Goal: Transaction & Acquisition: Register for event/course

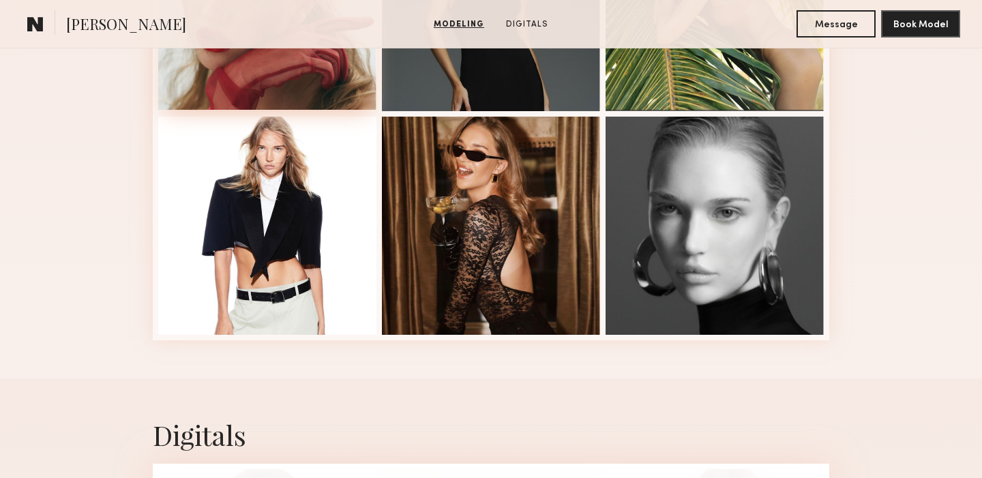
scroll to position [267, 0]
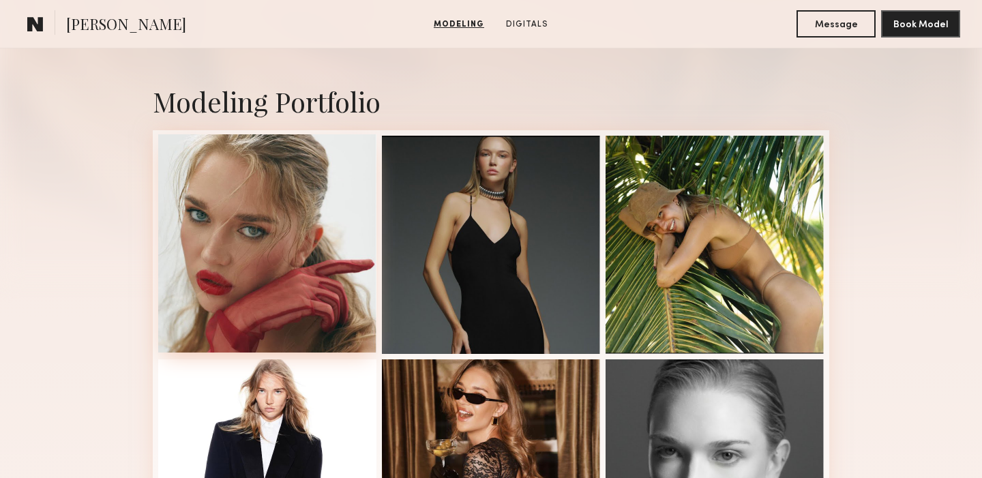
click at [245, 200] on div at bounding box center [267, 243] width 218 height 218
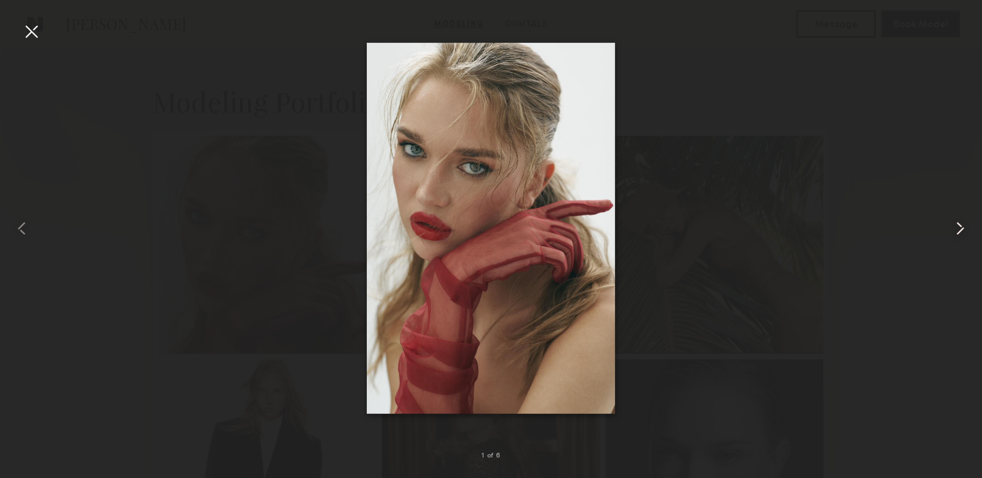
click at [966, 228] on common-icon at bounding box center [961, 229] width 22 height 22
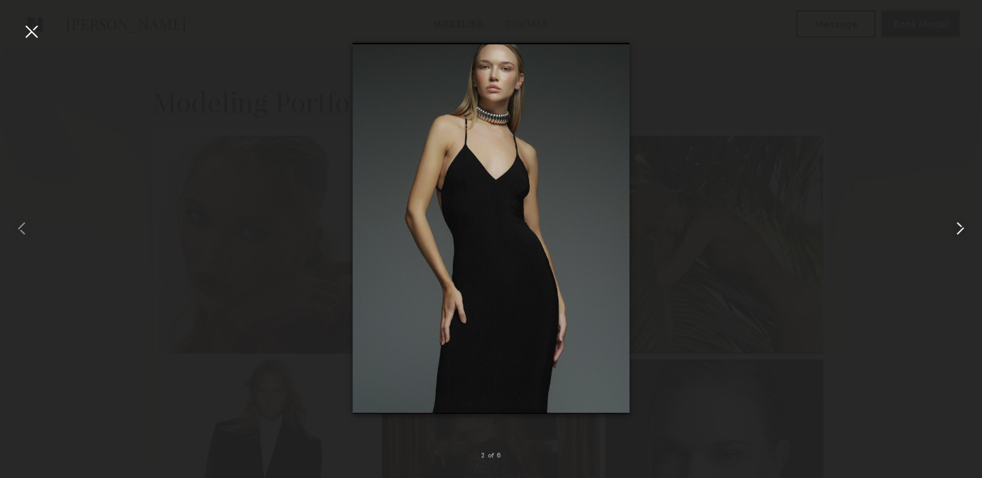
click at [965, 228] on common-icon at bounding box center [961, 229] width 22 height 22
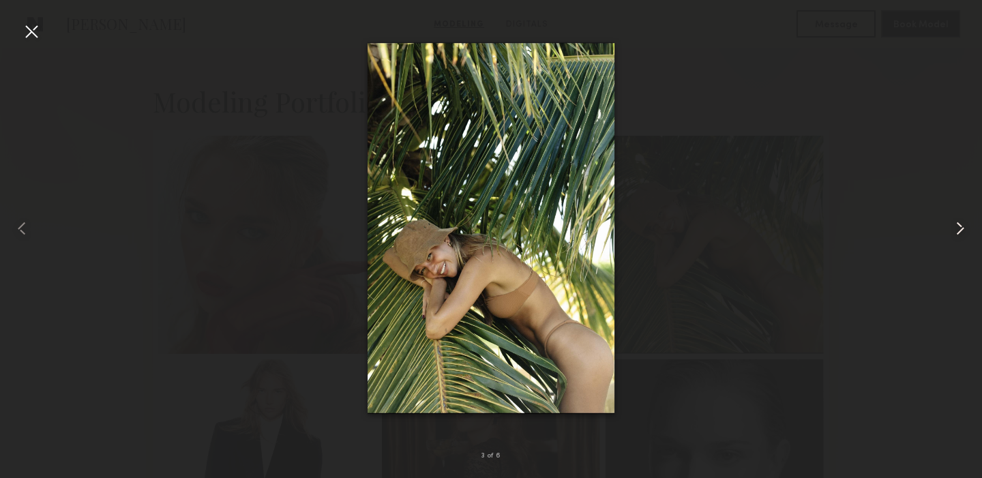
click at [965, 227] on common-icon at bounding box center [961, 229] width 22 height 22
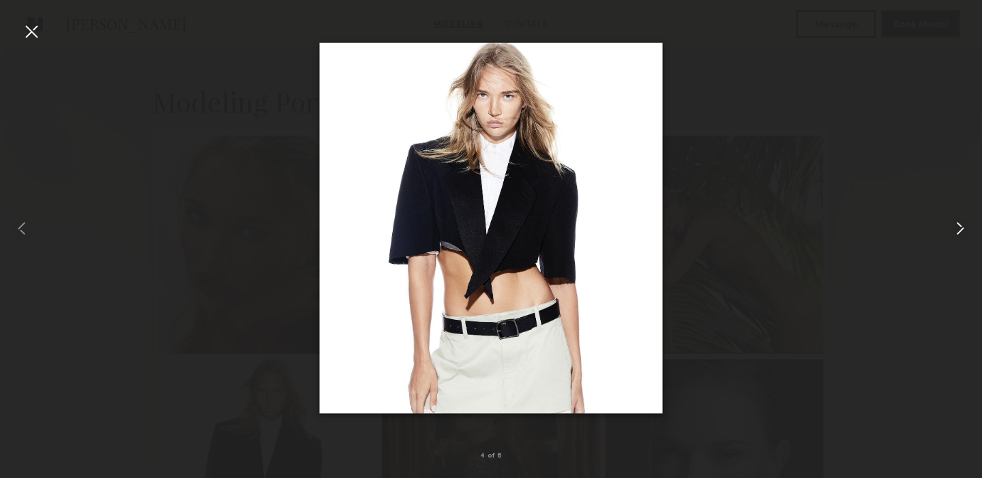
click at [965, 227] on common-icon at bounding box center [961, 229] width 22 height 22
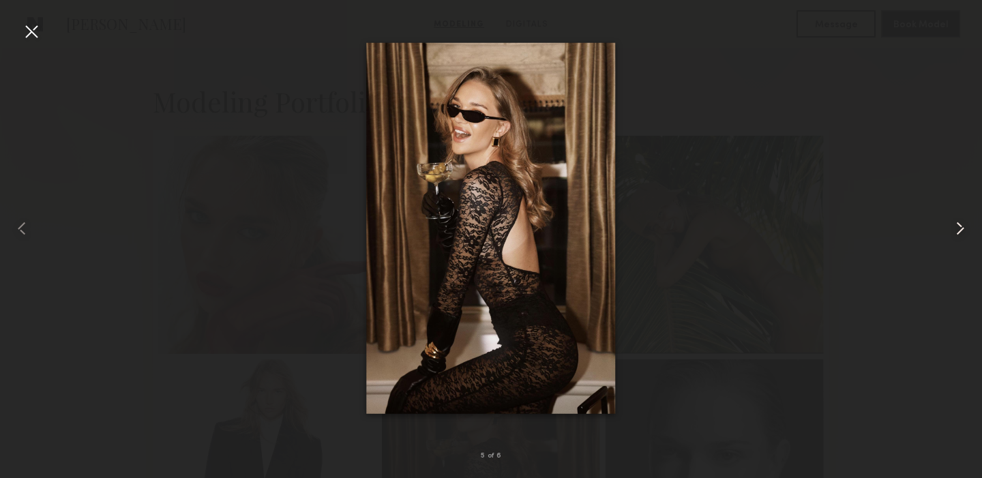
click at [965, 227] on common-icon at bounding box center [961, 229] width 22 height 22
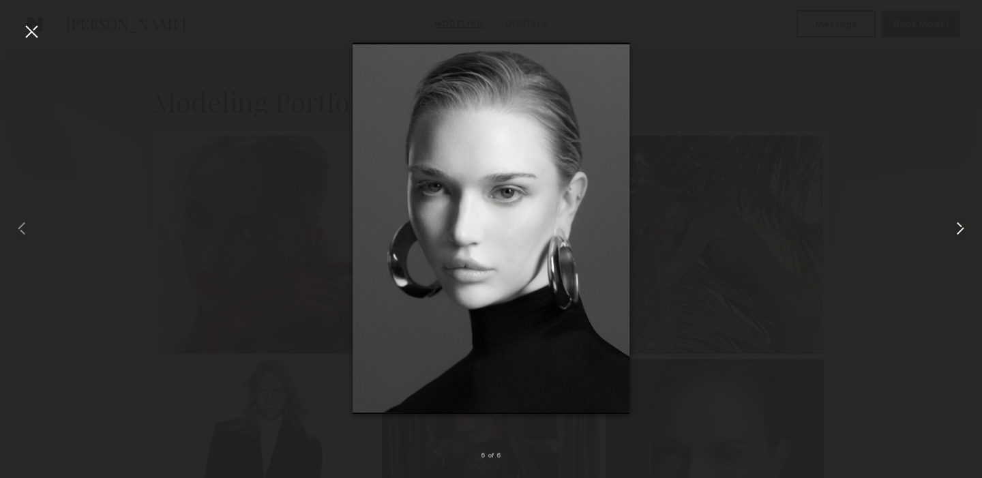
click at [965, 227] on common-icon at bounding box center [961, 229] width 22 height 22
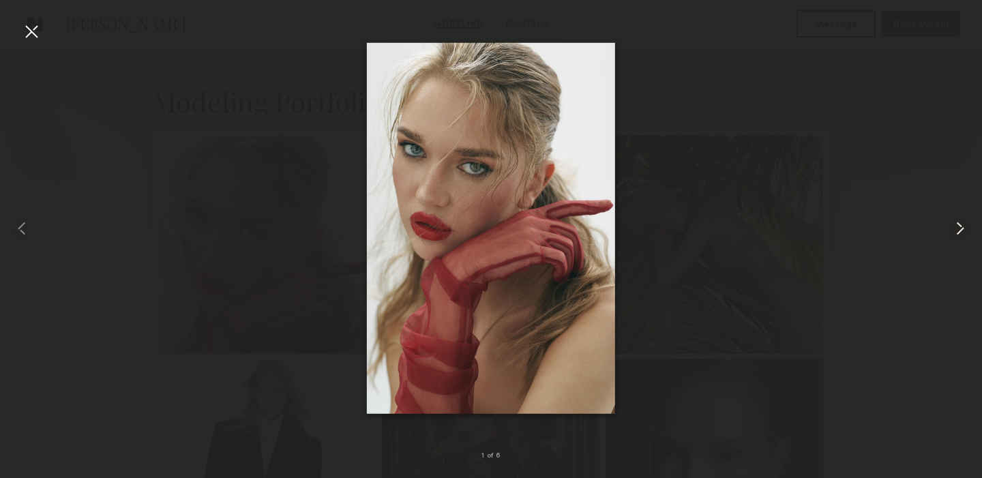
click at [965, 227] on common-icon at bounding box center [961, 229] width 22 height 22
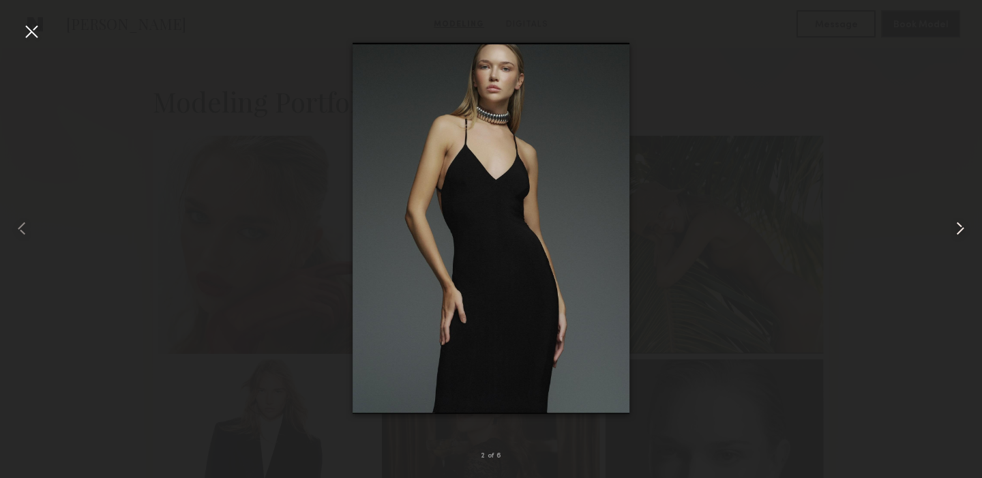
click at [965, 227] on common-icon at bounding box center [961, 229] width 22 height 22
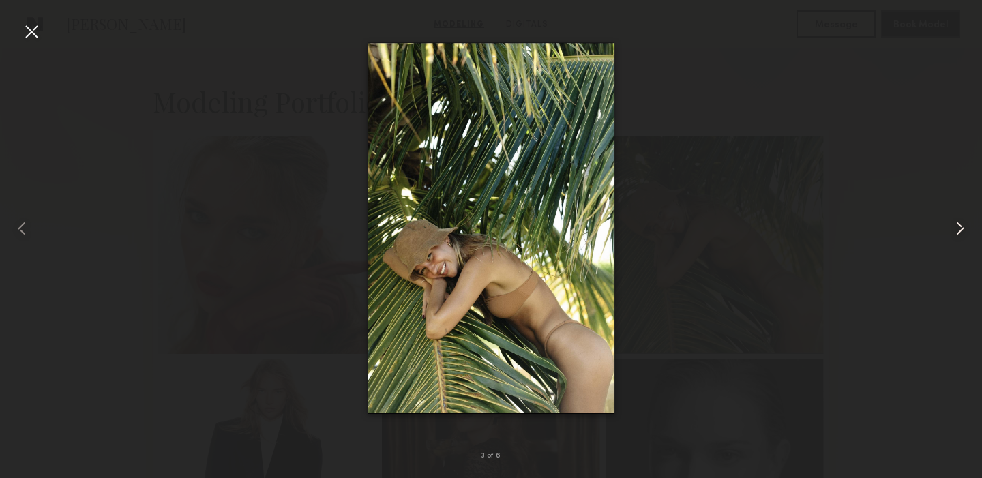
click at [965, 227] on common-icon at bounding box center [961, 229] width 22 height 22
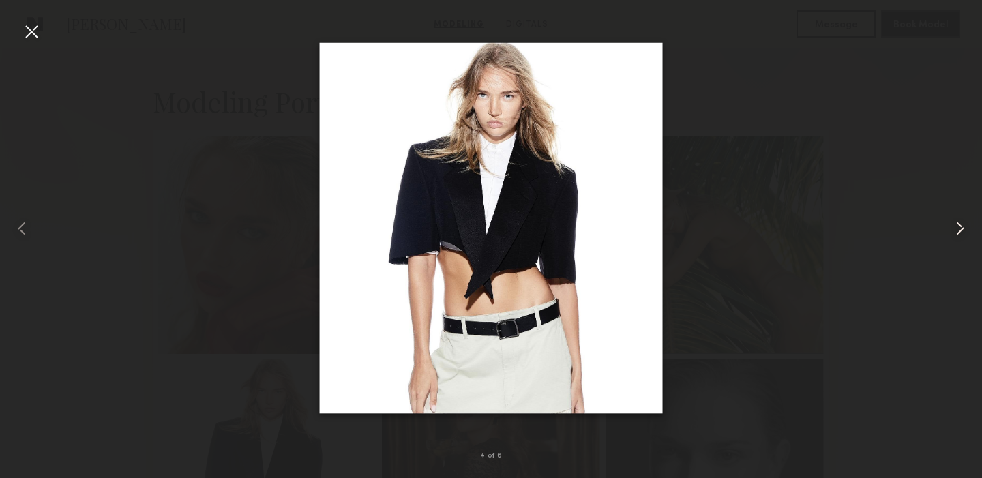
click at [965, 227] on common-icon at bounding box center [961, 229] width 22 height 22
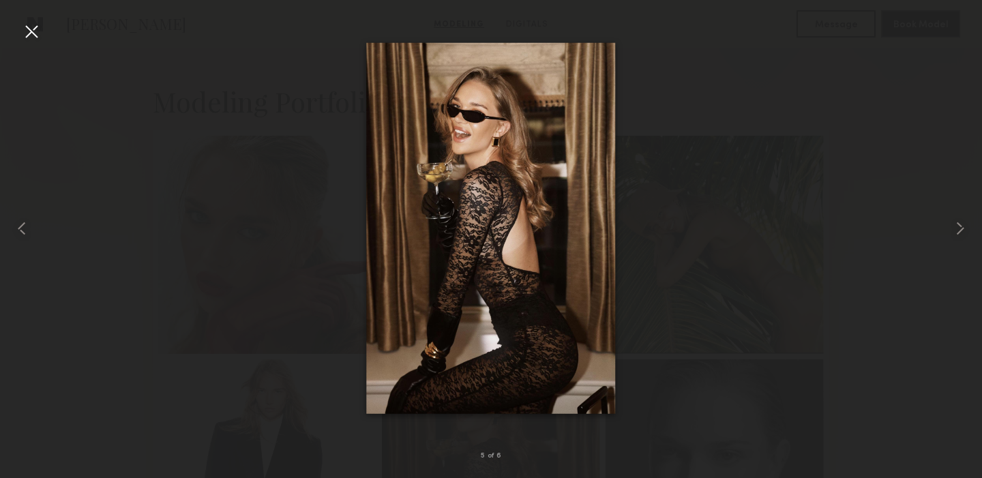
click at [920, 218] on div at bounding box center [491, 228] width 982 height 413
click at [565, 280] on img at bounding box center [490, 228] width 249 height 372
click at [678, 224] on div at bounding box center [491, 228] width 982 height 413
click at [19, 33] on div at bounding box center [20, 228] width 40 height 413
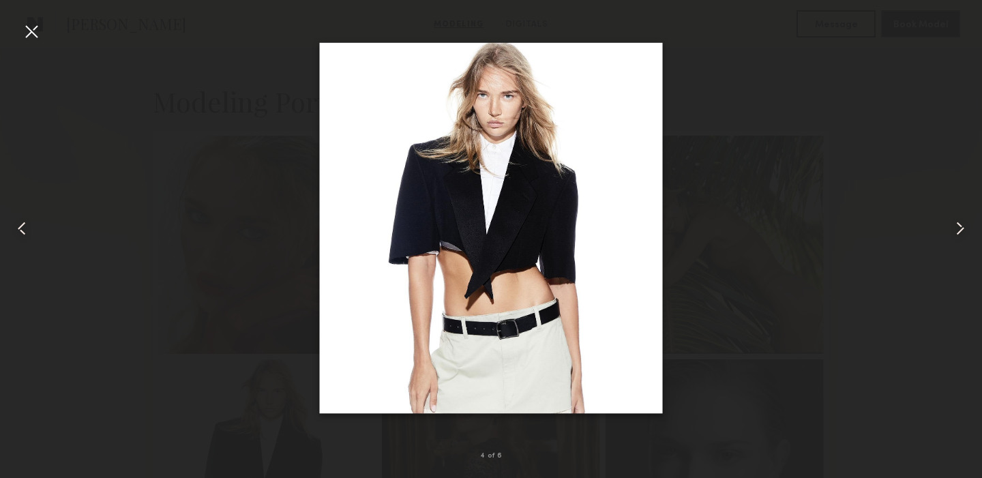
drag, startPoint x: 33, startPoint y: 29, endPoint x: 68, endPoint y: 45, distance: 37.5
click at [33, 29] on div at bounding box center [31, 31] width 22 height 22
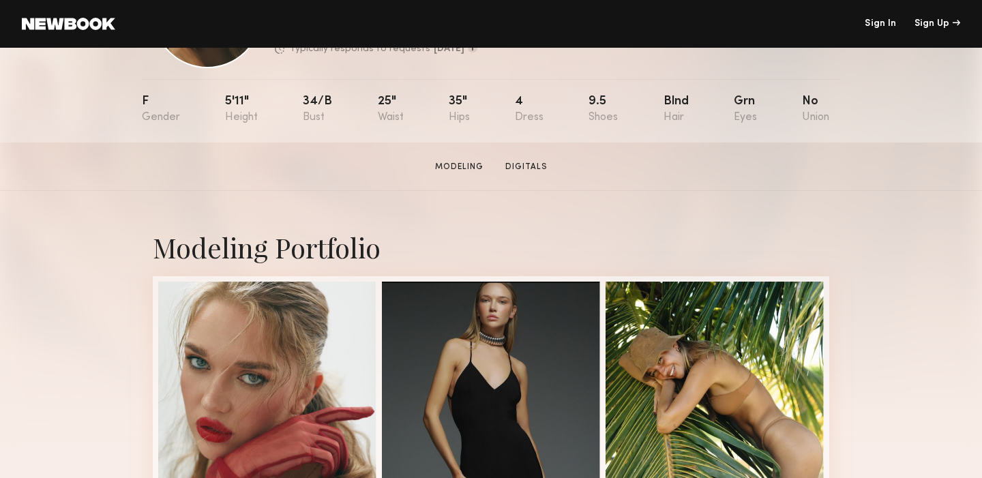
scroll to position [132, 0]
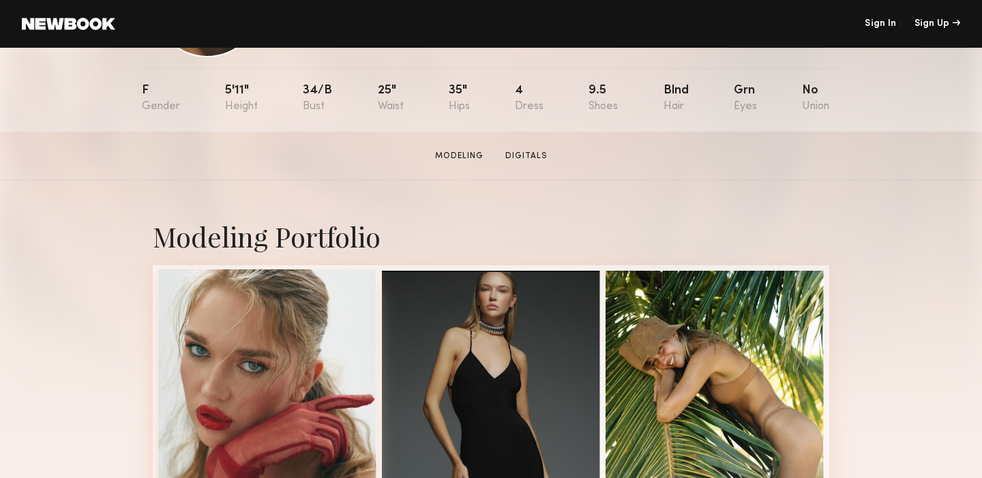
click at [317, 347] on div at bounding box center [267, 378] width 218 height 218
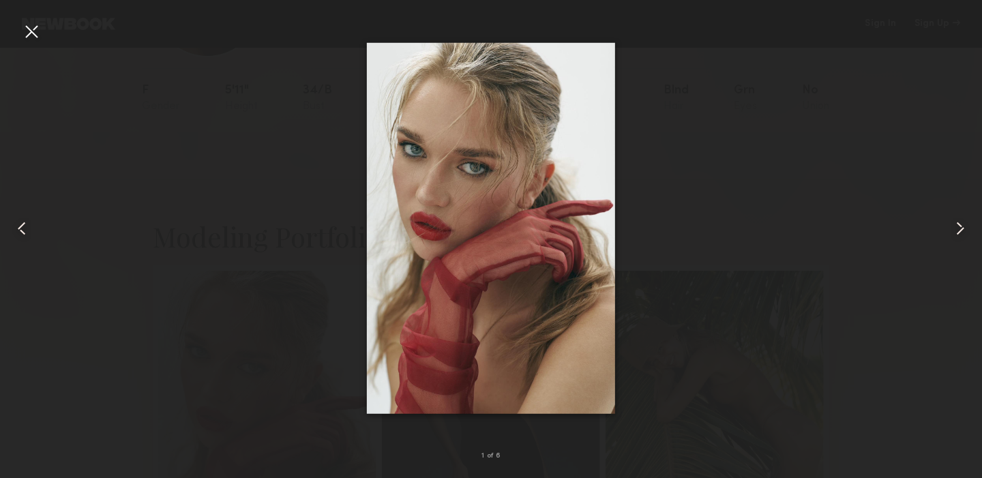
click at [960, 233] on common-icon at bounding box center [961, 229] width 22 height 22
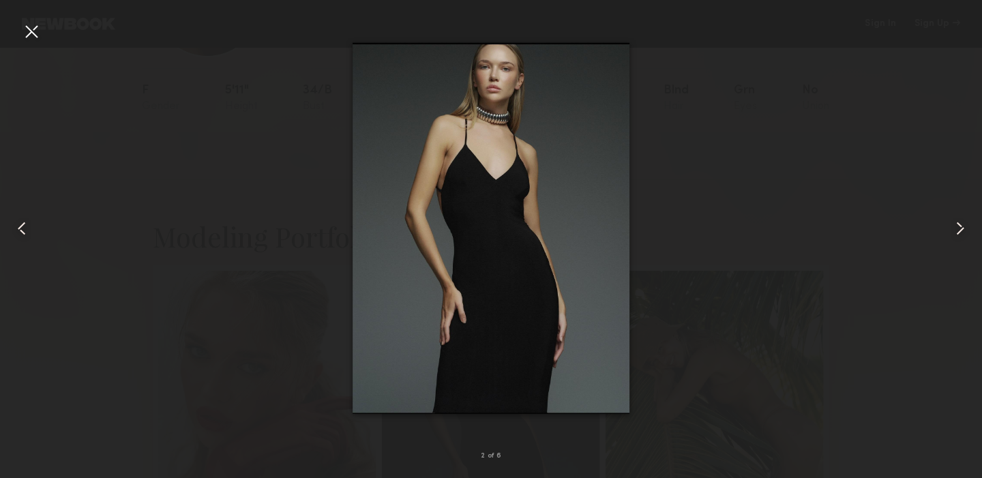
click at [960, 233] on common-icon at bounding box center [961, 229] width 22 height 22
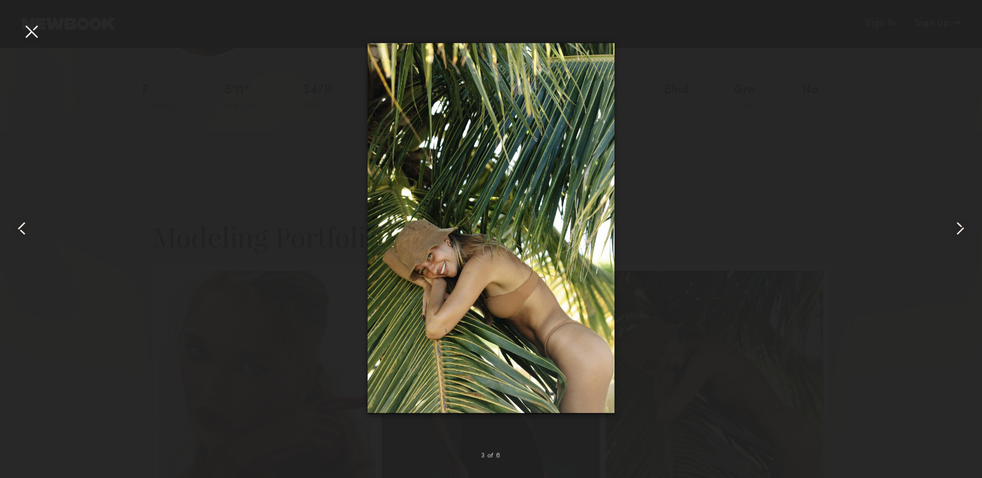
click at [960, 233] on common-icon at bounding box center [961, 229] width 22 height 22
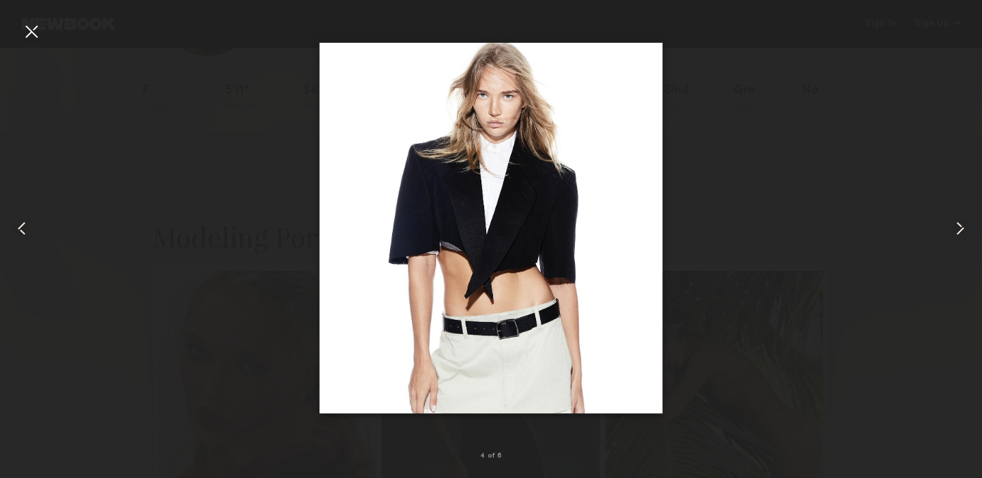
click at [960, 233] on common-icon at bounding box center [961, 229] width 22 height 22
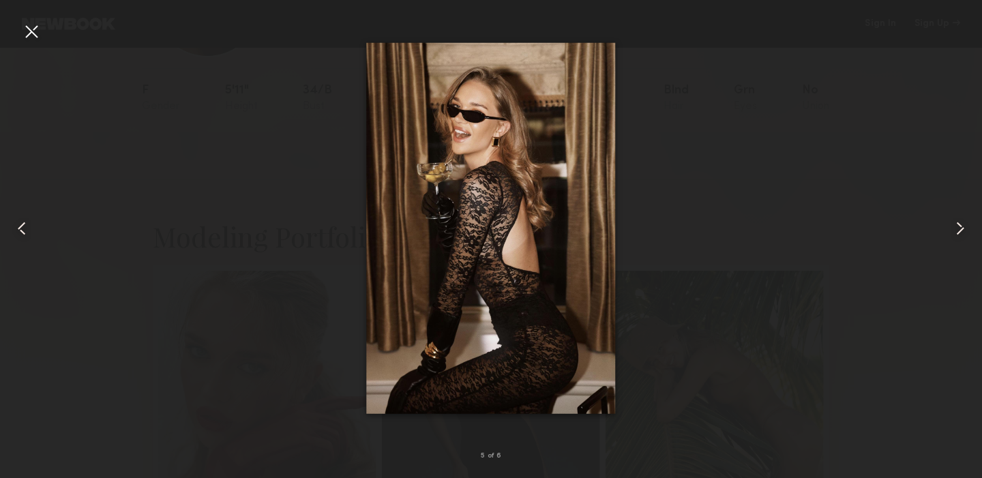
click at [960, 233] on common-icon at bounding box center [961, 229] width 22 height 22
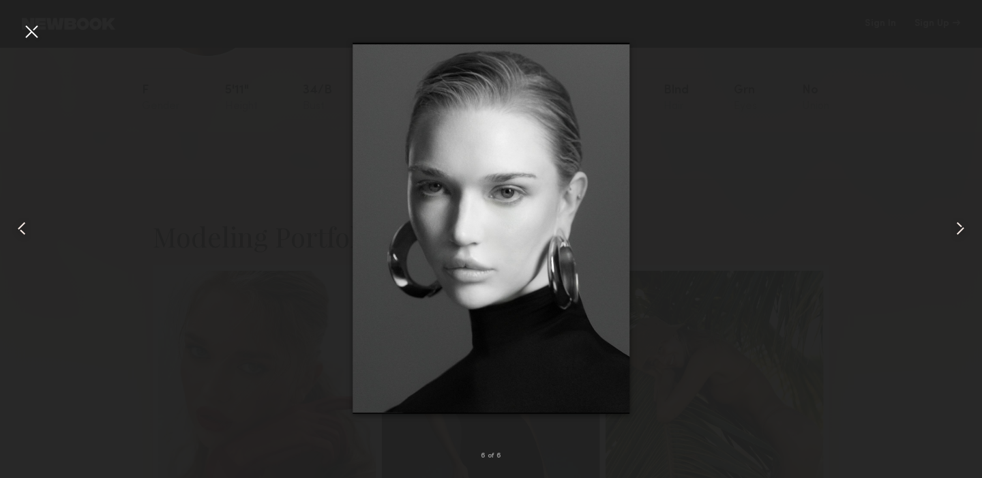
click at [960, 233] on common-icon at bounding box center [961, 229] width 22 height 22
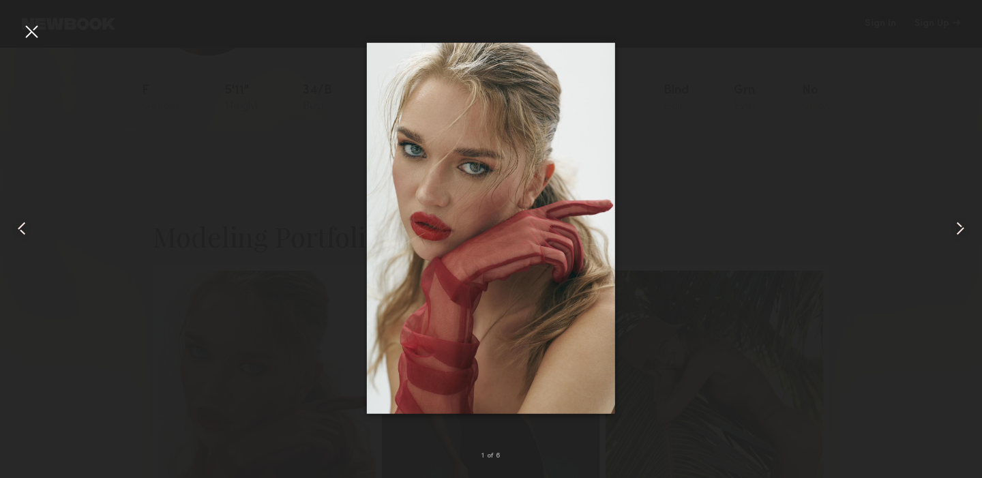
click at [960, 233] on common-icon at bounding box center [961, 229] width 22 height 22
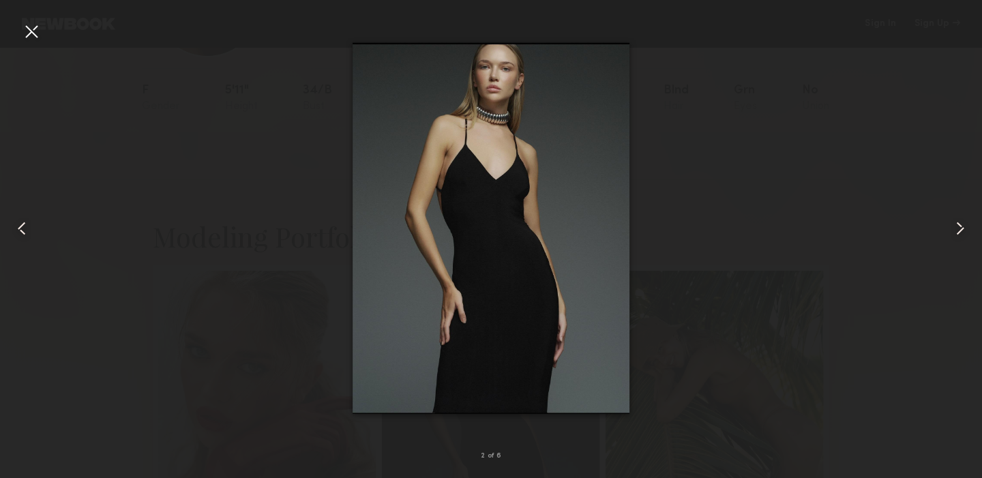
click at [960, 233] on common-icon at bounding box center [961, 229] width 22 height 22
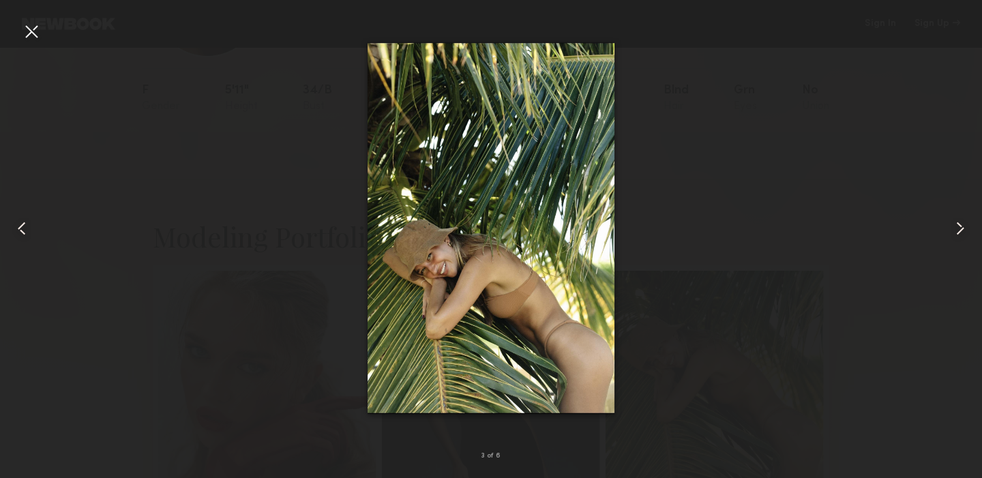
click at [960, 233] on common-icon at bounding box center [961, 229] width 22 height 22
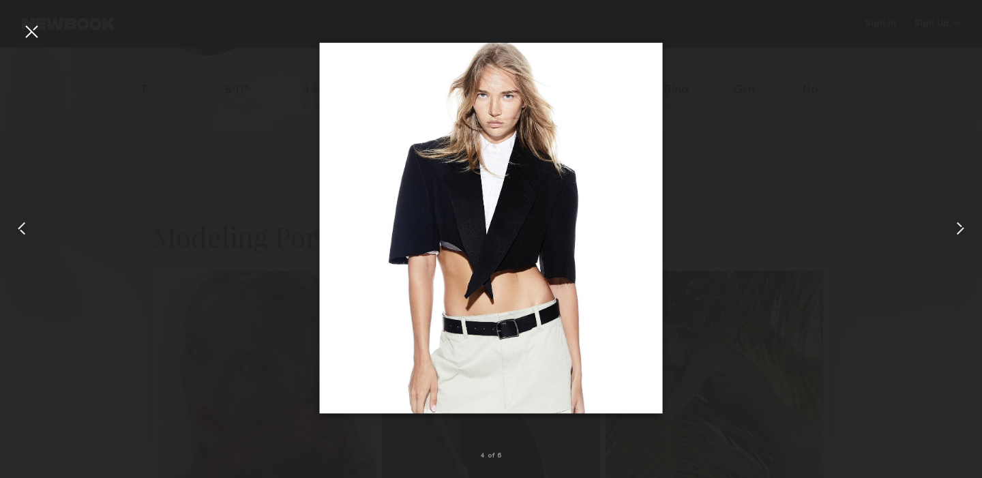
click at [960, 233] on common-icon at bounding box center [961, 229] width 22 height 22
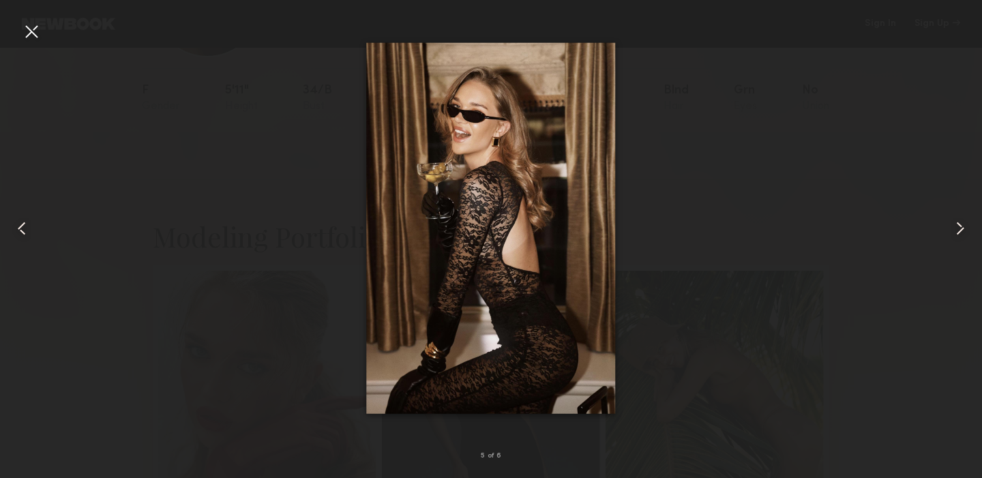
click at [960, 233] on common-icon at bounding box center [961, 229] width 22 height 22
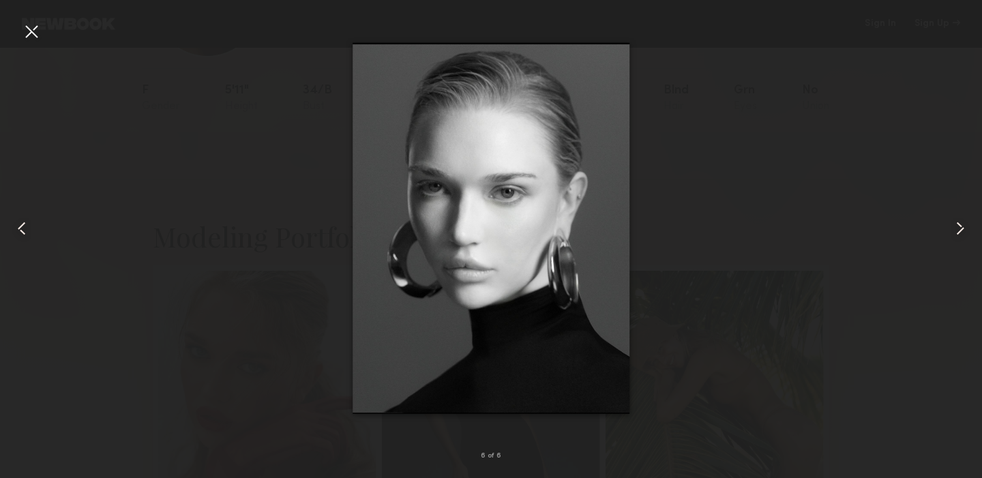
click at [960, 233] on common-icon at bounding box center [961, 229] width 22 height 22
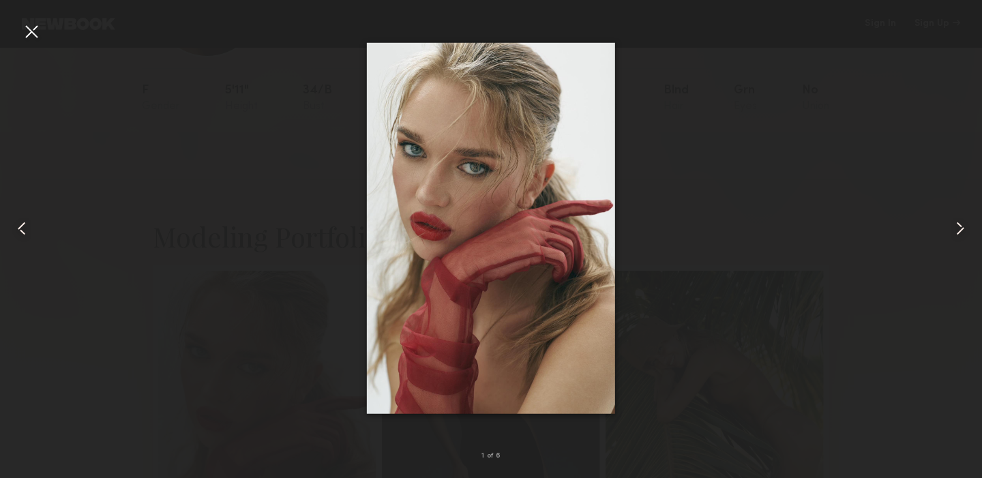
click at [961, 236] on common-icon at bounding box center [961, 229] width 22 height 22
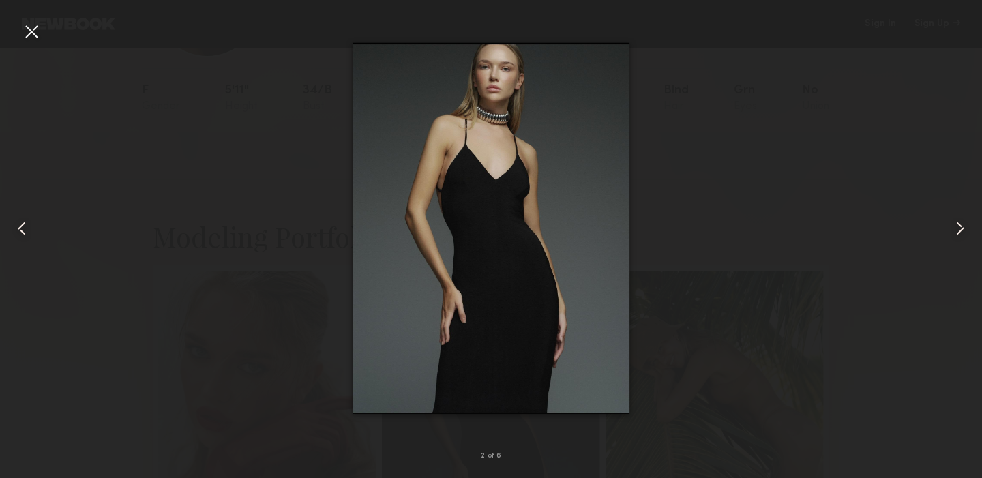
click at [961, 235] on common-icon at bounding box center [961, 229] width 22 height 22
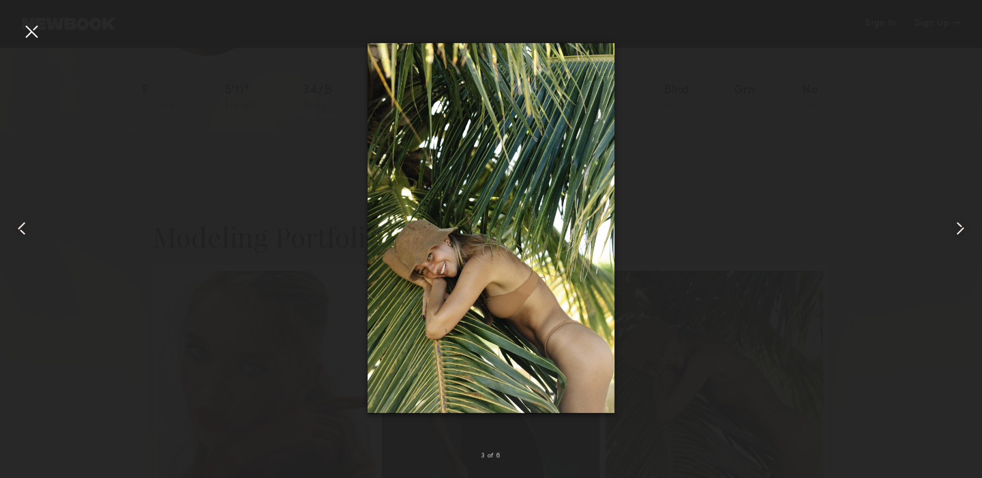
click at [961, 235] on common-icon at bounding box center [961, 229] width 22 height 22
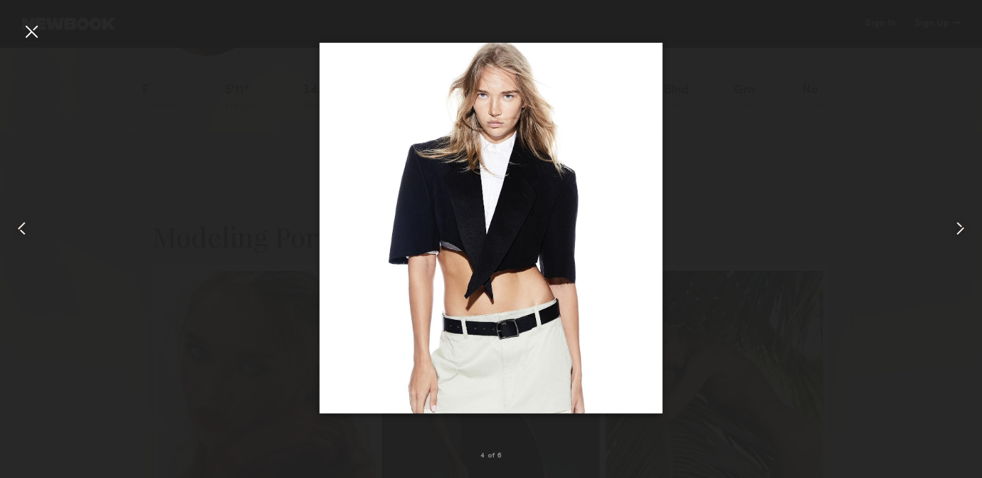
click at [961, 235] on common-icon at bounding box center [961, 229] width 22 height 22
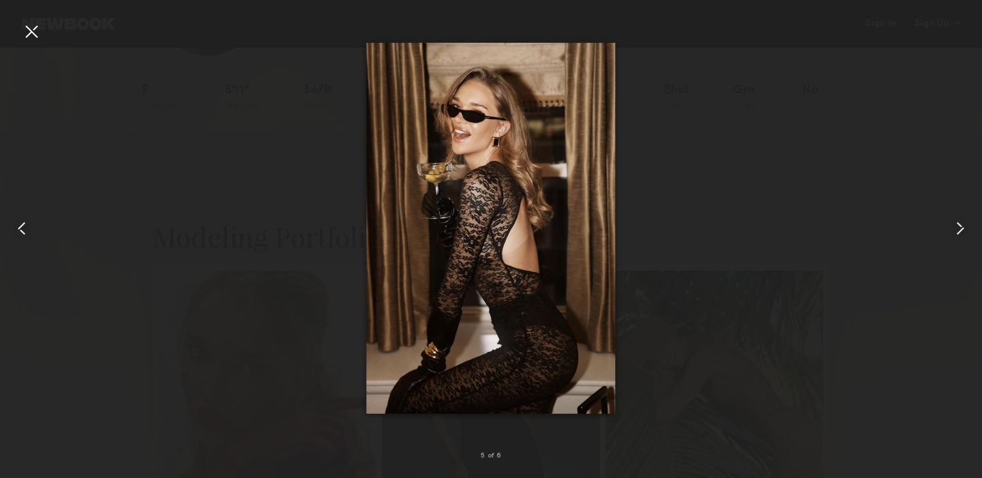
click at [961, 235] on common-icon at bounding box center [961, 229] width 22 height 22
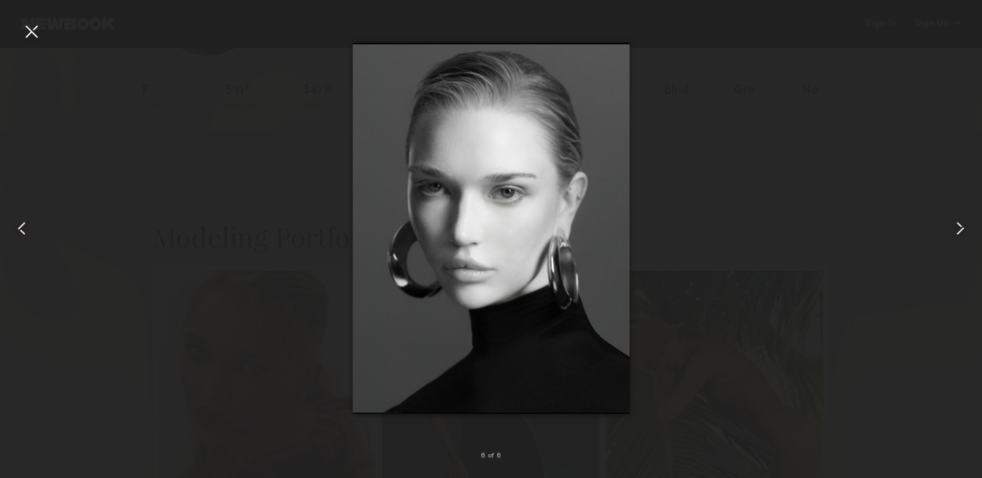
click at [961, 235] on common-icon at bounding box center [961, 229] width 22 height 22
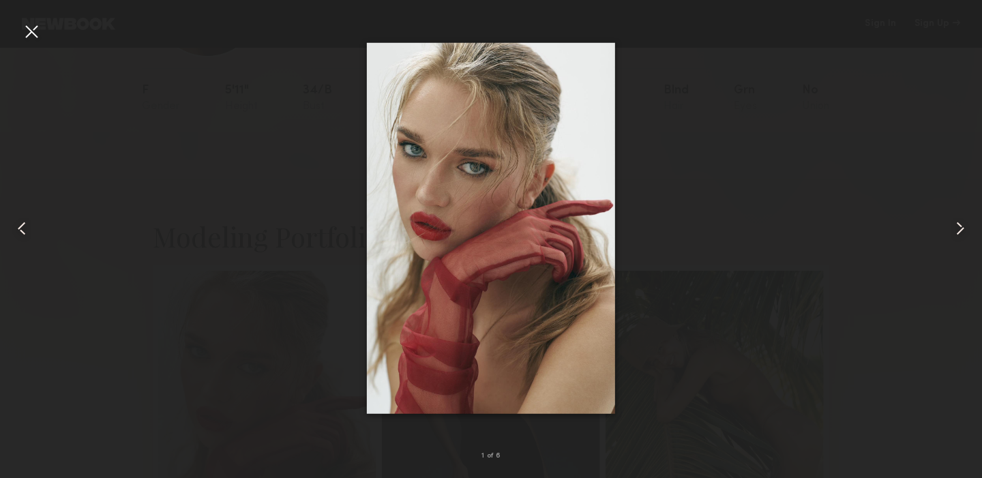
click at [961, 235] on common-icon at bounding box center [961, 229] width 22 height 22
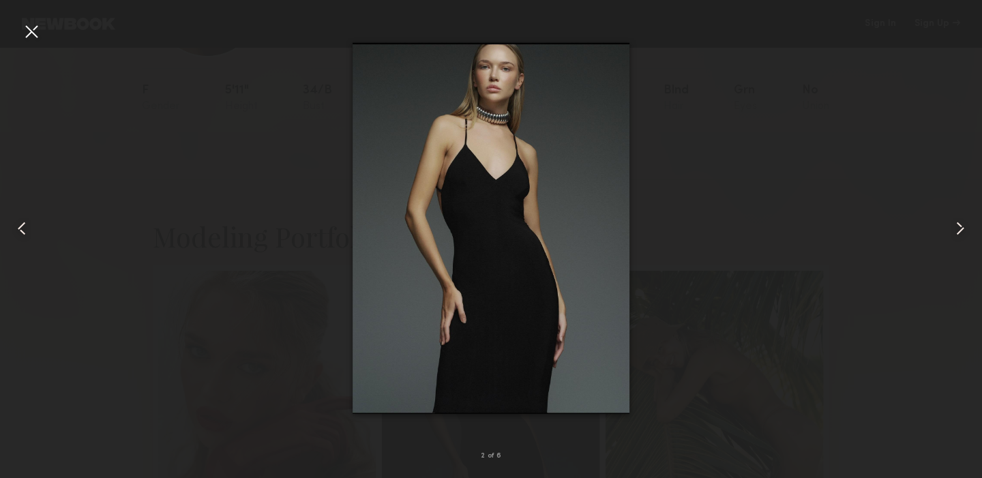
click at [961, 235] on common-icon at bounding box center [961, 229] width 22 height 22
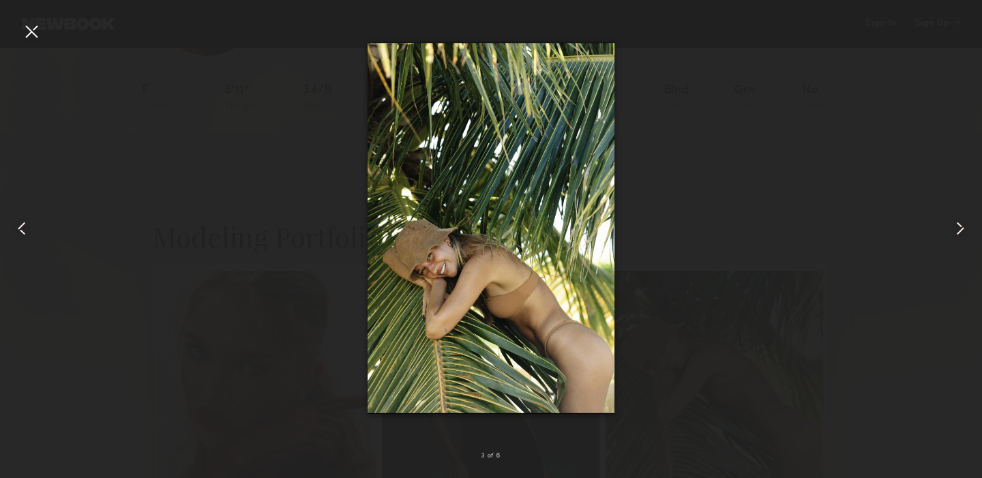
click at [961, 235] on common-icon at bounding box center [961, 229] width 22 height 22
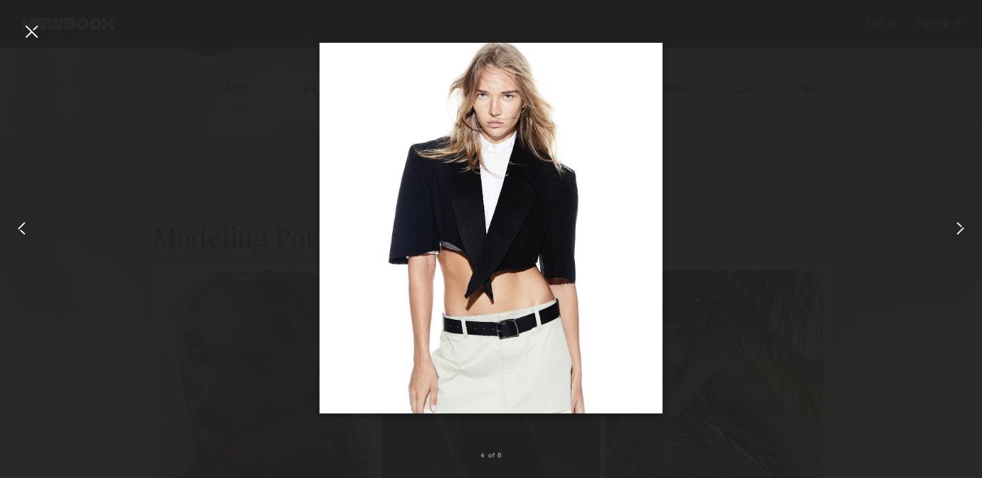
click at [961, 235] on common-icon at bounding box center [961, 229] width 22 height 22
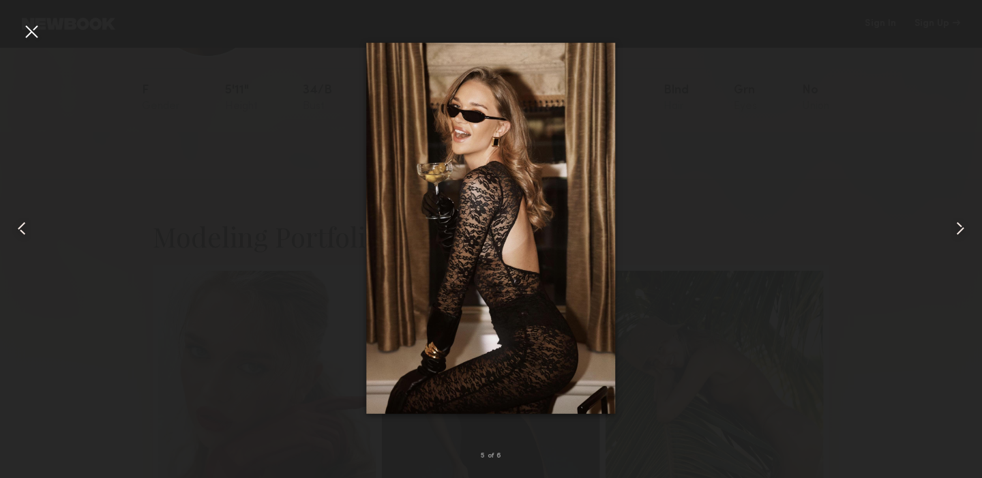
click at [961, 235] on common-icon at bounding box center [961, 229] width 22 height 22
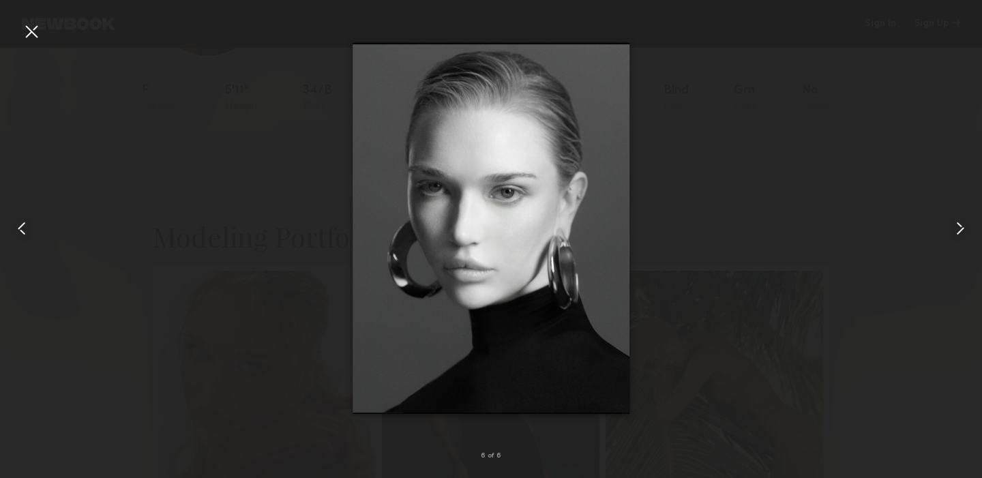
click at [961, 235] on common-icon at bounding box center [961, 229] width 22 height 22
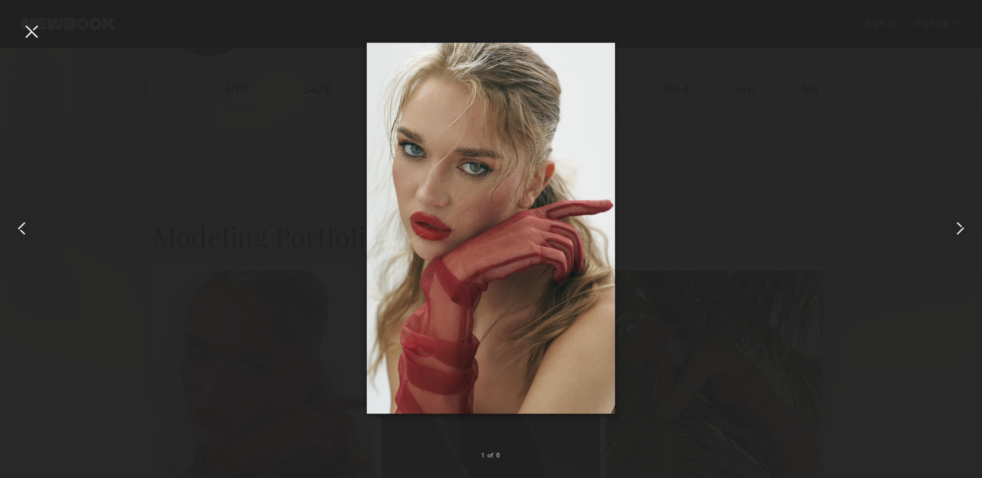
click at [961, 235] on common-icon at bounding box center [961, 229] width 22 height 22
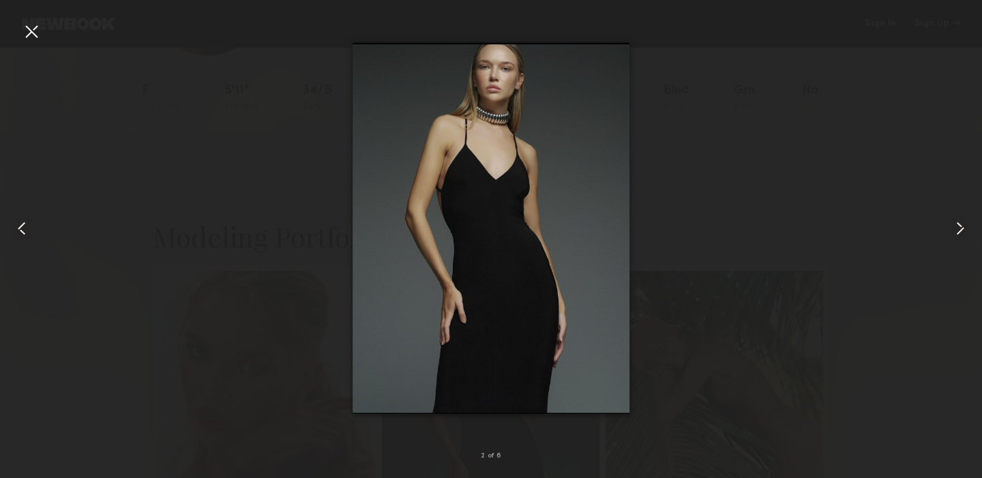
click at [961, 235] on common-icon at bounding box center [961, 229] width 22 height 22
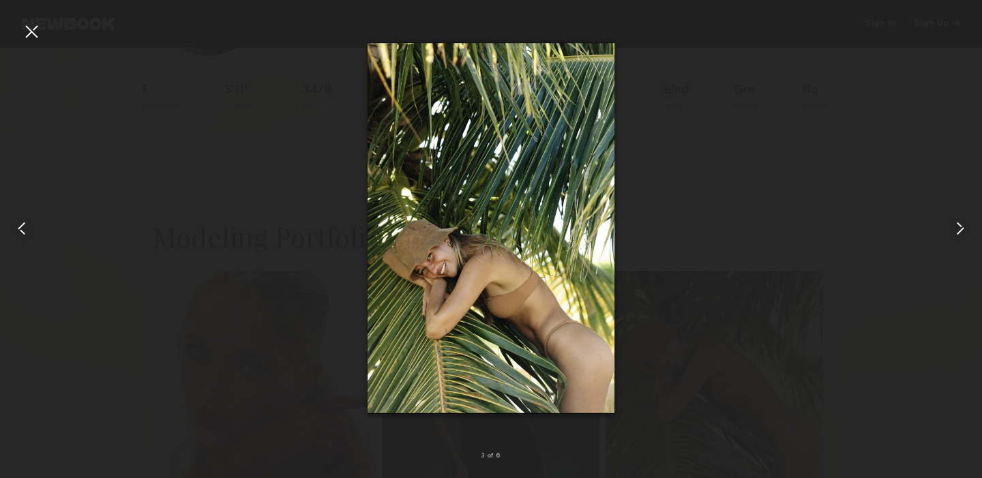
click at [961, 235] on common-icon at bounding box center [961, 229] width 22 height 22
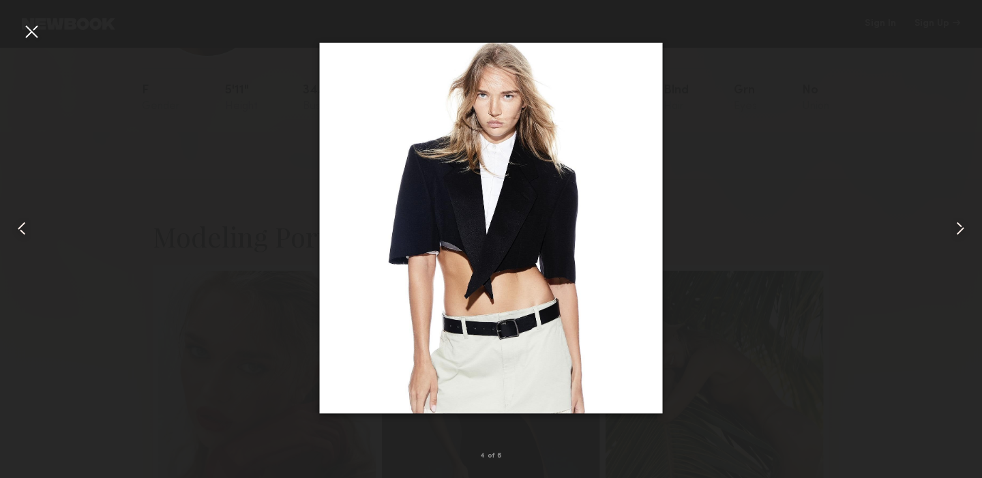
click at [960, 225] on common-icon at bounding box center [961, 229] width 22 height 22
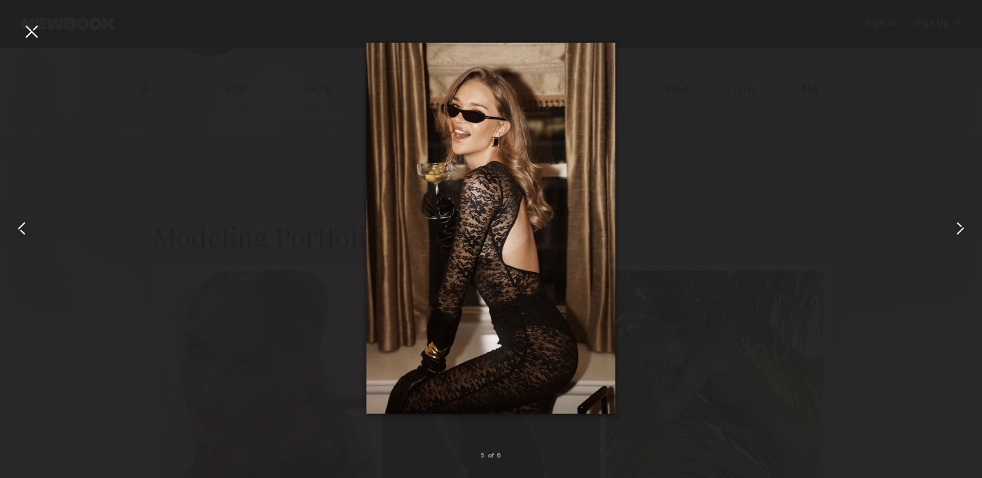
click at [878, 222] on div at bounding box center [491, 228] width 982 height 413
click at [30, 31] on div at bounding box center [31, 31] width 22 height 22
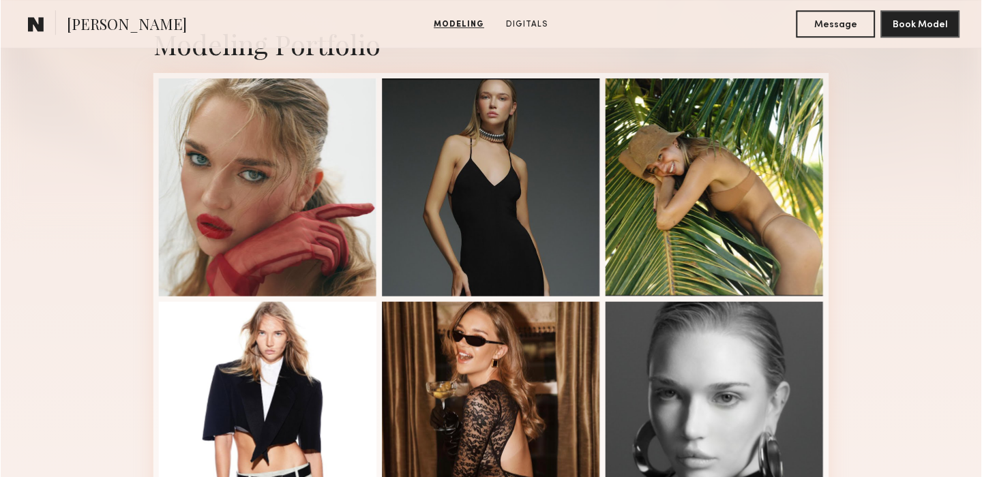
scroll to position [401, 0]
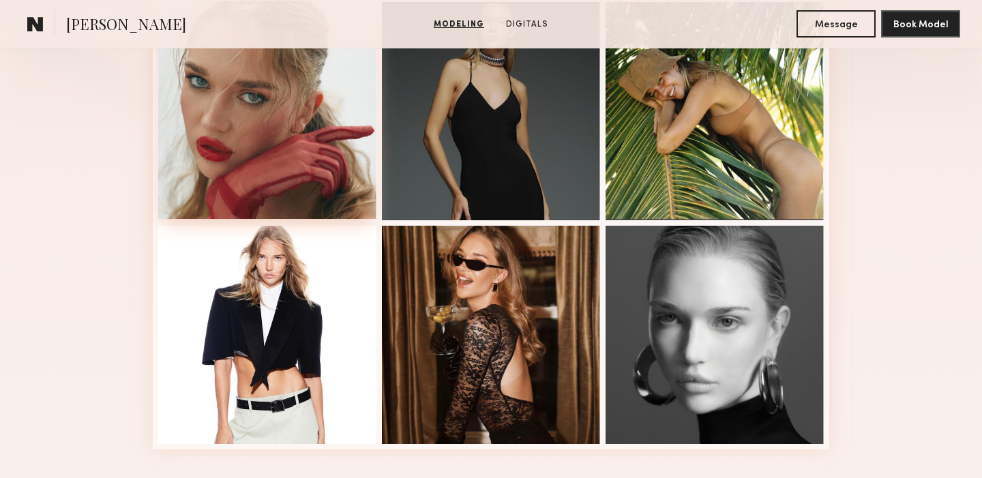
click at [231, 139] on div at bounding box center [267, 110] width 218 height 218
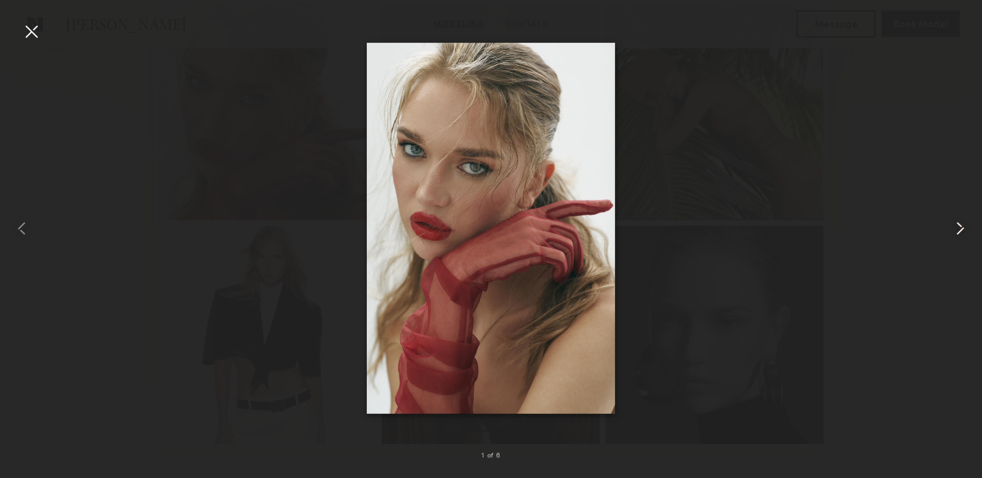
click at [962, 228] on common-icon at bounding box center [961, 229] width 22 height 22
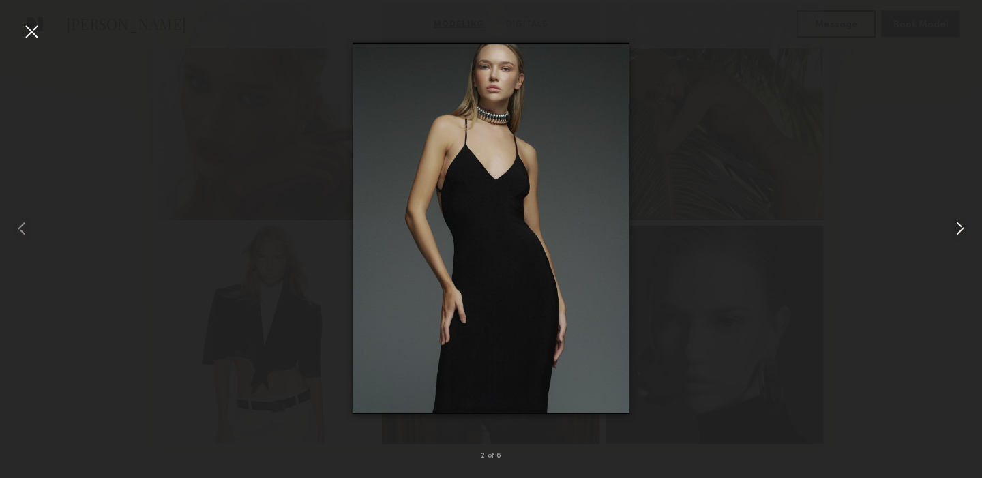
click at [962, 228] on common-icon at bounding box center [961, 229] width 22 height 22
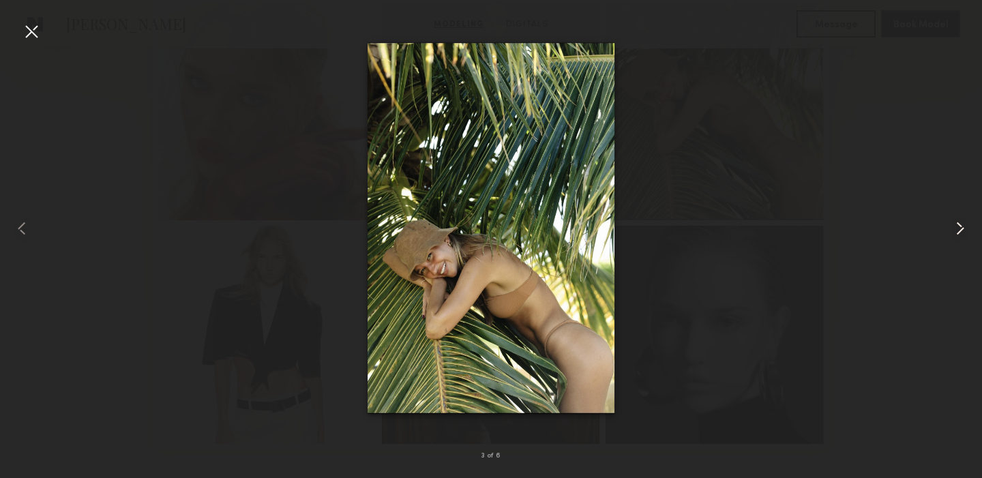
click at [962, 228] on common-icon at bounding box center [961, 229] width 22 height 22
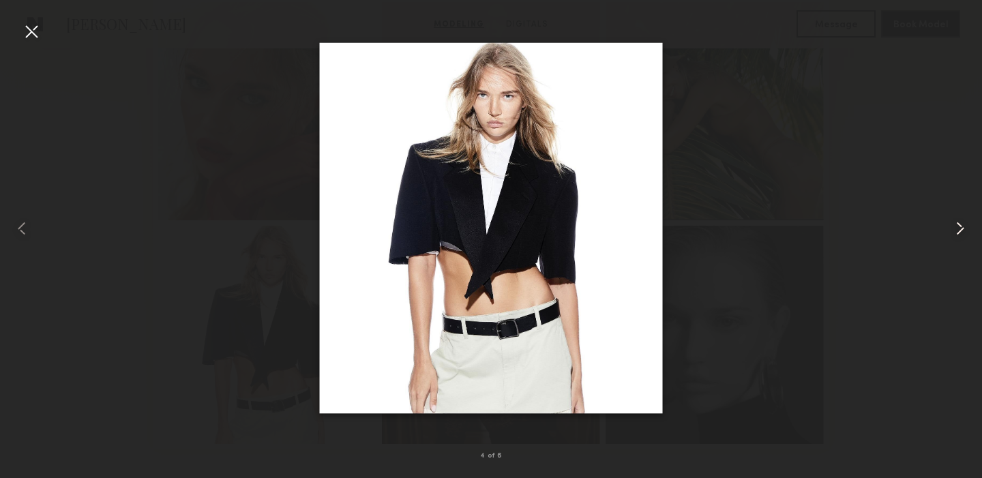
click at [962, 228] on common-icon at bounding box center [961, 229] width 22 height 22
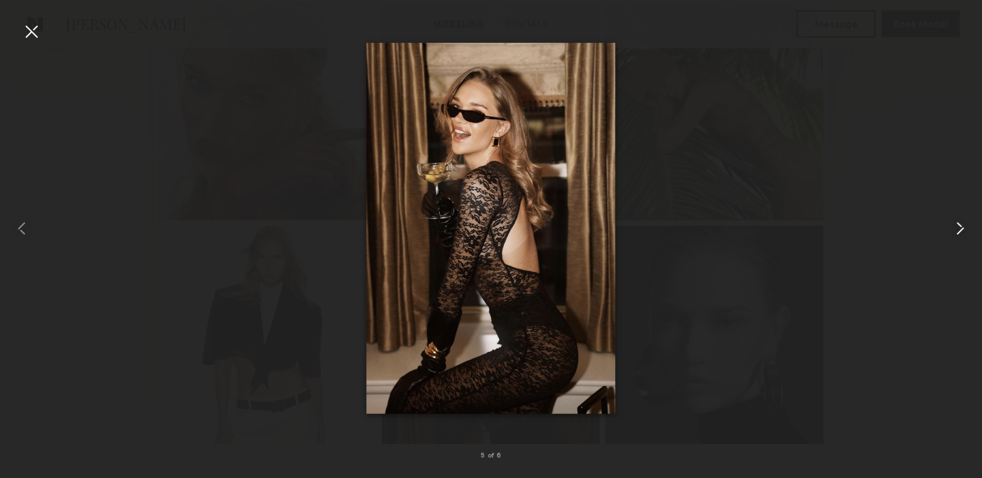
click at [962, 228] on common-icon at bounding box center [961, 229] width 22 height 22
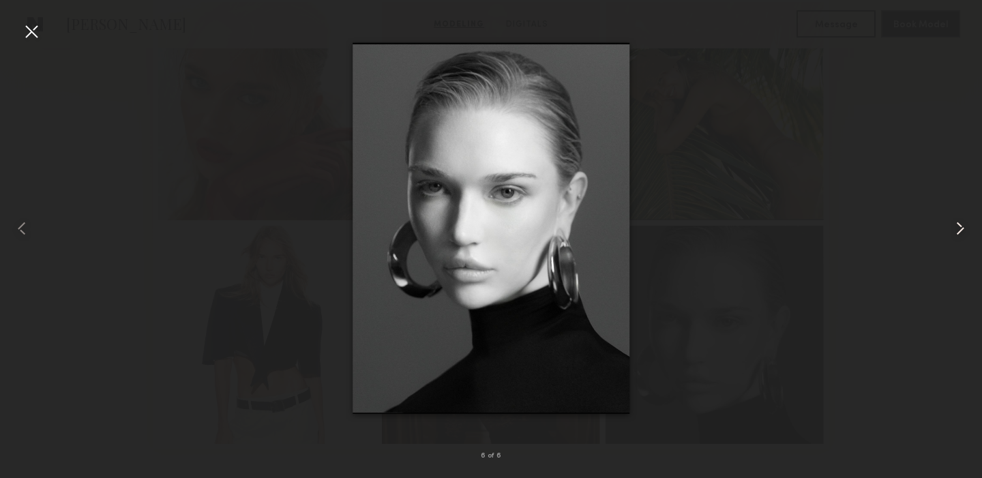
click at [962, 228] on common-icon at bounding box center [961, 229] width 22 height 22
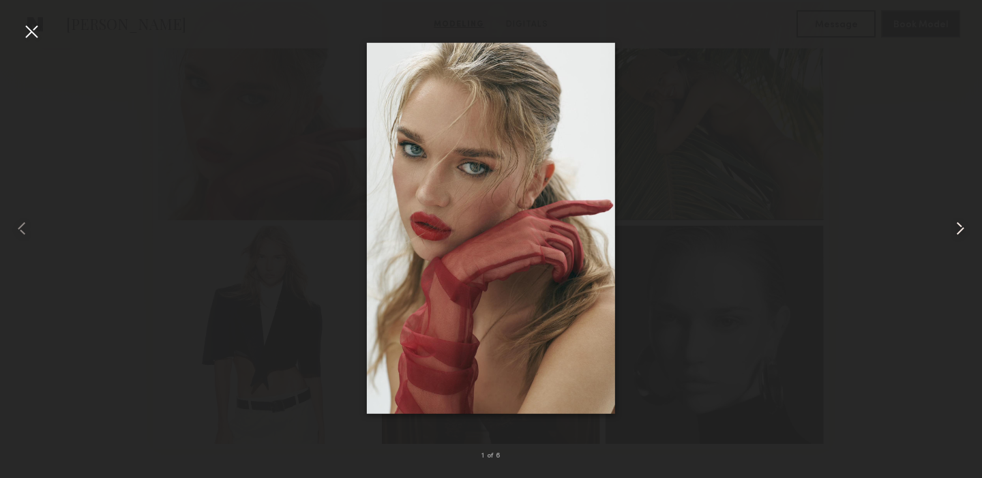
click at [962, 228] on common-icon at bounding box center [961, 229] width 22 height 22
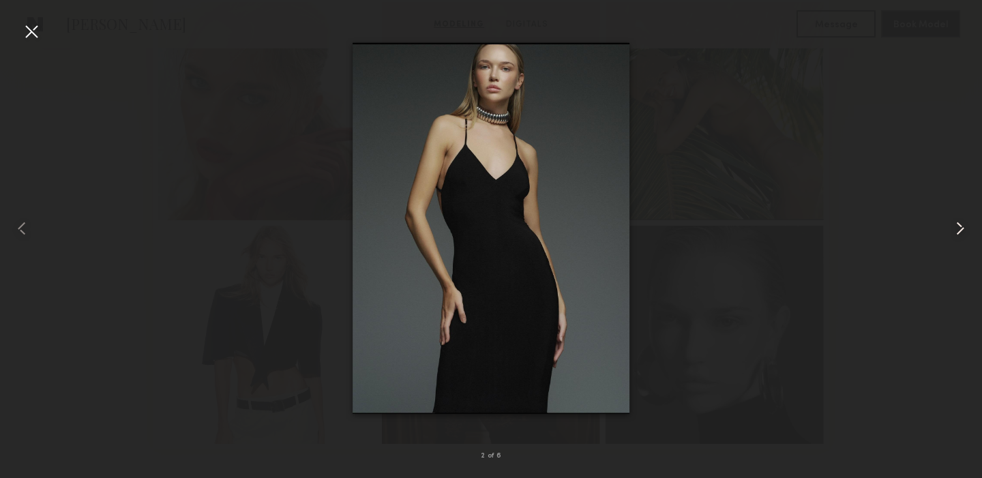
click at [962, 228] on common-icon at bounding box center [961, 229] width 22 height 22
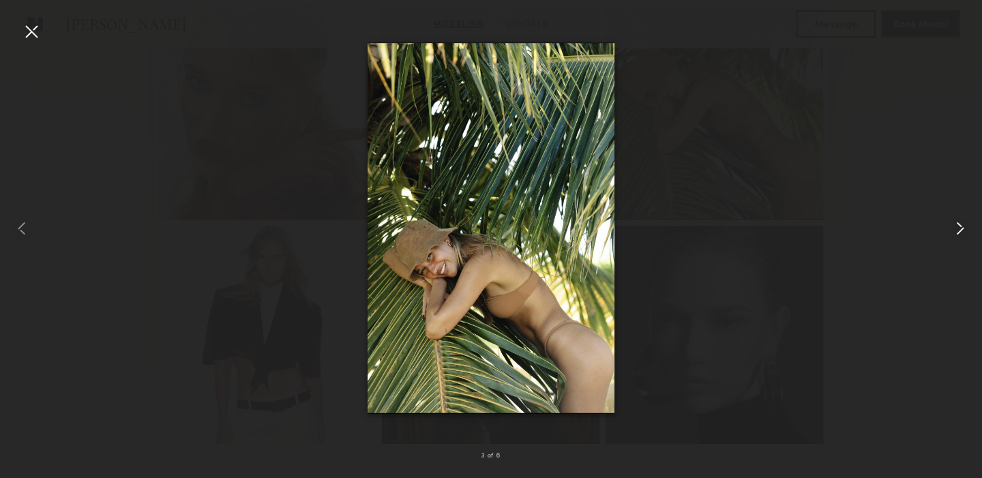
click at [962, 228] on common-icon at bounding box center [961, 229] width 22 height 22
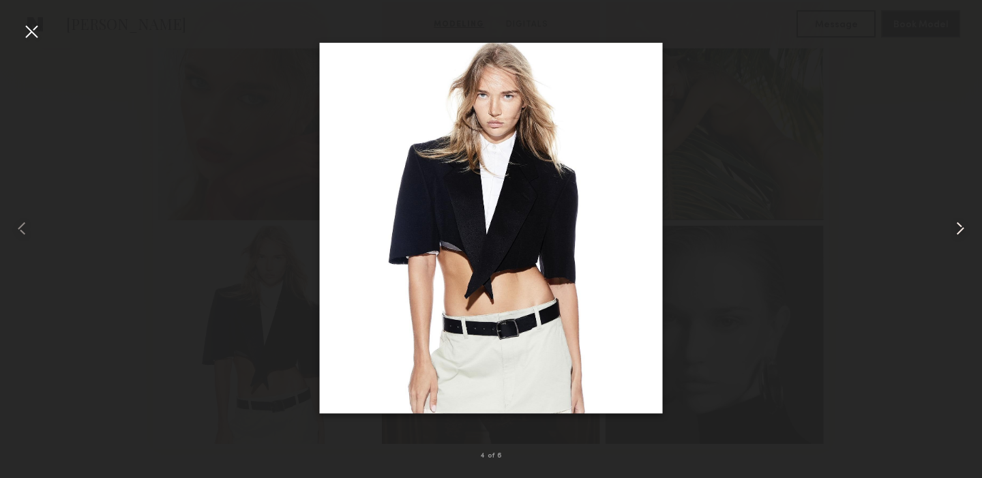
click at [962, 228] on common-icon at bounding box center [961, 229] width 22 height 22
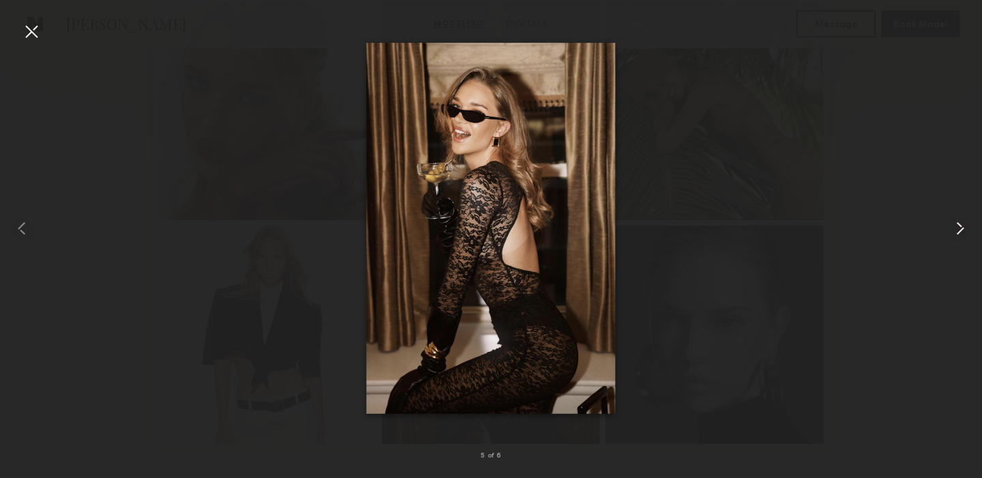
click at [962, 228] on common-icon at bounding box center [961, 229] width 22 height 22
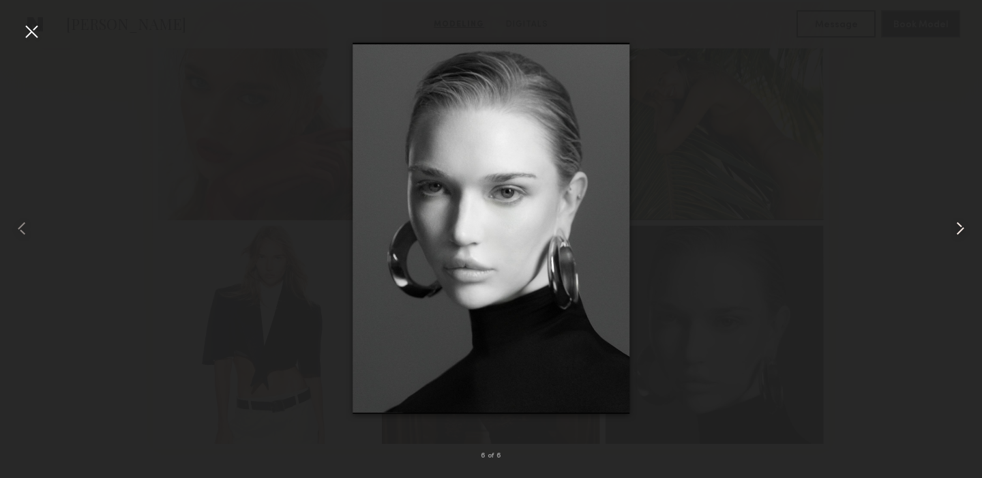
click at [962, 228] on common-icon at bounding box center [961, 229] width 22 height 22
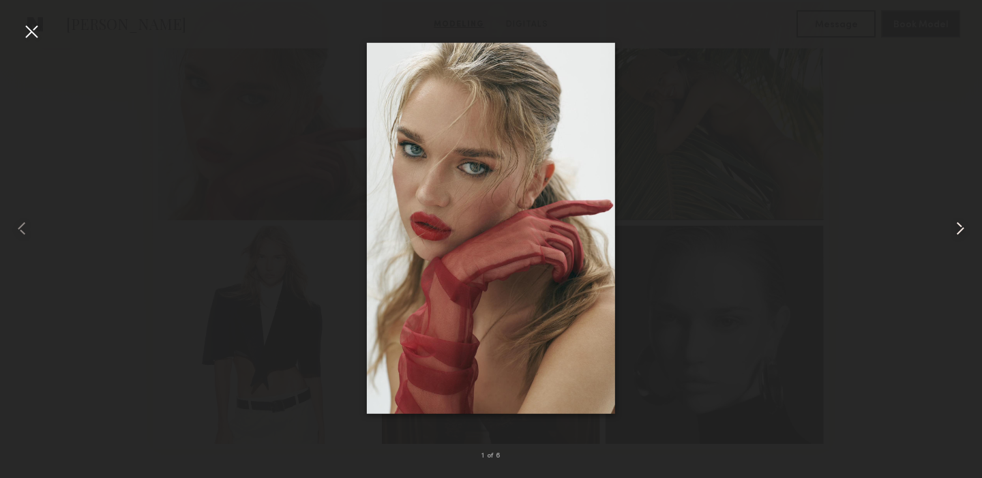
click at [962, 228] on common-icon at bounding box center [961, 229] width 22 height 22
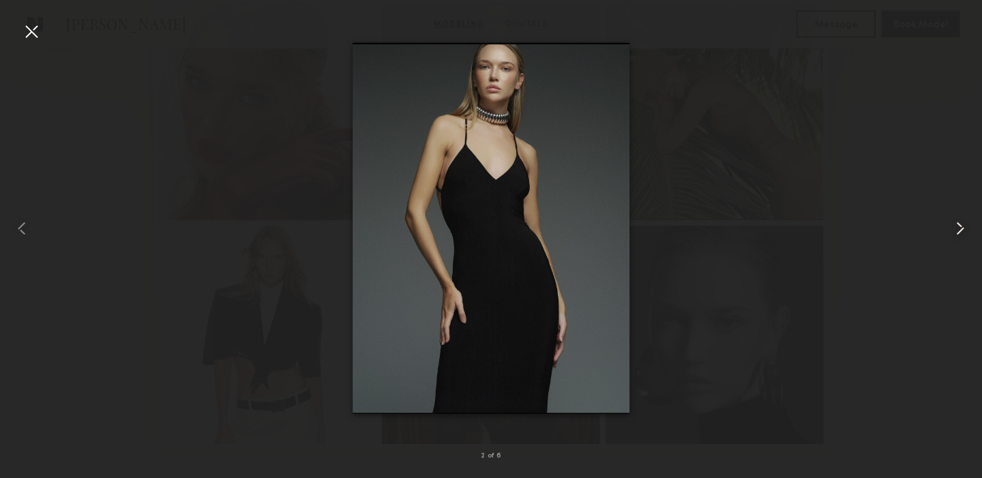
click at [962, 228] on common-icon at bounding box center [961, 229] width 22 height 22
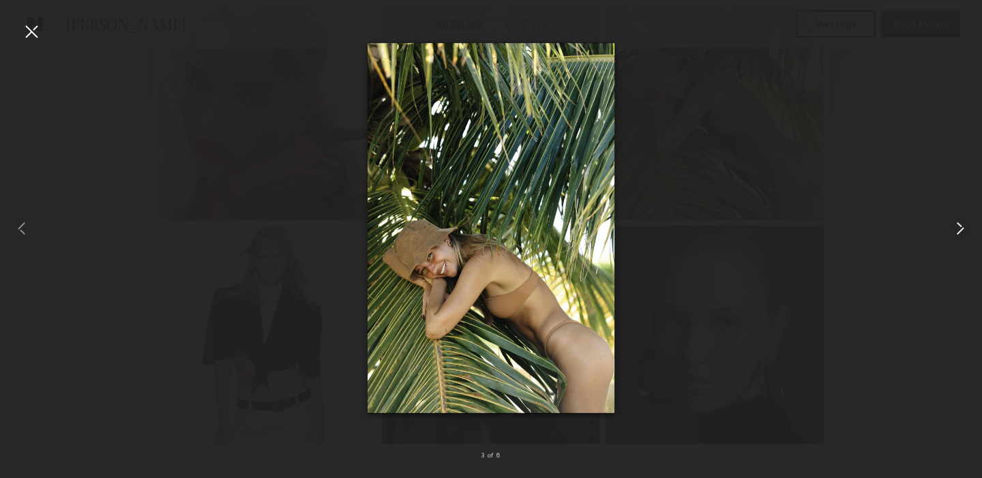
click at [962, 228] on common-icon at bounding box center [961, 229] width 22 height 22
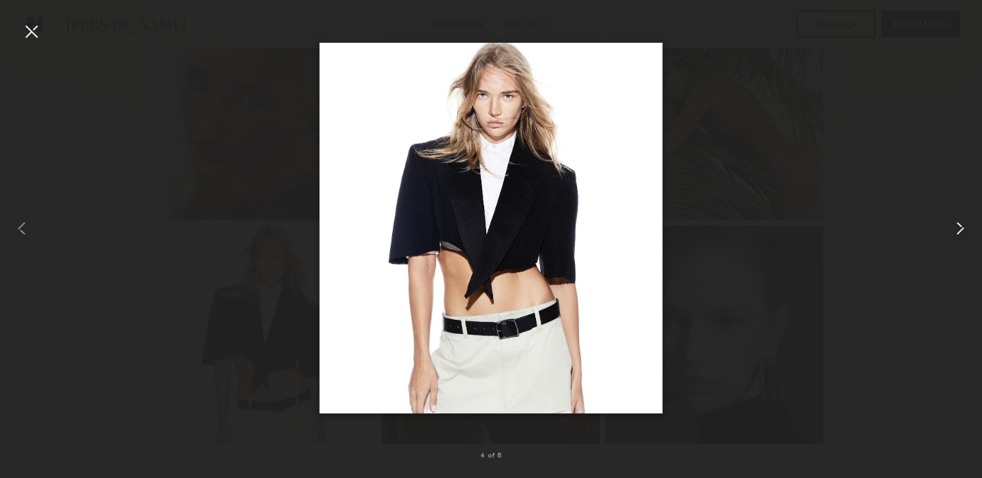
click at [962, 228] on common-icon at bounding box center [961, 229] width 22 height 22
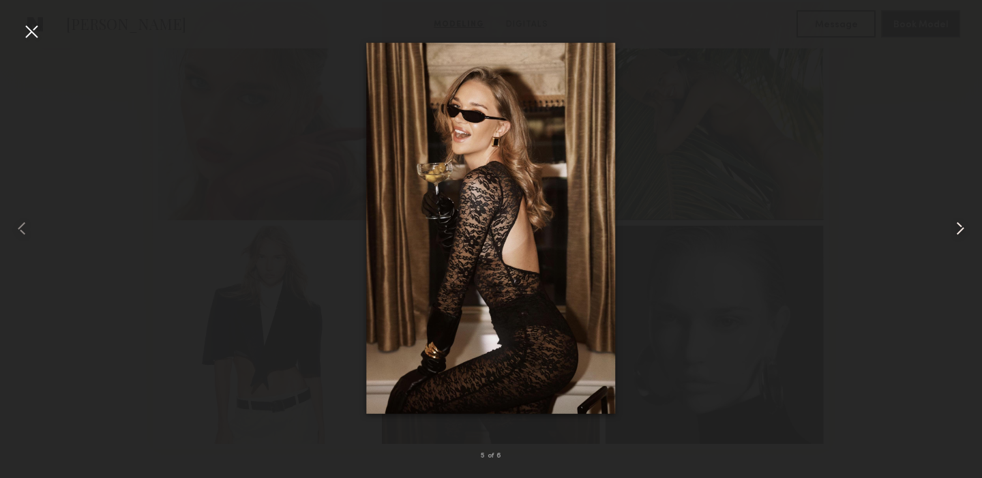
click at [962, 229] on common-icon at bounding box center [961, 229] width 22 height 22
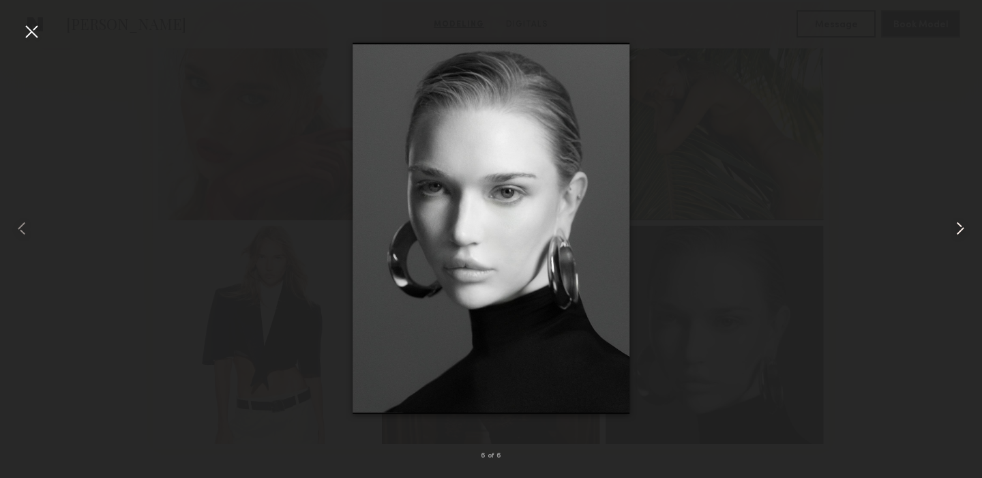
click at [962, 229] on common-icon at bounding box center [961, 229] width 22 height 22
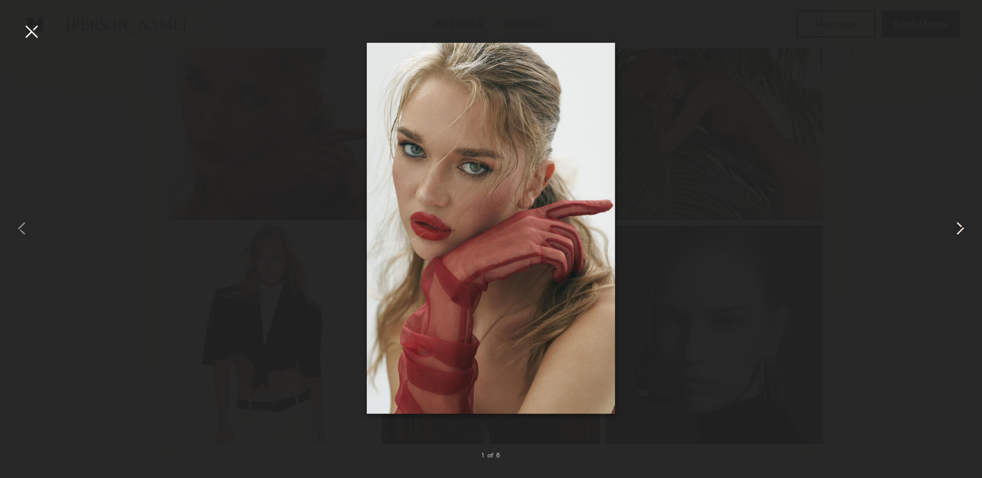
click at [962, 229] on common-icon at bounding box center [961, 229] width 22 height 22
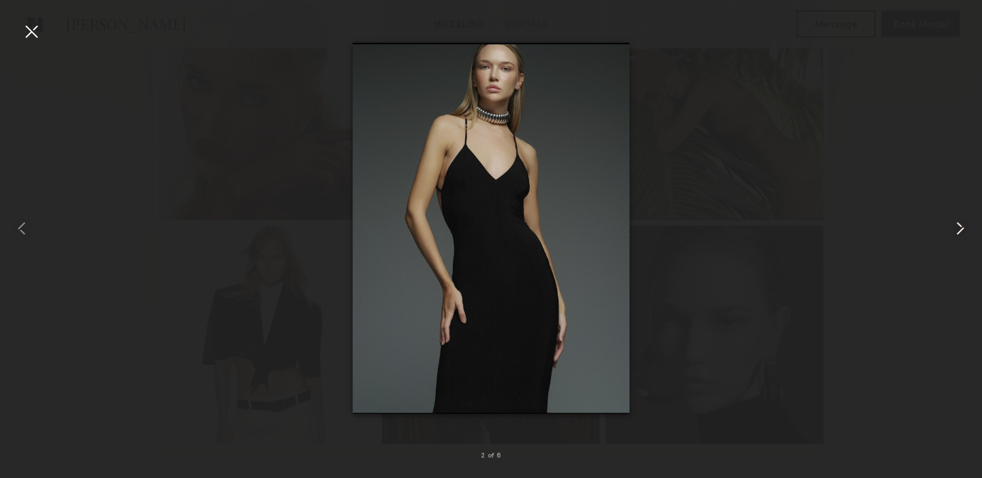
click at [963, 223] on common-icon at bounding box center [961, 229] width 22 height 22
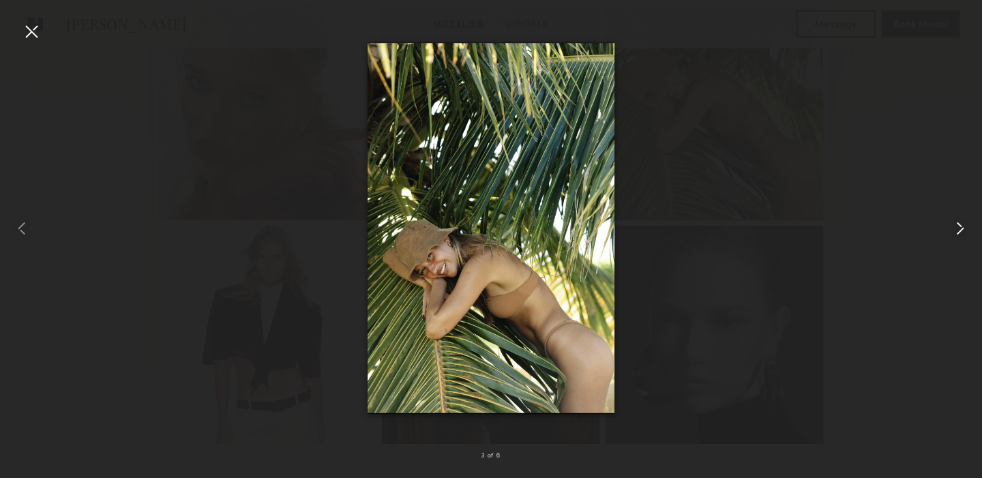
click at [963, 224] on common-icon at bounding box center [961, 229] width 22 height 22
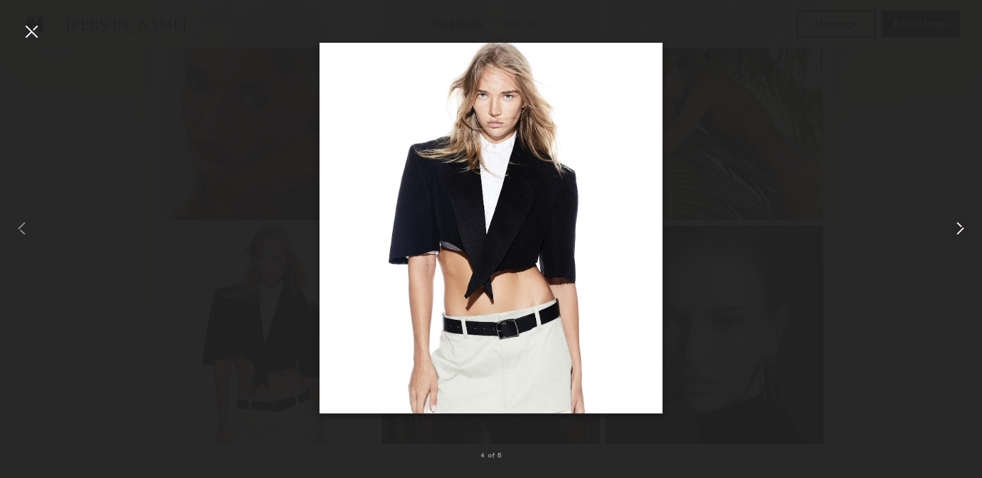
click at [963, 224] on common-icon at bounding box center [961, 229] width 22 height 22
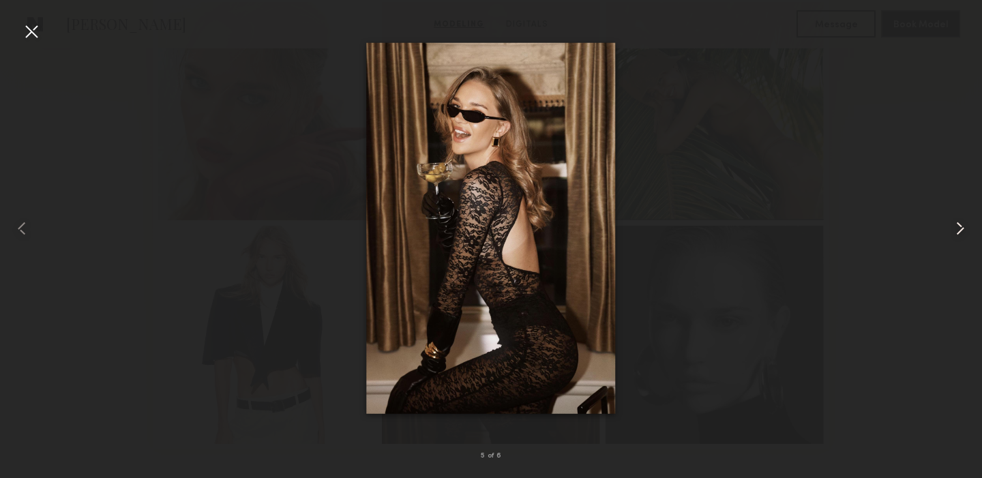
click at [963, 223] on common-icon at bounding box center [961, 229] width 22 height 22
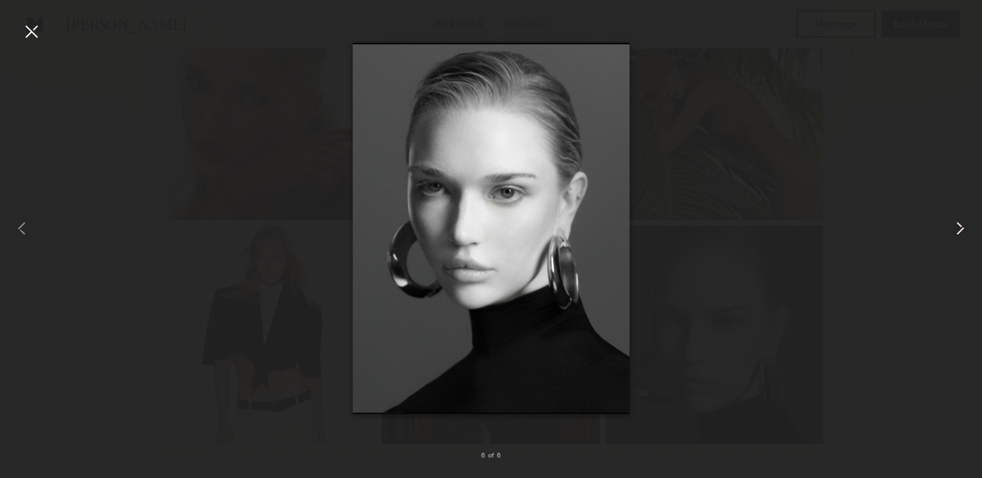
click at [963, 223] on common-icon at bounding box center [961, 229] width 22 height 22
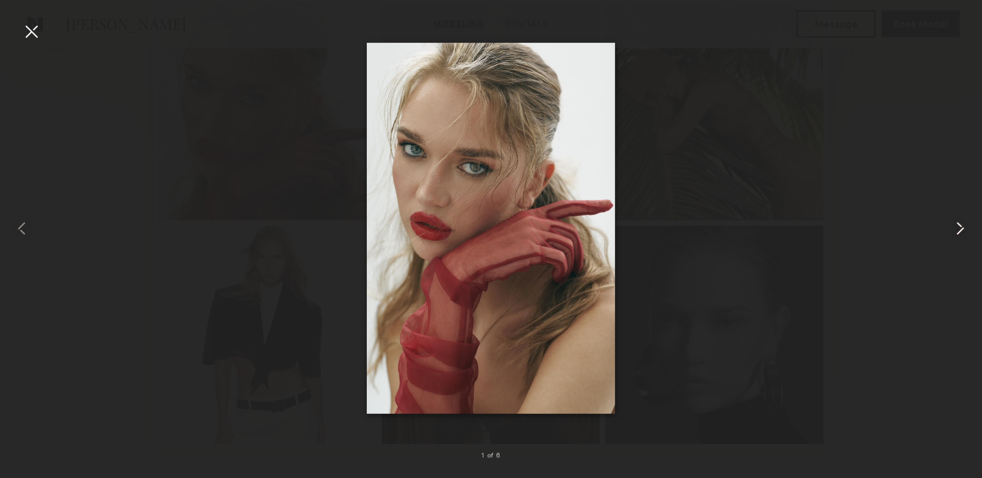
click at [963, 223] on common-icon at bounding box center [961, 229] width 22 height 22
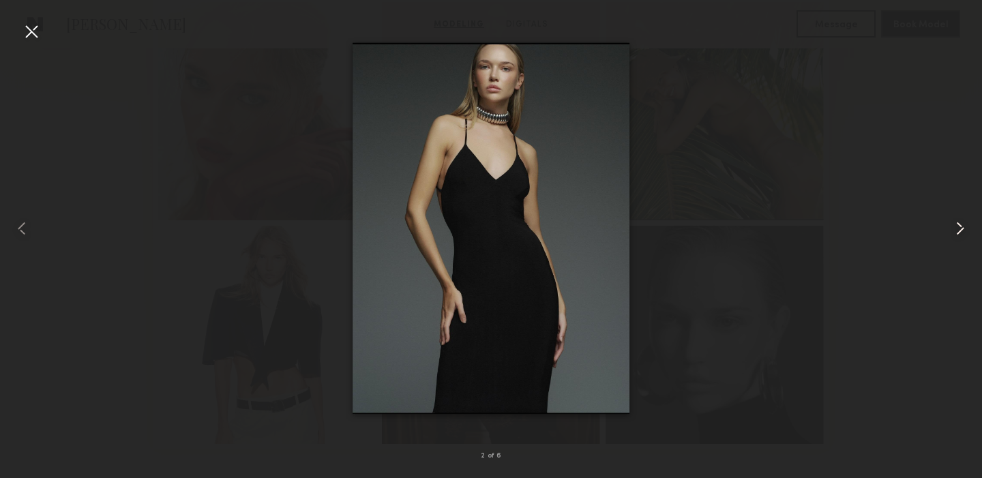
click at [963, 223] on common-icon at bounding box center [961, 229] width 22 height 22
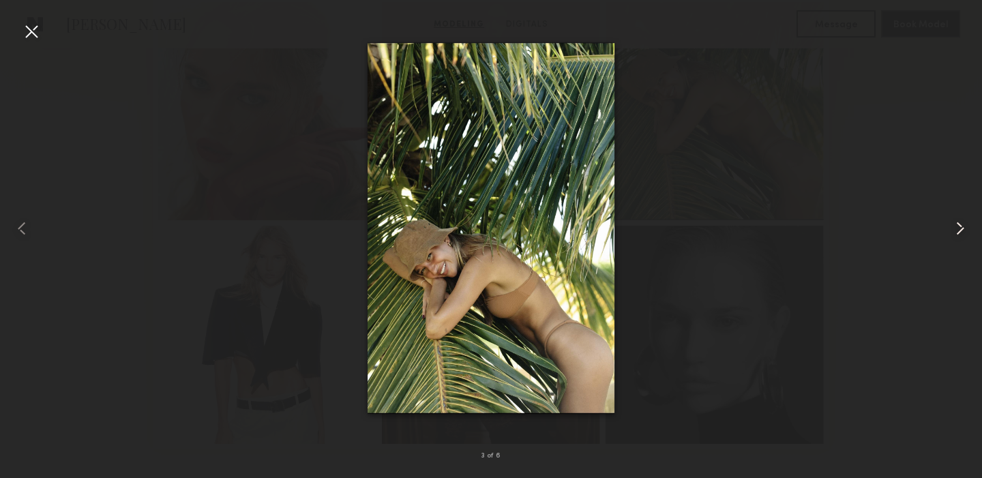
click at [963, 224] on common-icon at bounding box center [961, 229] width 22 height 22
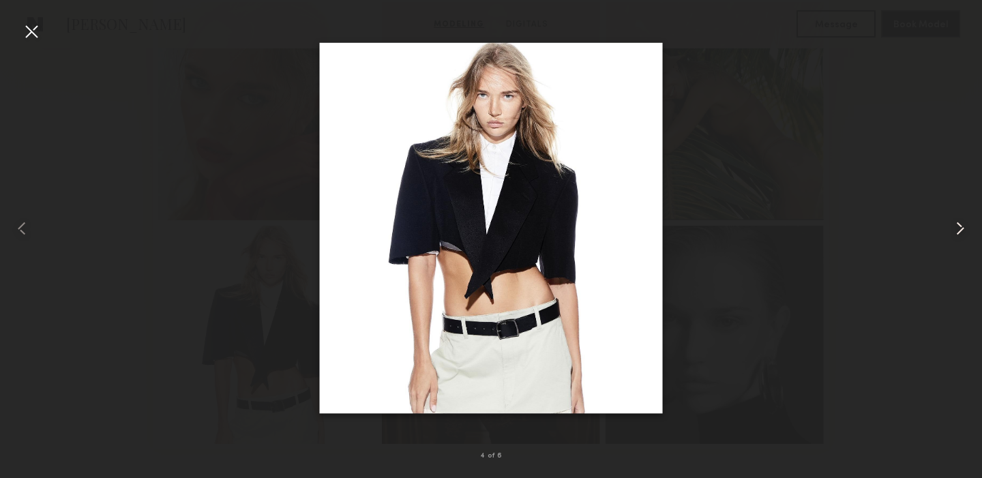
click at [963, 224] on common-icon at bounding box center [961, 229] width 22 height 22
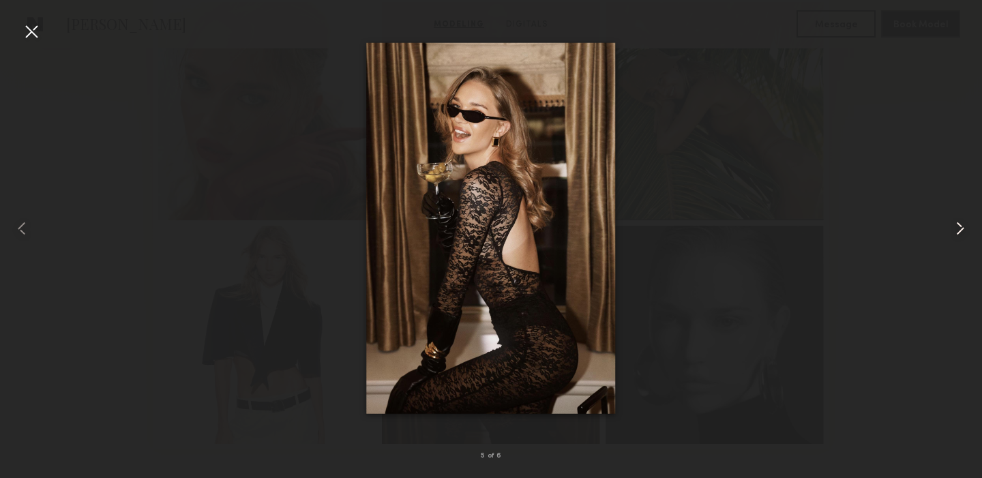
click at [963, 224] on common-icon at bounding box center [961, 229] width 22 height 22
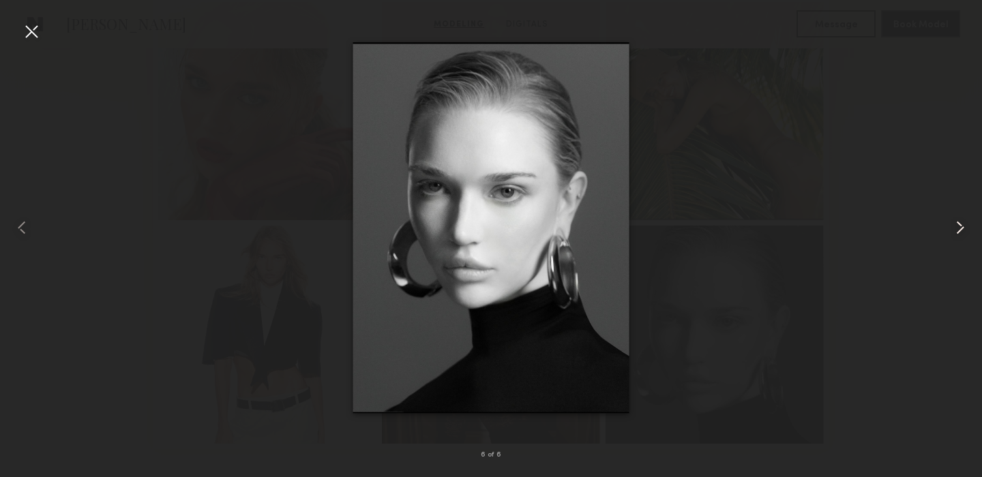
click at [964, 220] on common-icon at bounding box center [961, 228] width 22 height 22
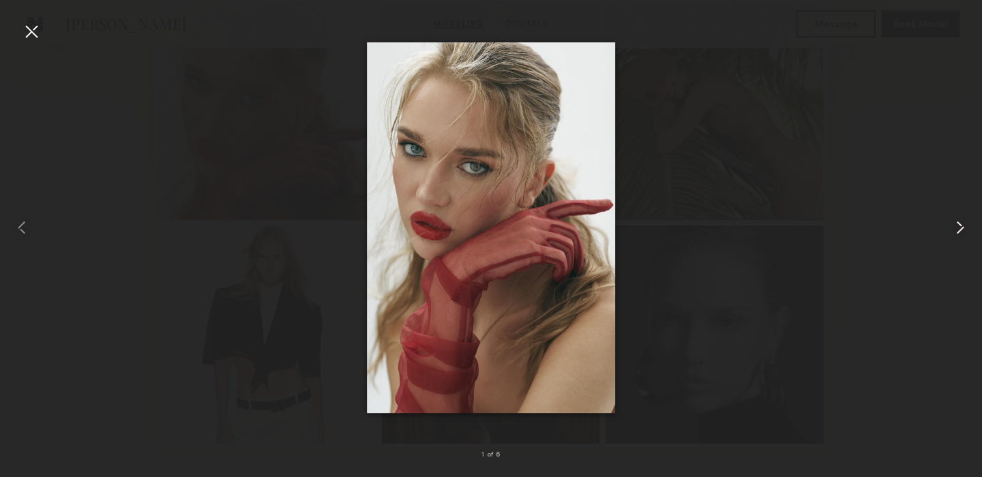
click at [964, 220] on common-icon at bounding box center [961, 228] width 22 height 22
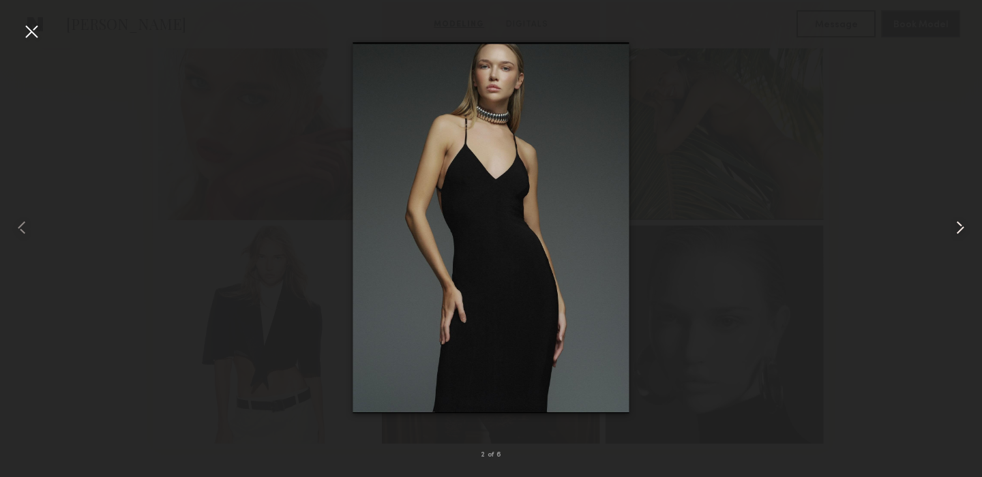
click at [964, 220] on common-icon at bounding box center [961, 228] width 22 height 22
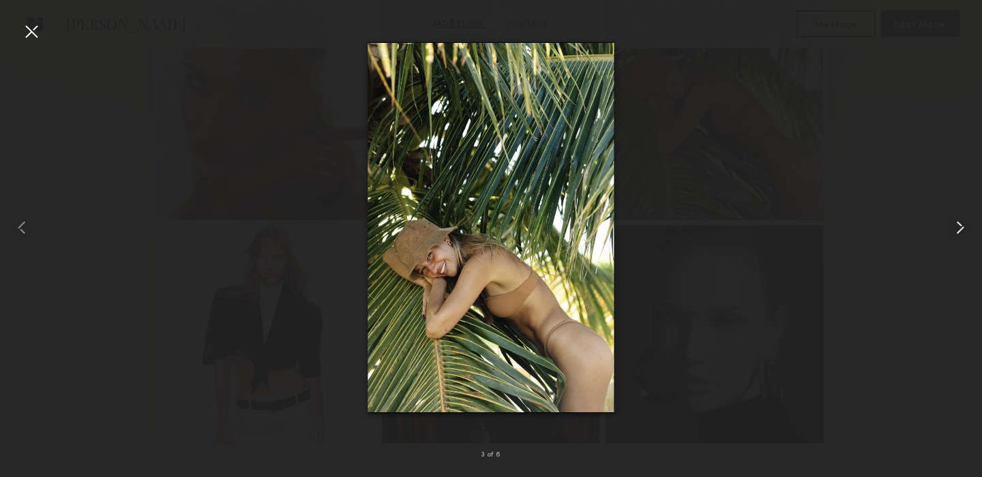
click at [964, 220] on common-icon at bounding box center [961, 228] width 22 height 22
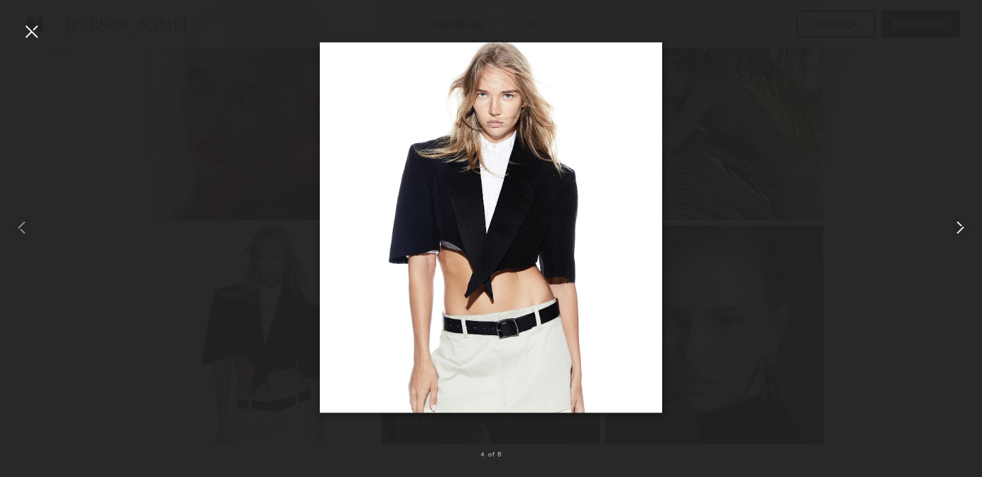
click at [964, 220] on common-icon at bounding box center [961, 228] width 22 height 22
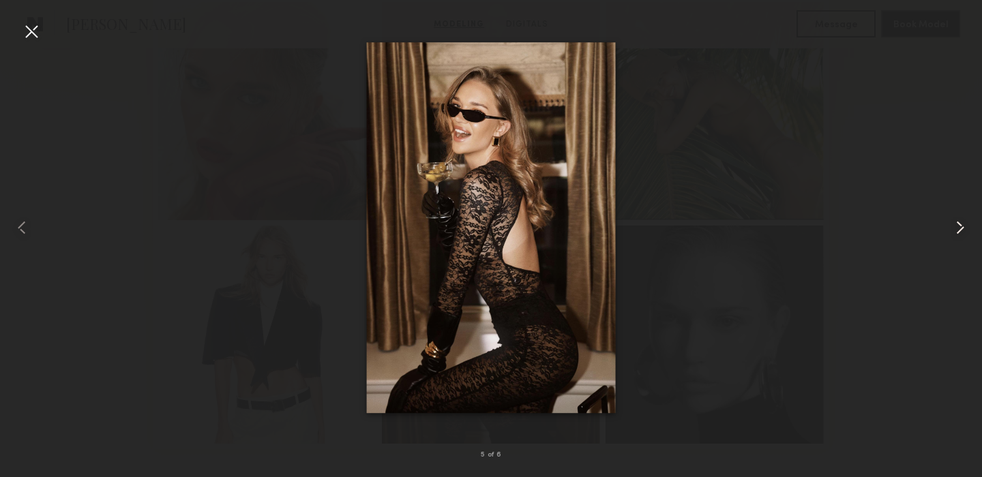
click at [964, 220] on common-icon at bounding box center [961, 228] width 22 height 22
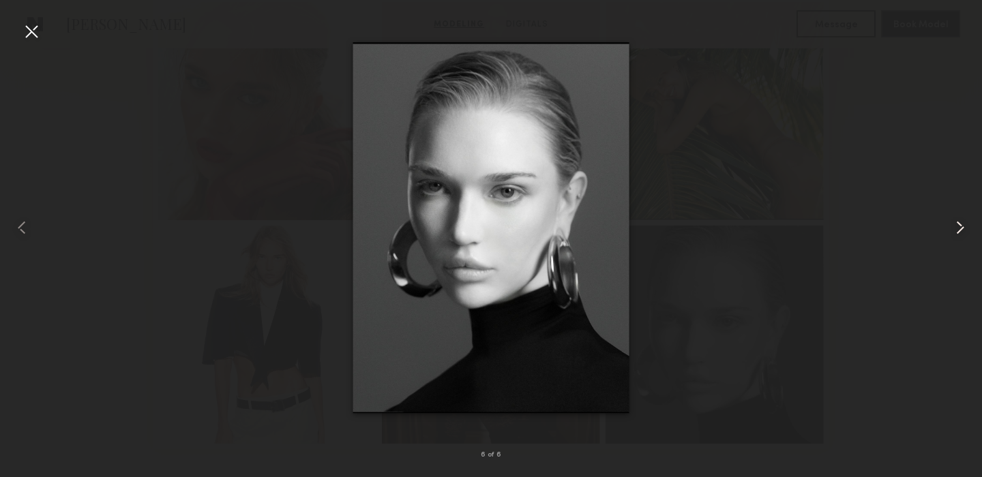
click at [964, 220] on common-icon at bounding box center [961, 228] width 22 height 22
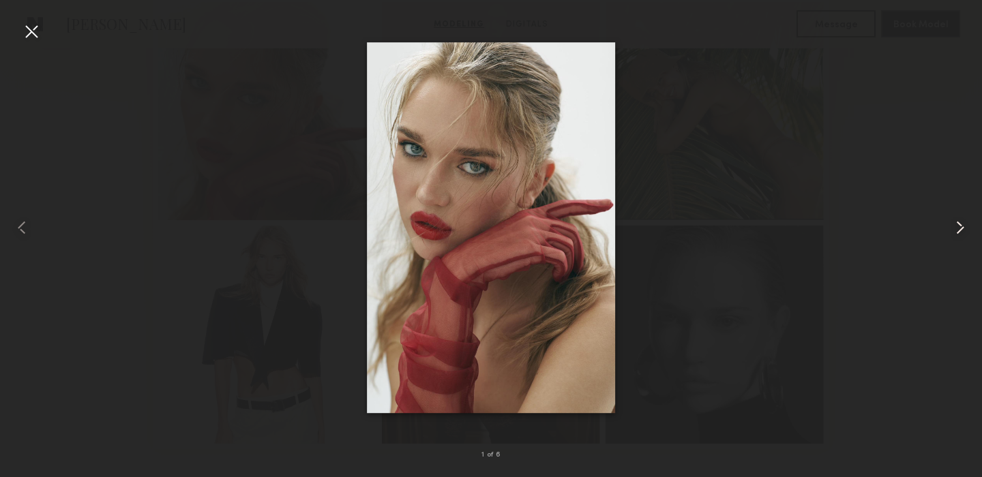
click at [964, 220] on common-icon at bounding box center [961, 228] width 22 height 22
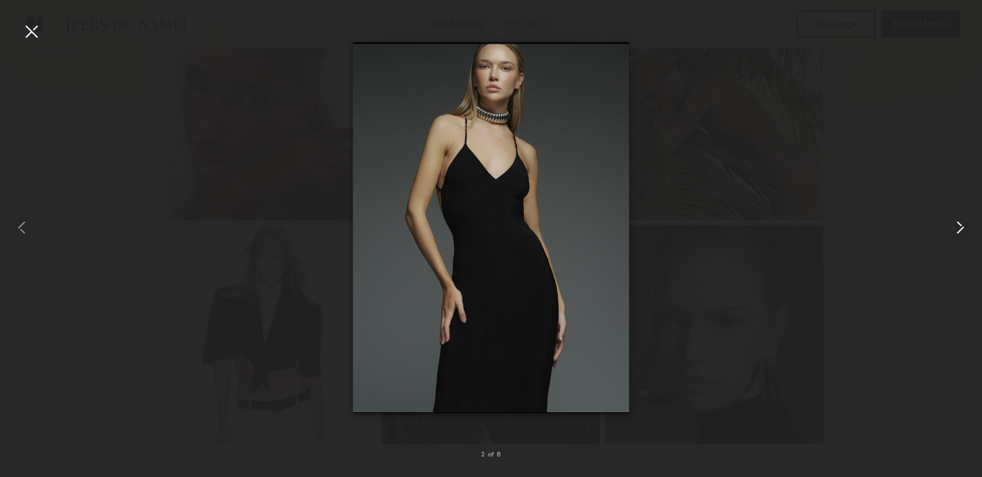
click at [964, 220] on common-icon at bounding box center [961, 228] width 22 height 22
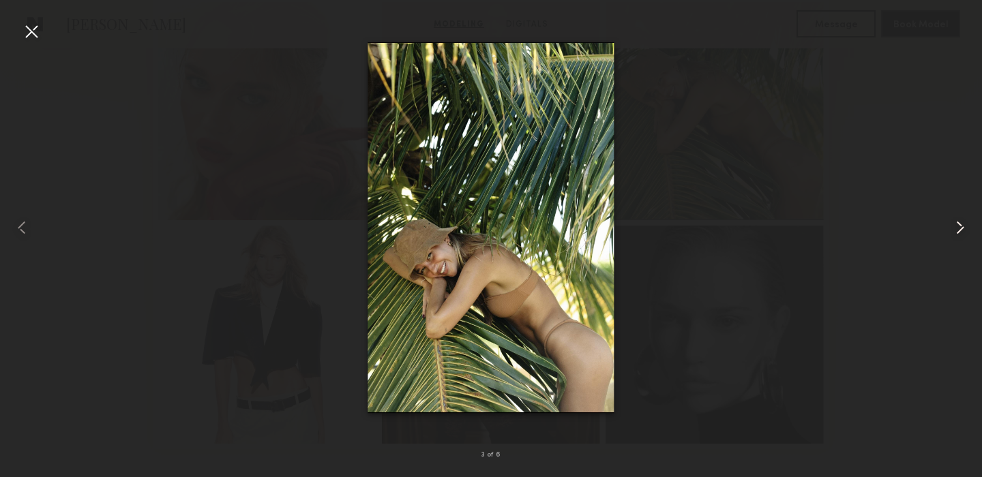
click at [964, 220] on common-icon at bounding box center [961, 228] width 22 height 22
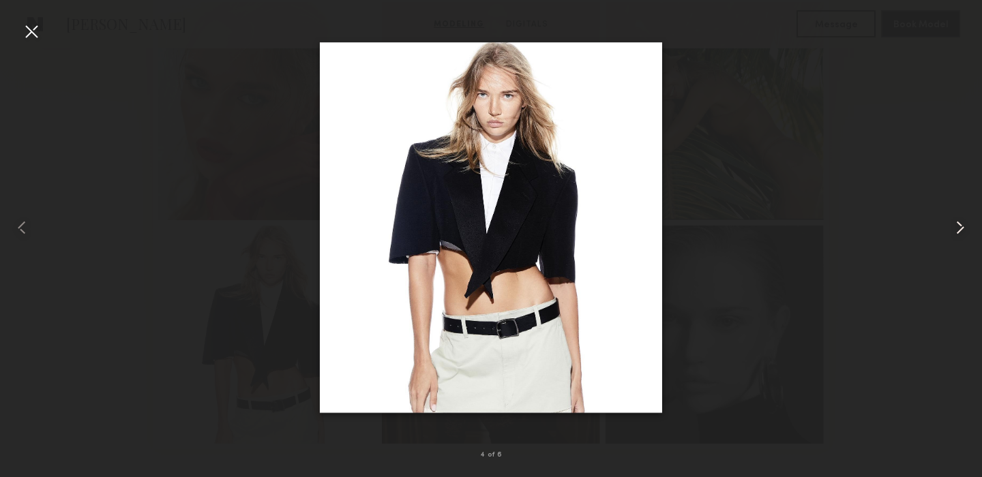
click at [964, 220] on common-icon at bounding box center [961, 228] width 22 height 22
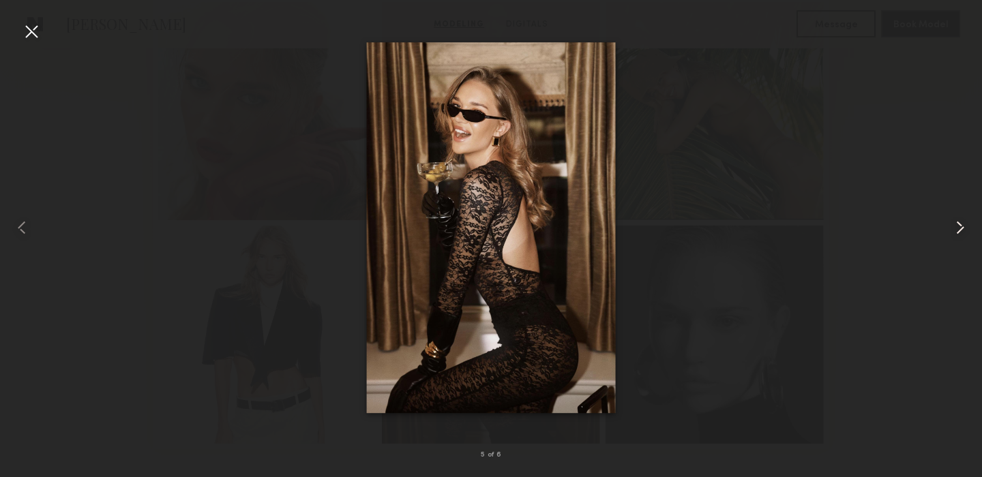
click at [964, 220] on common-icon at bounding box center [961, 228] width 22 height 22
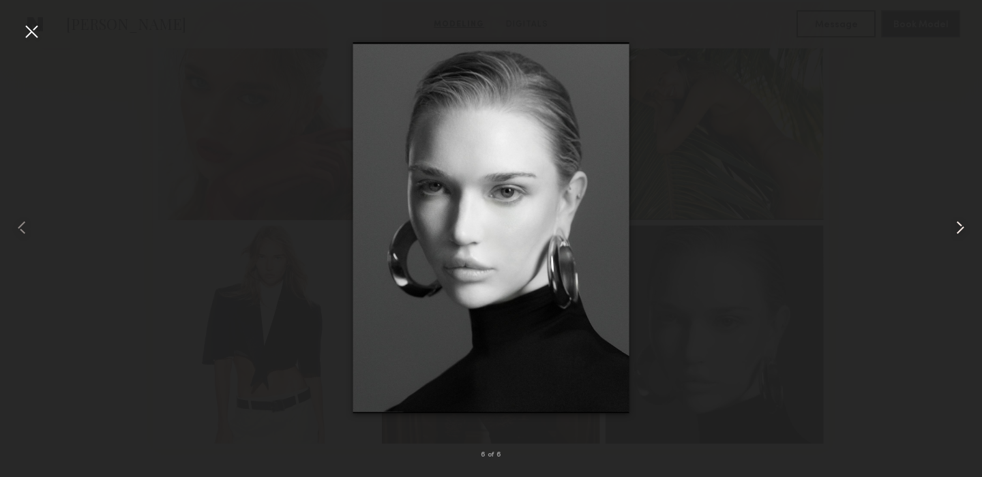
click at [964, 220] on common-icon at bounding box center [961, 228] width 22 height 22
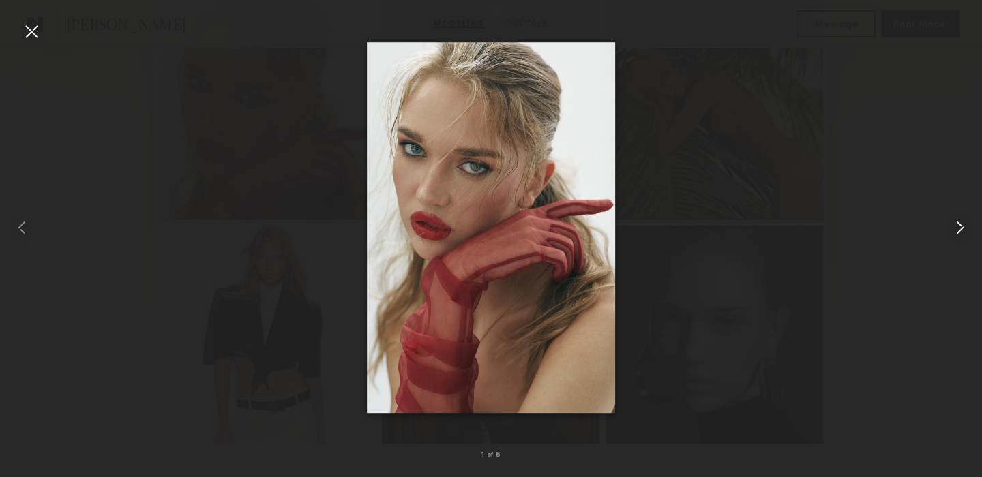
click at [963, 220] on common-icon at bounding box center [961, 228] width 22 height 22
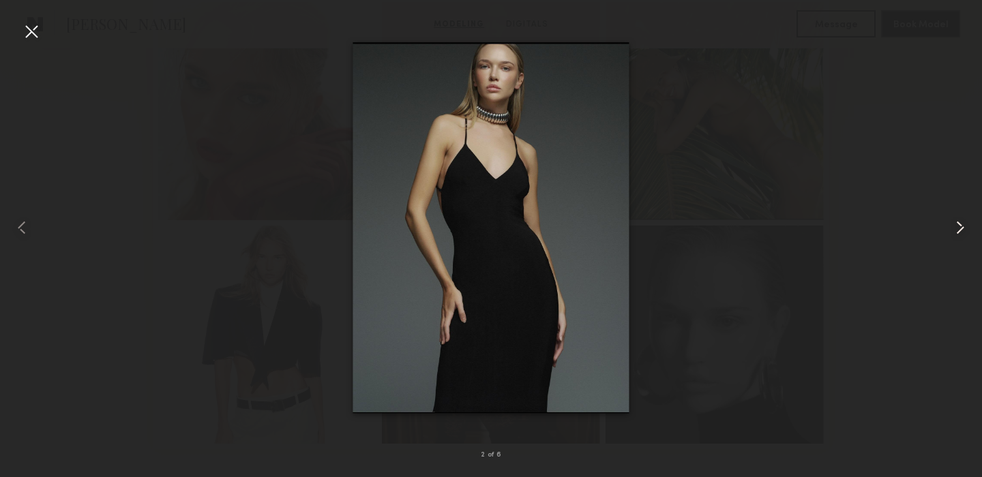
click at [962, 226] on common-icon at bounding box center [961, 228] width 22 height 22
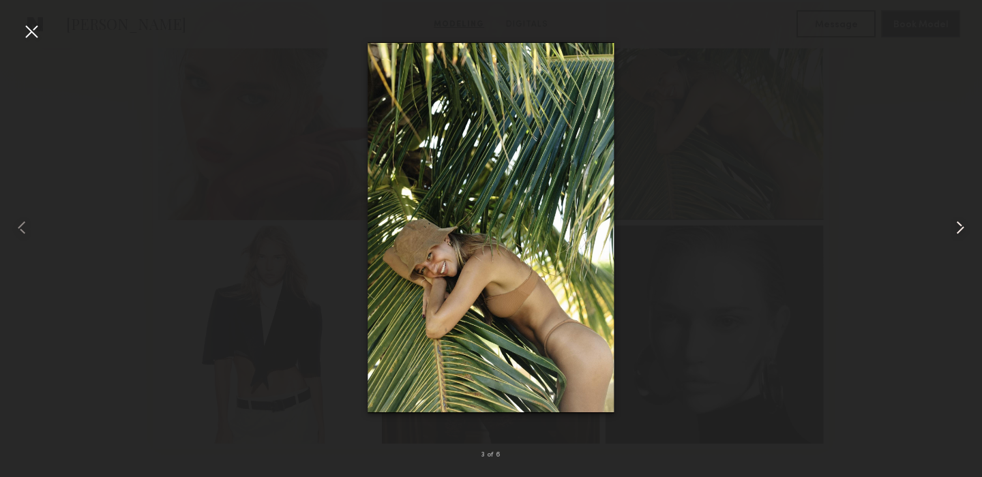
click at [962, 226] on common-icon at bounding box center [961, 228] width 22 height 22
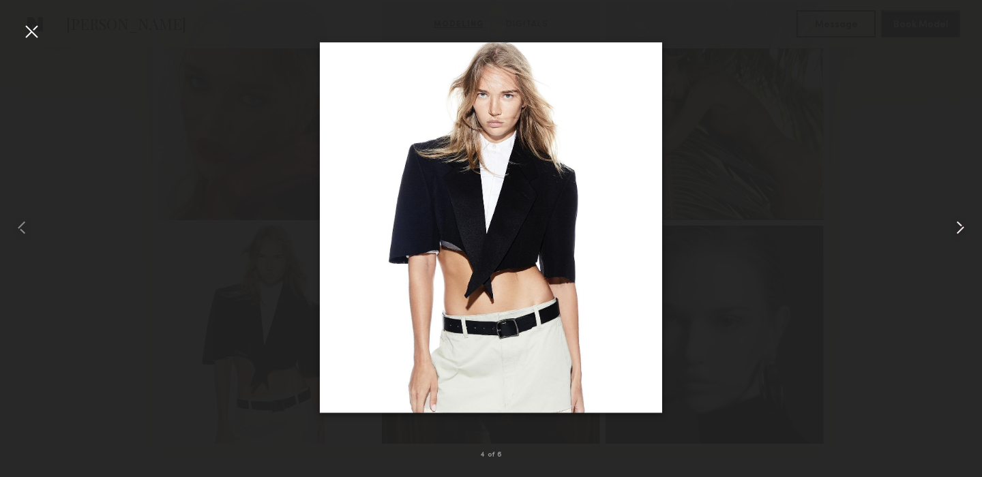
click at [962, 226] on common-icon at bounding box center [961, 228] width 22 height 22
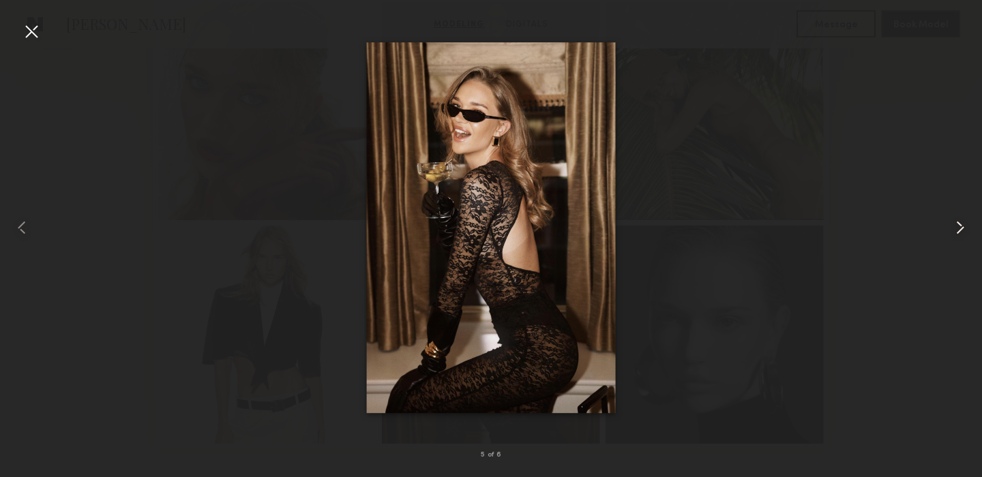
click at [962, 226] on common-icon at bounding box center [961, 228] width 22 height 22
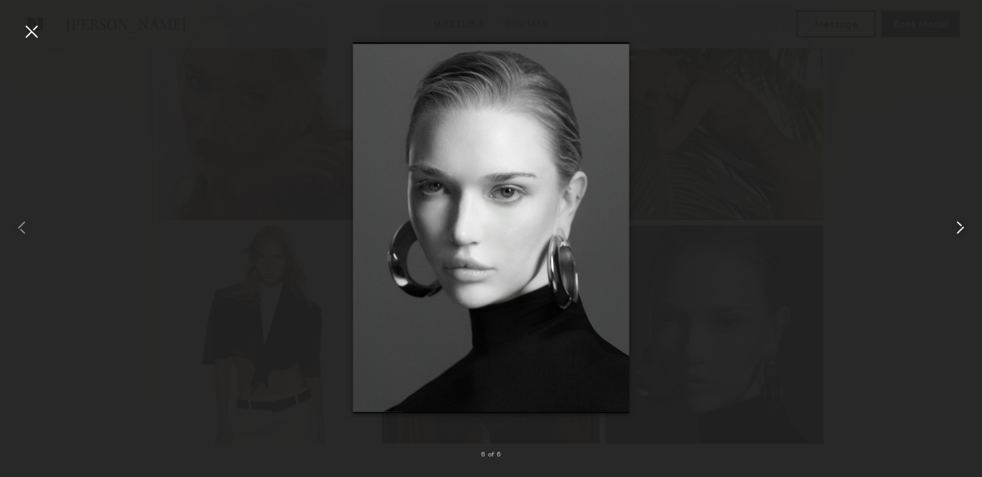
click at [962, 226] on common-icon at bounding box center [961, 228] width 22 height 22
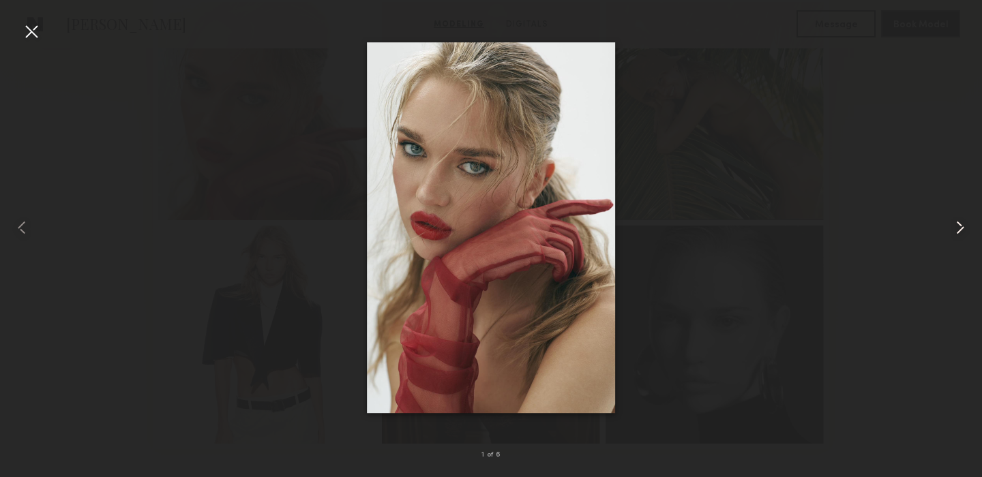
click at [962, 226] on common-icon at bounding box center [961, 228] width 22 height 22
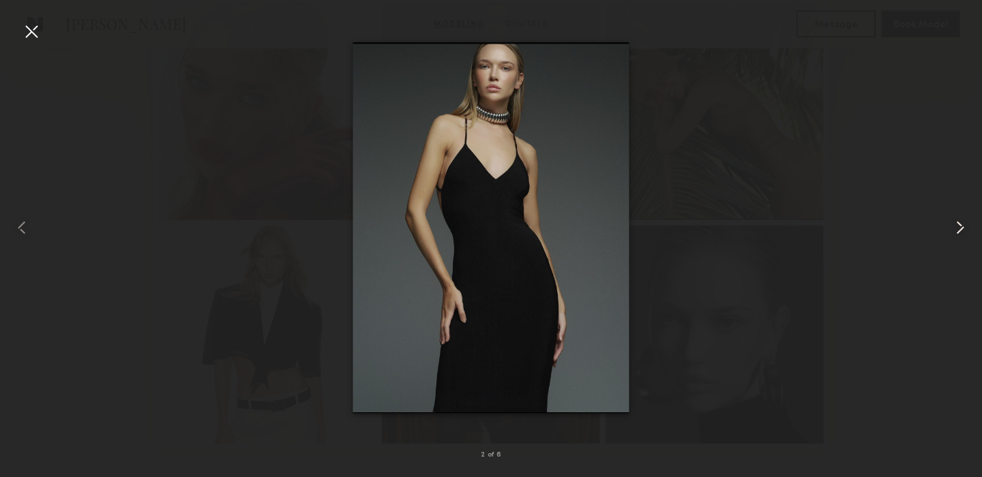
click at [965, 224] on common-icon at bounding box center [961, 228] width 22 height 22
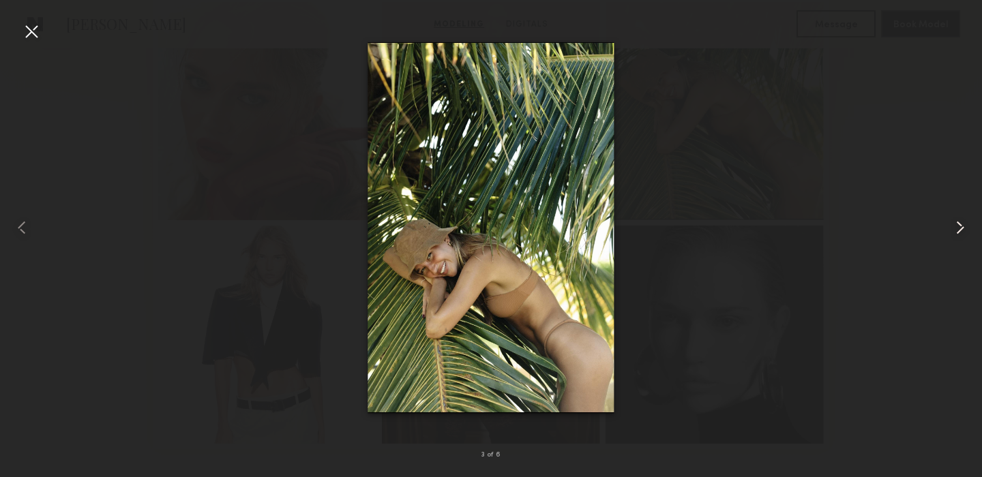
click at [965, 224] on common-icon at bounding box center [961, 228] width 22 height 22
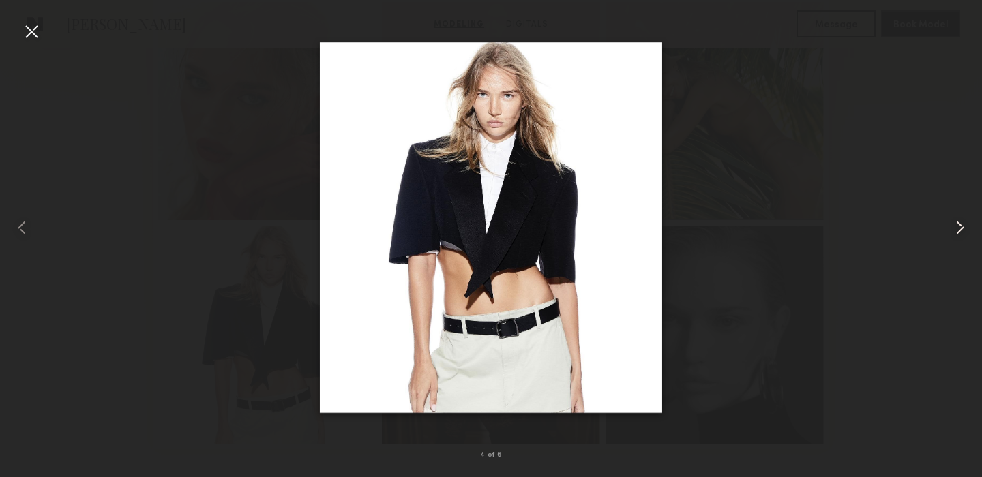
click at [965, 224] on common-icon at bounding box center [961, 228] width 22 height 22
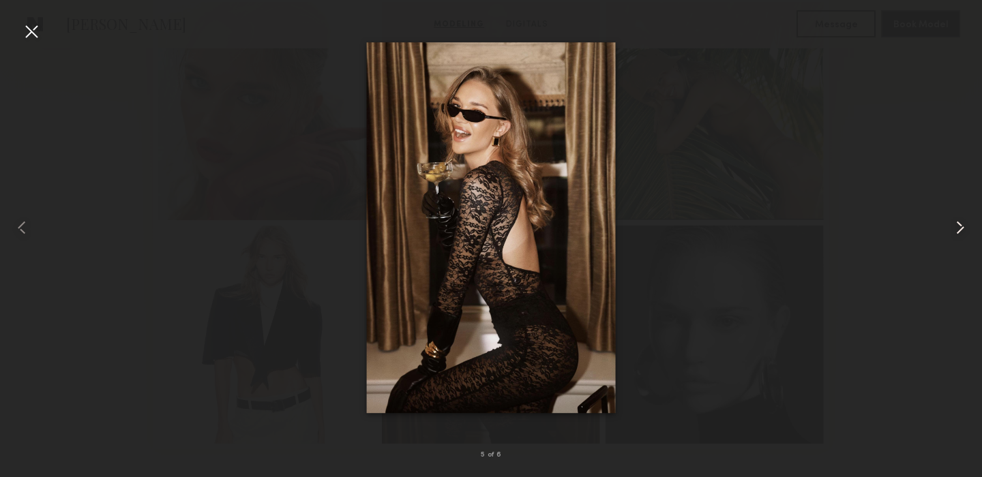
click at [965, 224] on common-icon at bounding box center [961, 228] width 22 height 22
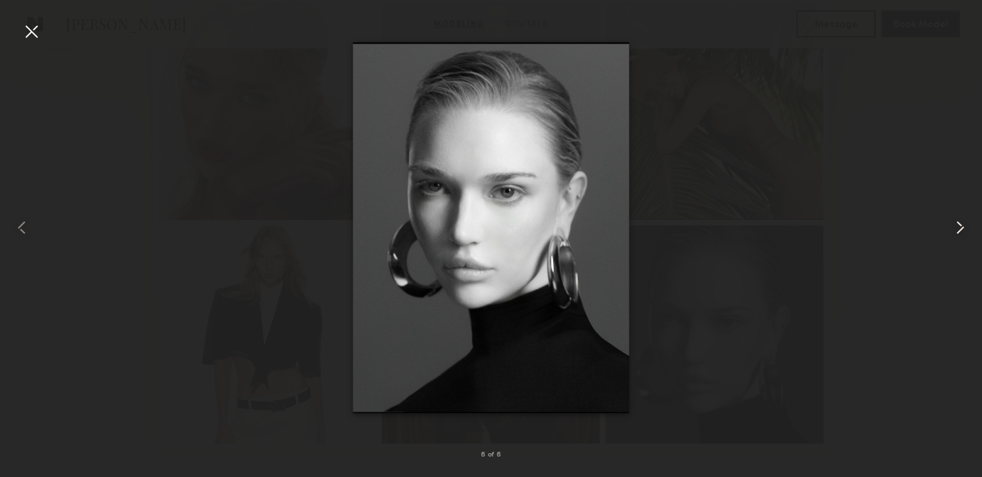
click at [965, 224] on common-icon at bounding box center [961, 228] width 22 height 22
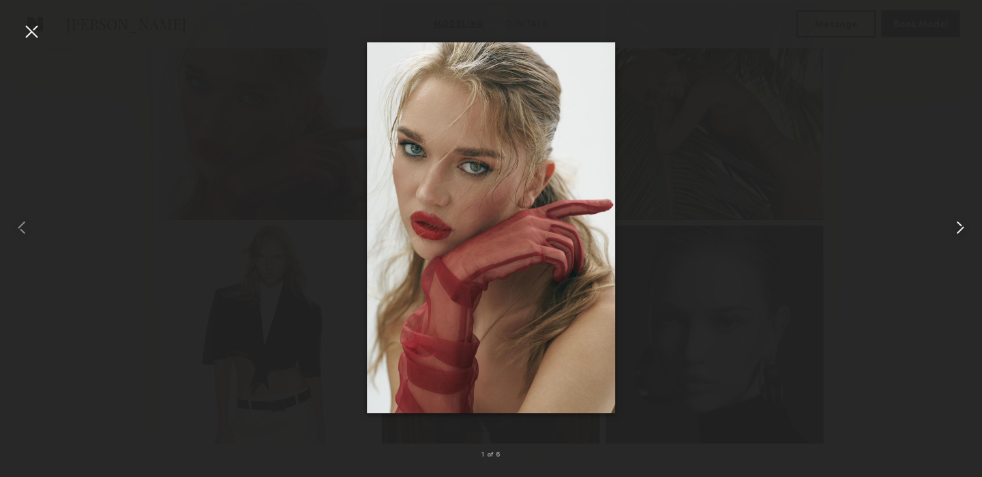
click at [965, 224] on common-icon at bounding box center [961, 228] width 22 height 22
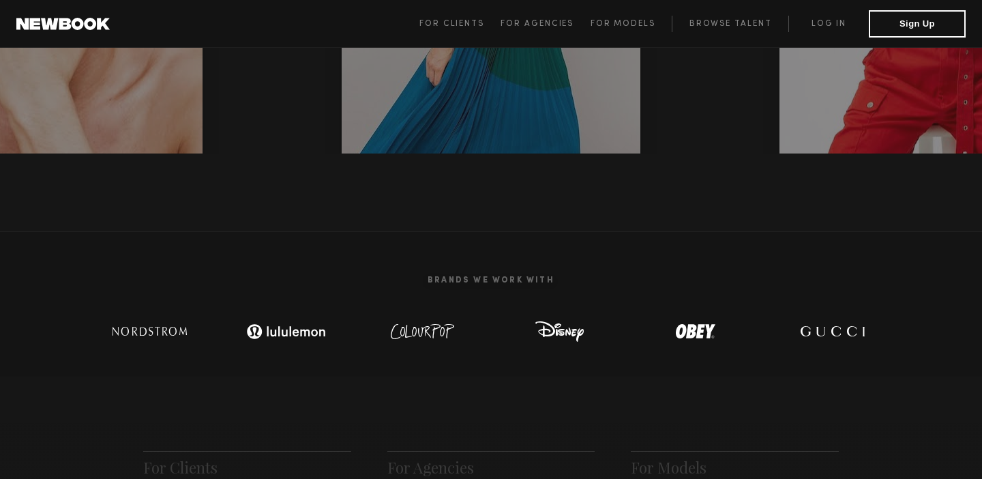
scroll to position [311, 0]
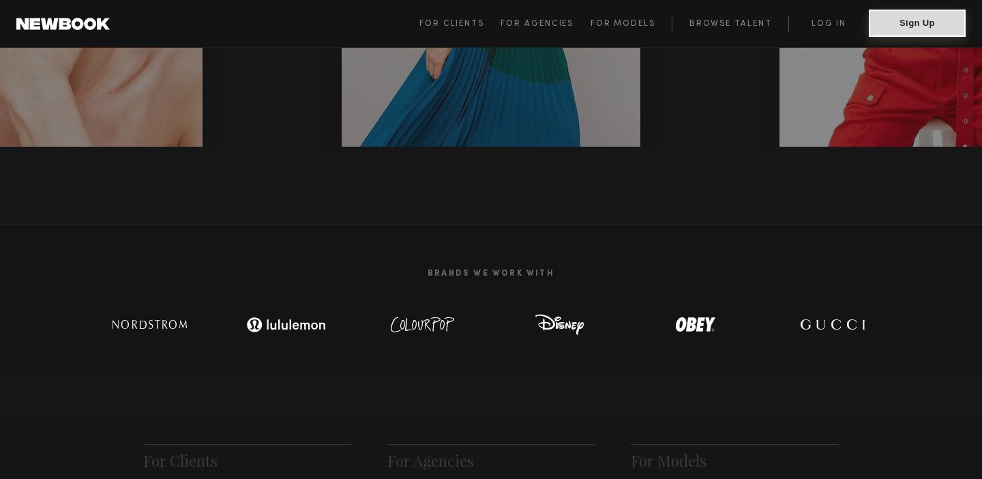
click at [896, 19] on button "Sign Up" at bounding box center [917, 23] width 97 height 27
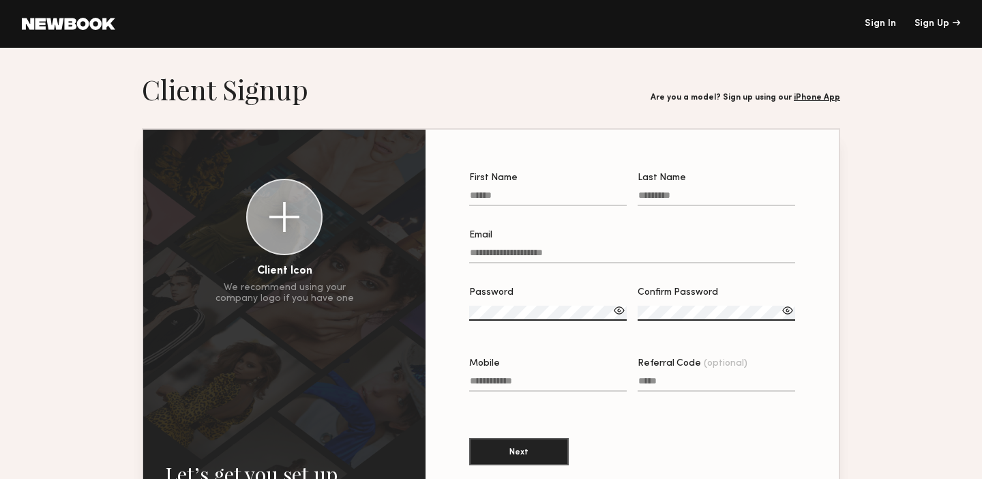
click at [525, 194] on input "First Name" at bounding box center [548, 198] width 158 height 16
type input "*****"
type input "**********"
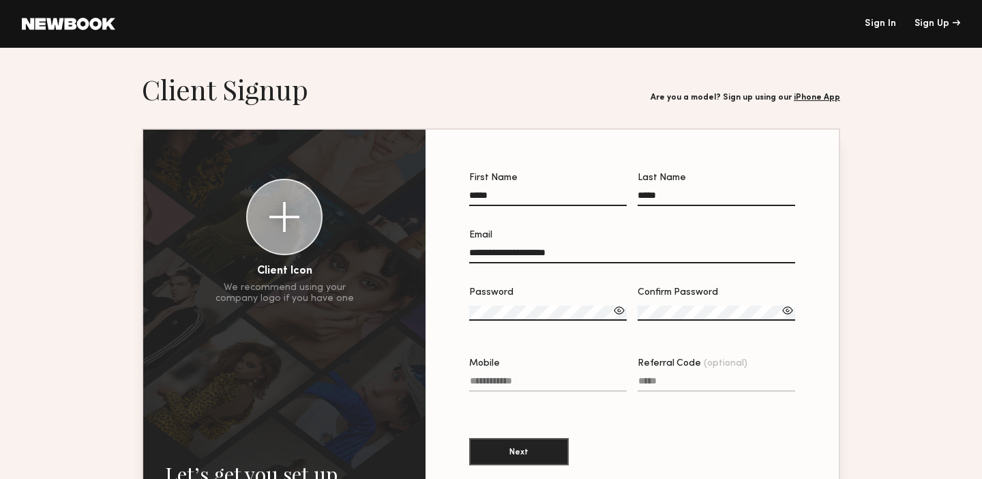
type input "**********"
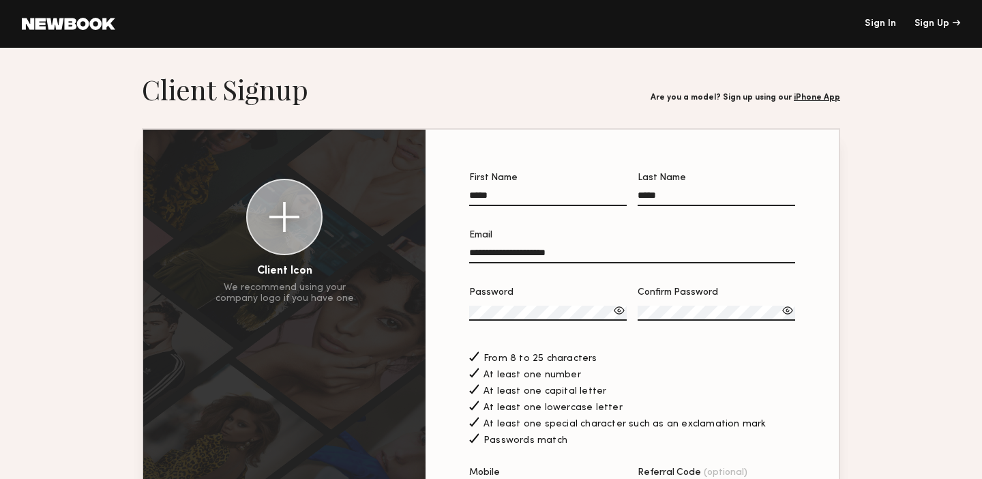
click at [618, 307] on div at bounding box center [620, 311] width 14 height 14
click at [789, 311] on div at bounding box center [788, 311] width 14 height 14
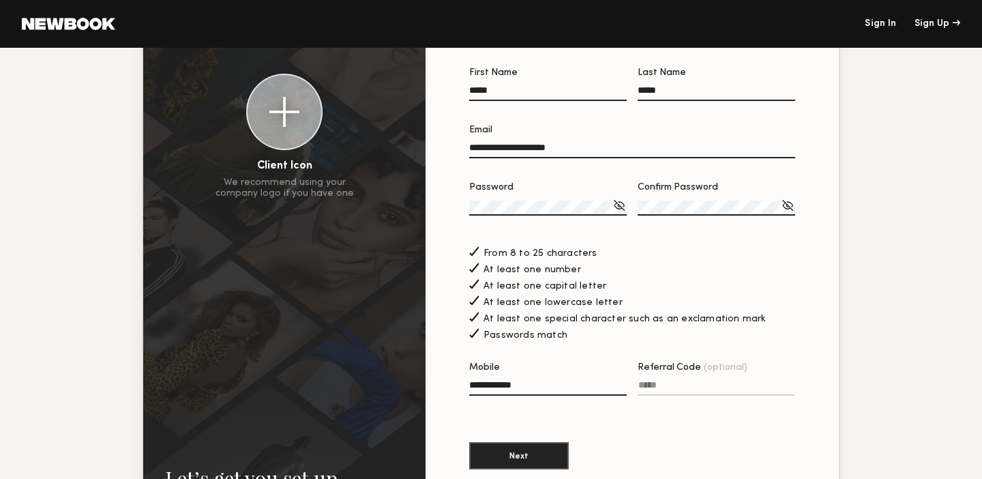
scroll to position [134, 0]
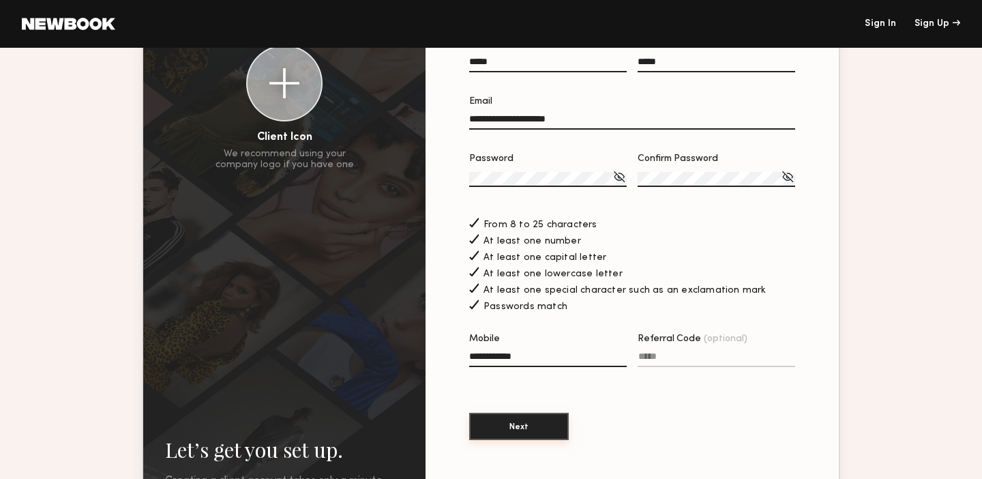
click at [555, 428] on button "Next" at bounding box center [519, 426] width 100 height 27
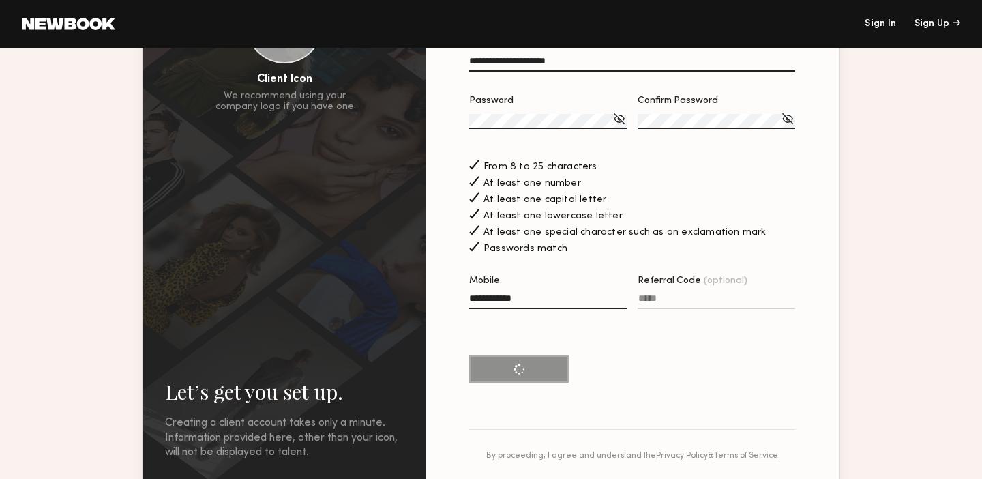
scroll to position [274, 0]
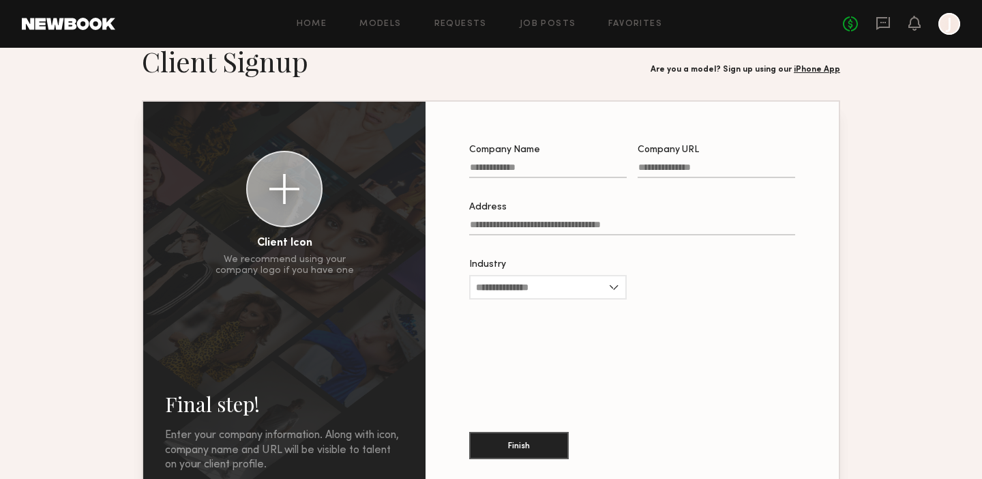
scroll to position [29, 0]
click at [528, 437] on button "Finish" at bounding box center [519, 443] width 100 height 27
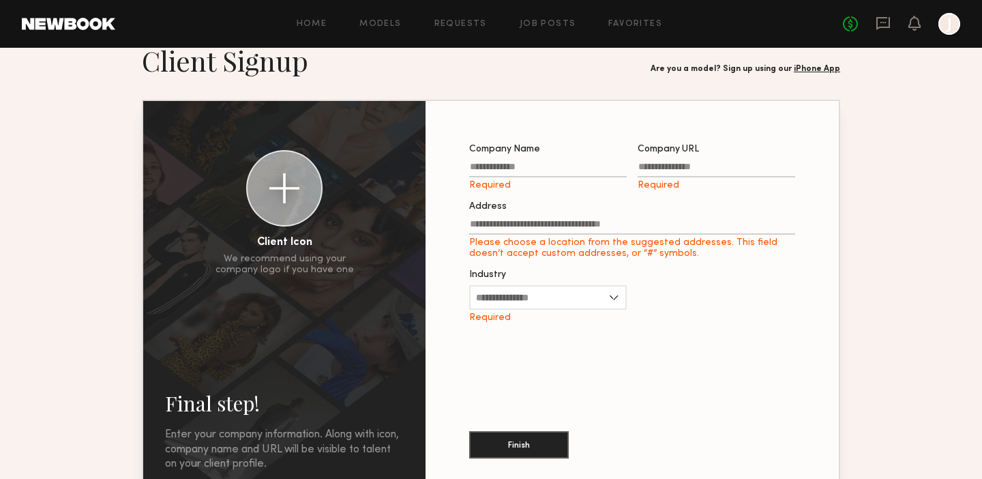
click at [529, 164] on input "Company Name Required" at bounding box center [548, 170] width 158 height 16
type input "********"
click at [675, 158] on label "Company URL Required" at bounding box center [717, 168] width 158 height 46
click at [675, 162] on input "Company URL Required" at bounding box center [717, 170] width 158 height 16
click at [668, 170] on input "Company URL Required" at bounding box center [717, 170] width 158 height 16
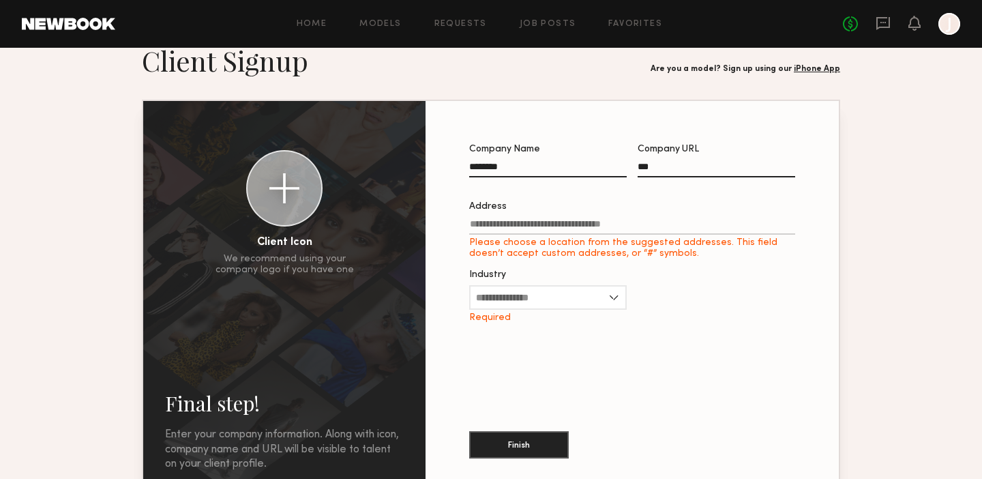
type input "***"
click at [627, 220] on input "Address Please choose a location from the suggested addresses. This field doesn…" at bounding box center [632, 227] width 326 height 16
click at [568, 307] on input "Industry" at bounding box center [548, 297] width 158 height 25
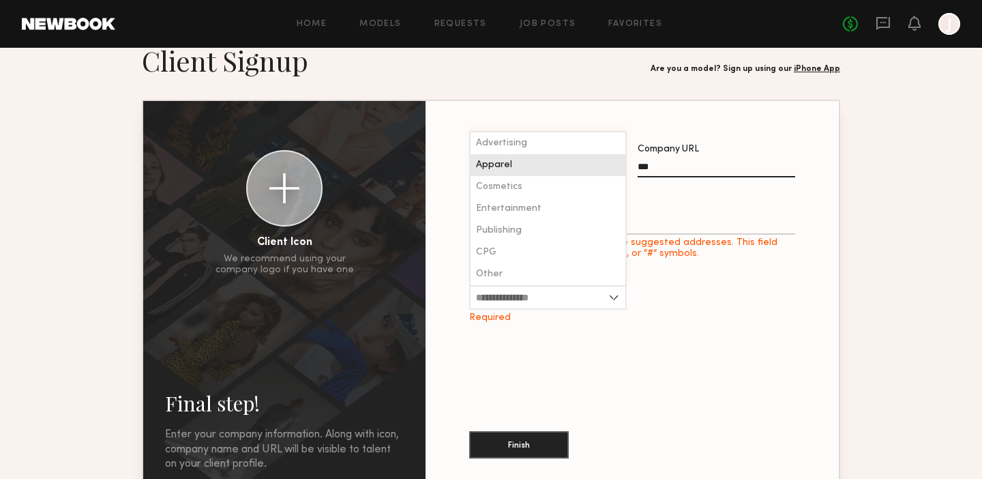
click at [565, 170] on div "Apparel" at bounding box center [548, 165] width 155 height 22
type input "*******"
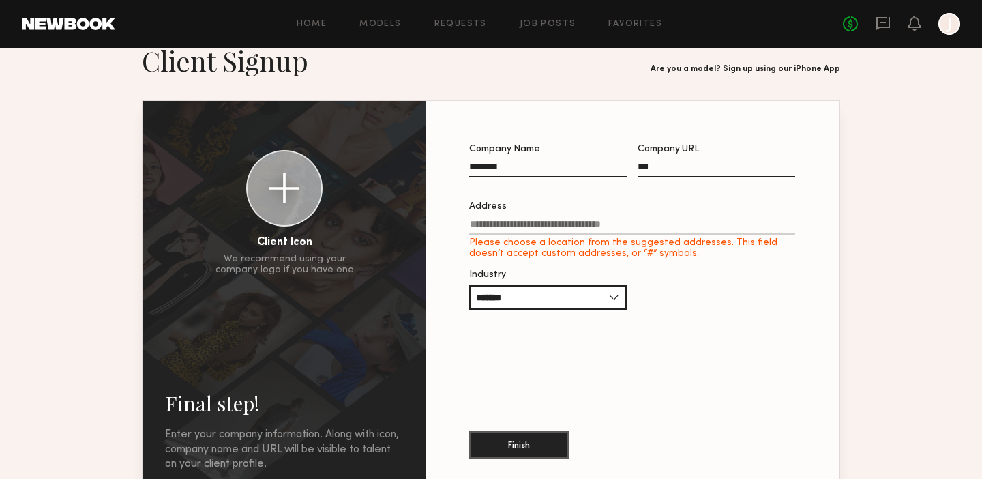
click at [540, 214] on label "Address Please choose a location from the suggested addresses. This field doesn…" at bounding box center [632, 230] width 326 height 57
click at [540, 219] on input "Address Please choose a location from the suggested addresses. This field doesn…" at bounding box center [632, 227] width 326 height 16
click at [531, 225] on input "Address Please choose a location from the suggested addresses. This field doesn…" at bounding box center [632, 227] width 326 height 16
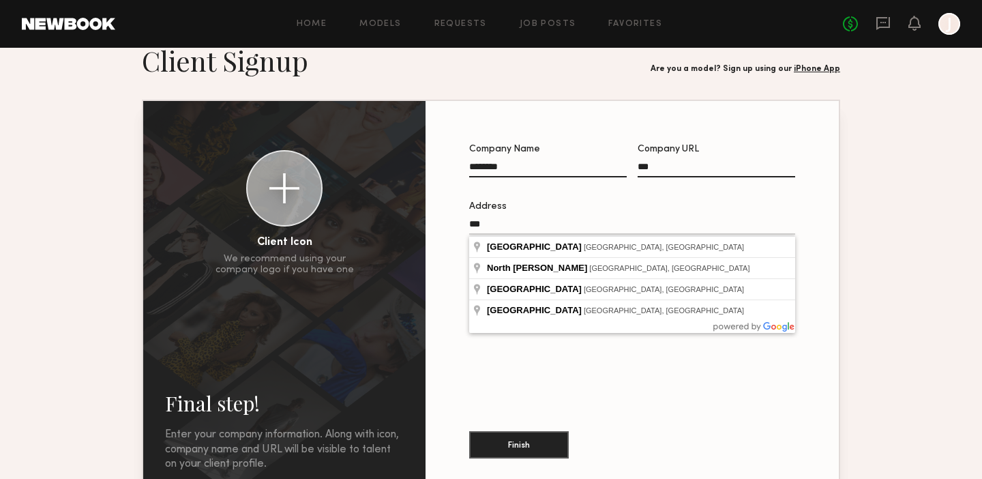
type input "***"
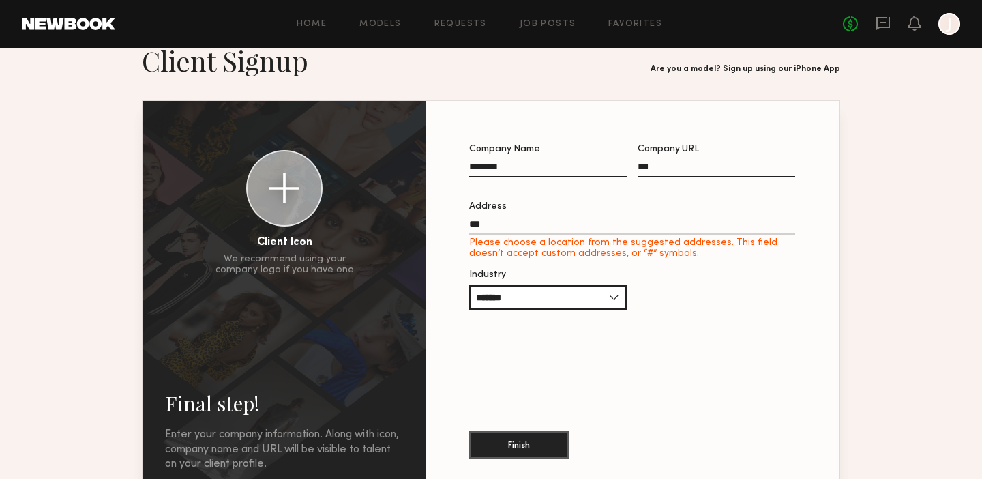
click at [560, 216] on label "Address *** Please choose a location from the suggested addresses. This field d…" at bounding box center [632, 230] width 326 height 57
click at [560, 219] on input "***" at bounding box center [632, 227] width 326 height 16
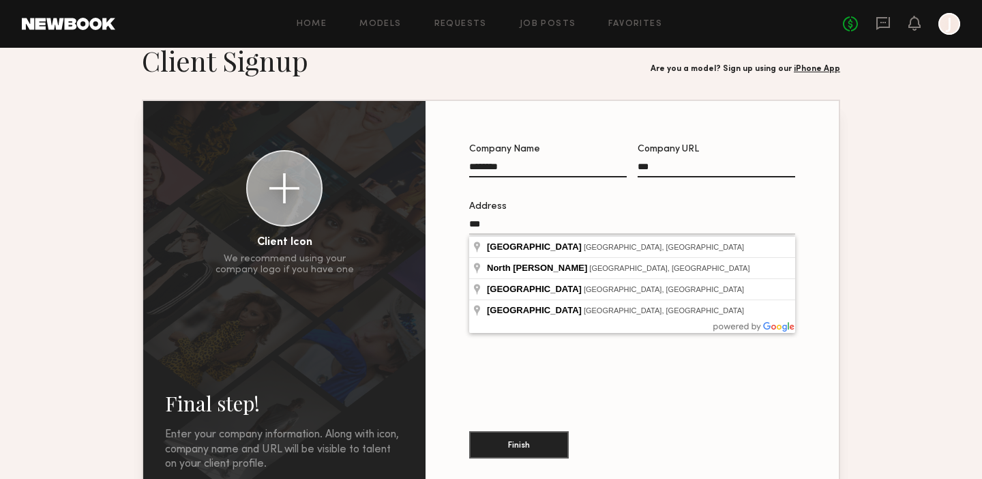
click at [510, 385] on div "Company Name ******** Company URL *** Address *** Please choose a location from…" at bounding box center [632, 297] width 370 height 349
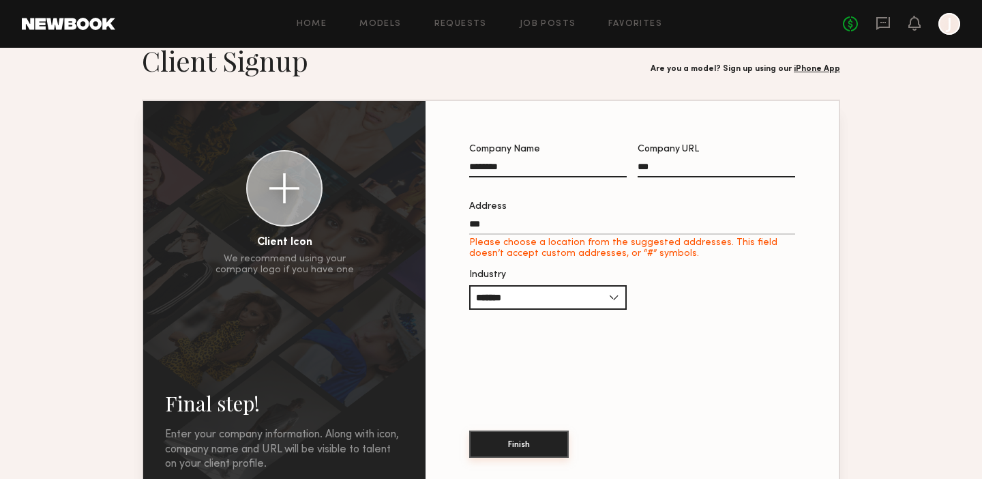
click at [519, 440] on button "Finish" at bounding box center [519, 443] width 100 height 27
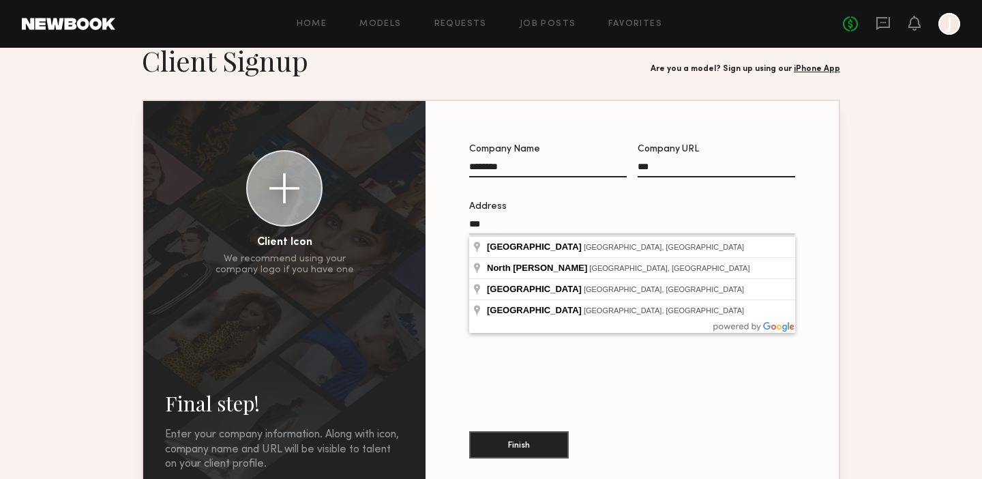
click at [544, 222] on input "***" at bounding box center [632, 227] width 326 height 16
drag, startPoint x: 544, startPoint y: 222, endPoint x: 445, endPoint y: 221, distance: 98.9
click at [445, 222] on section "Company Name ******** Company URL *** Address *** Please choose a location from…" at bounding box center [632, 297] width 413 height 393
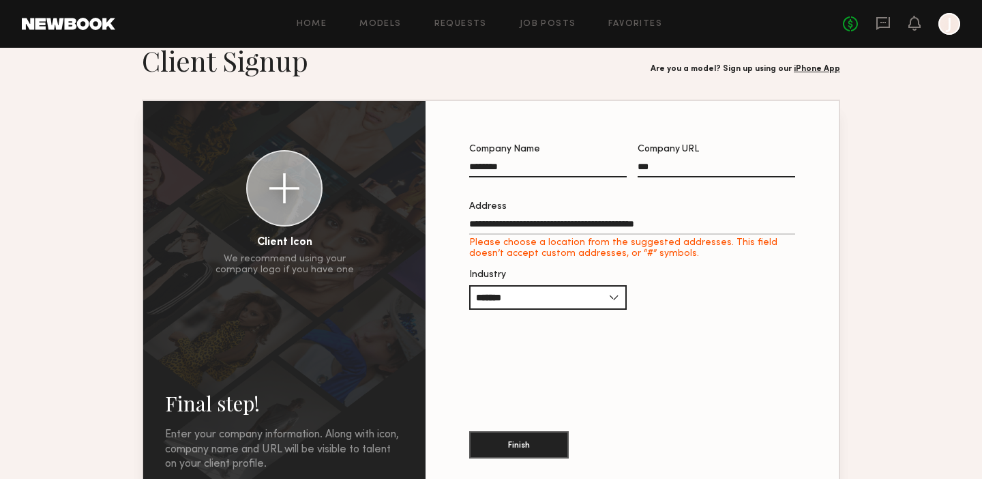
type input "**********"
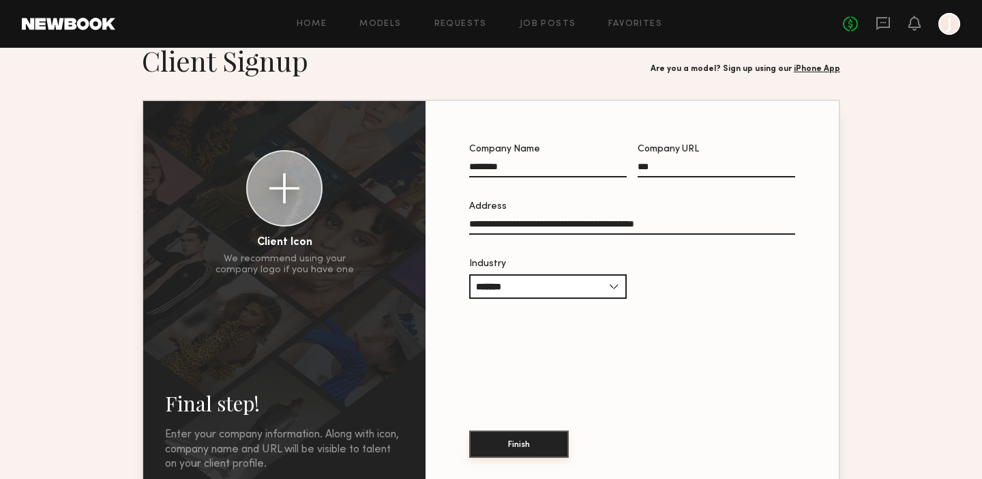
click at [523, 437] on button "Finish" at bounding box center [519, 443] width 100 height 27
click at [711, 168] on input "***" at bounding box center [717, 170] width 158 height 16
drag, startPoint x: 711, startPoint y: 168, endPoint x: 574, endPoint y: 156, distance: 138.3
click at [580, 158] on div "Company Name ******** Company URL *** Enter a valid URL." at bounding box center [632, 168] width 326 height 46
paste input "**********"
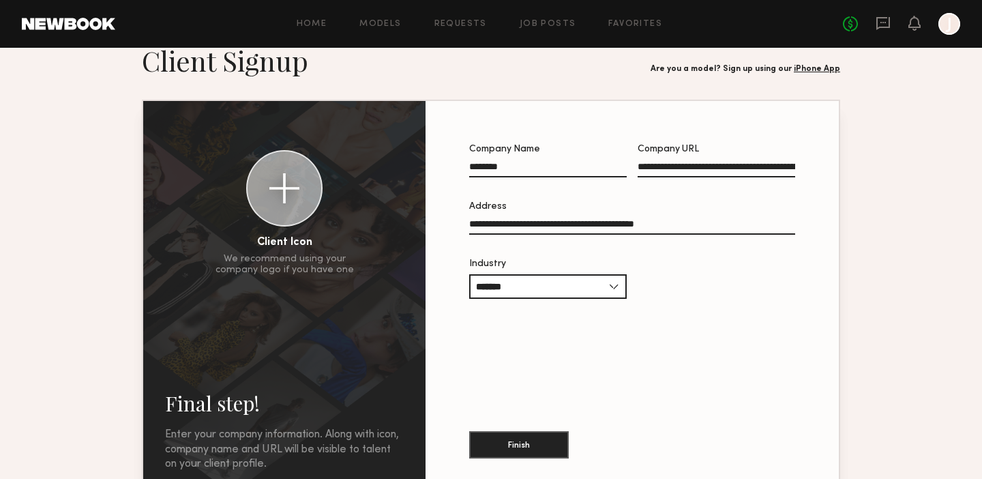
scroll to position [0, 319]
type input "**********"
click at [530, 447] on button "Finish" at bounding box center [519, 443] width 100 height 27
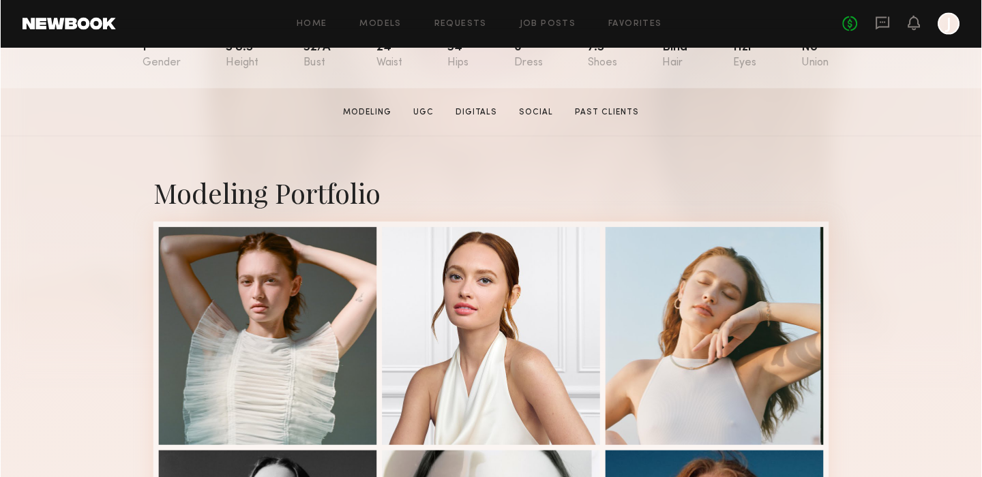
scroll to position [200, 0]
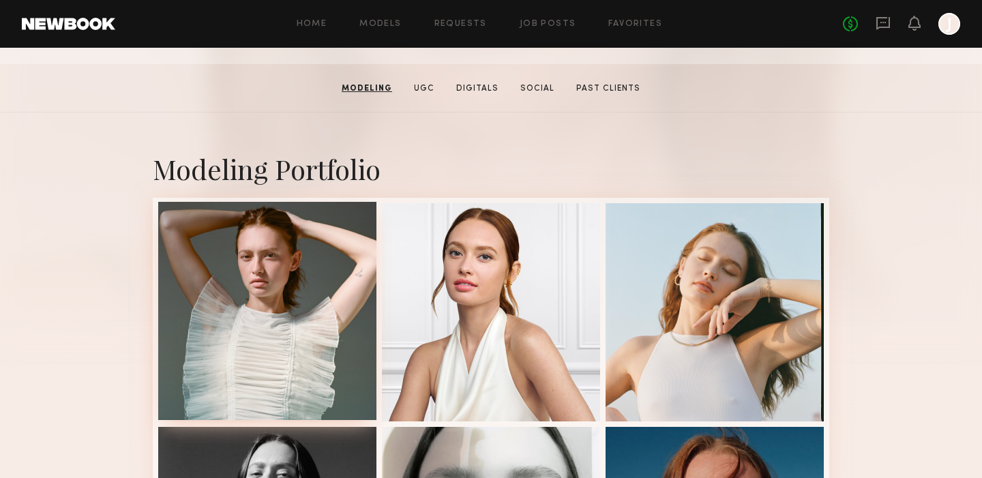
click at [267, 278] on div at bounding box center [267, 311] width 218 height 218
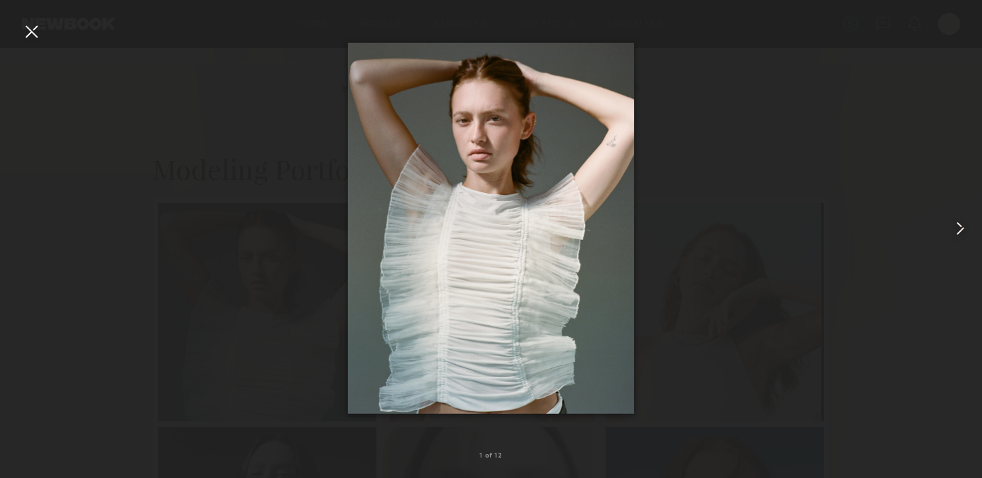
click at [963, 227] on common-icon at bounding box center [961, 229] width 22 height 22
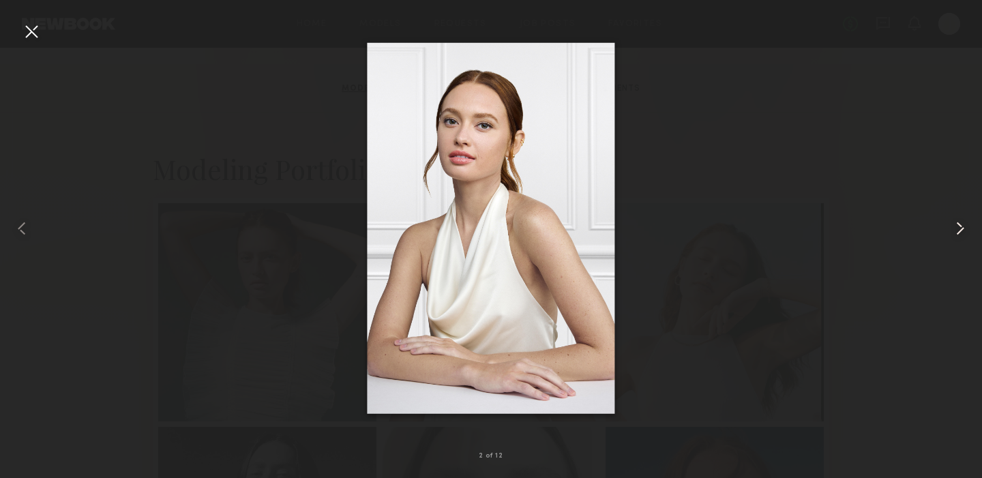
click at [963, 227] on common-icon at bounding box center [961, 229] width 22 height 22
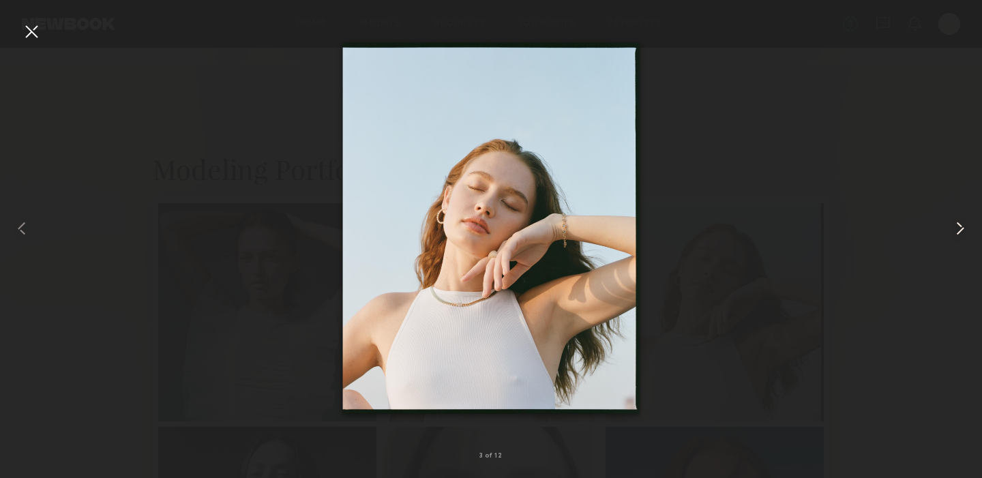
click at [963, 227] on common-icon at bounding box center [961, 229] width 22 height 22
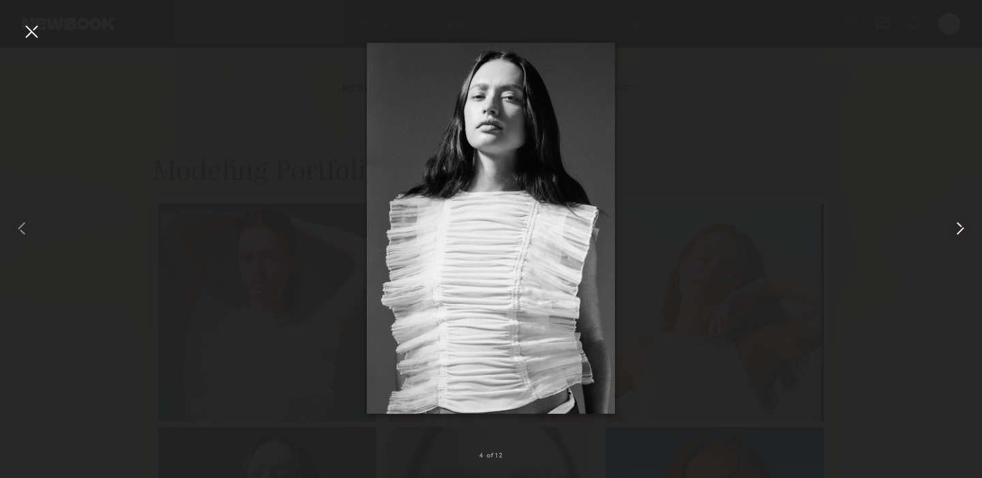
click at [963, 227] on common-icon at bounding box center [961, 229] width 22 height 22
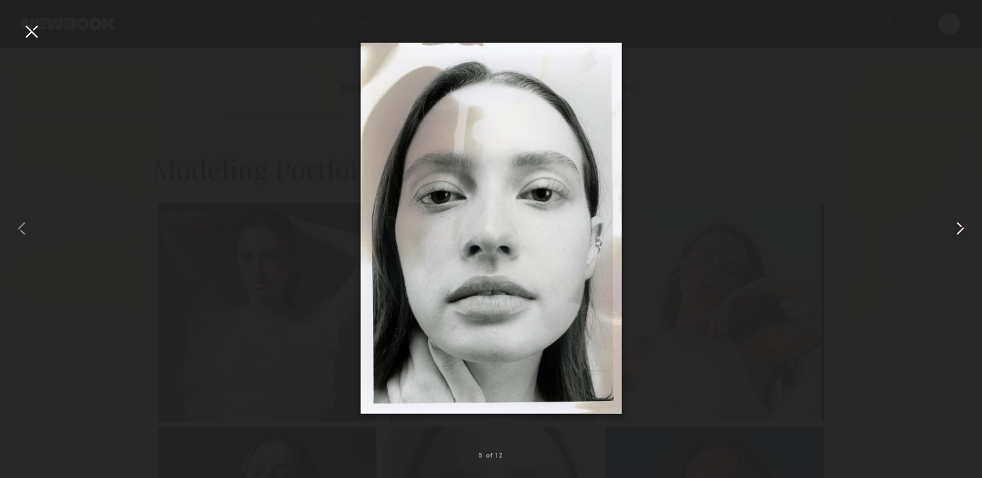
click at [963, 227] on common-icon at bounding box center [961, 229] width 22 height 22
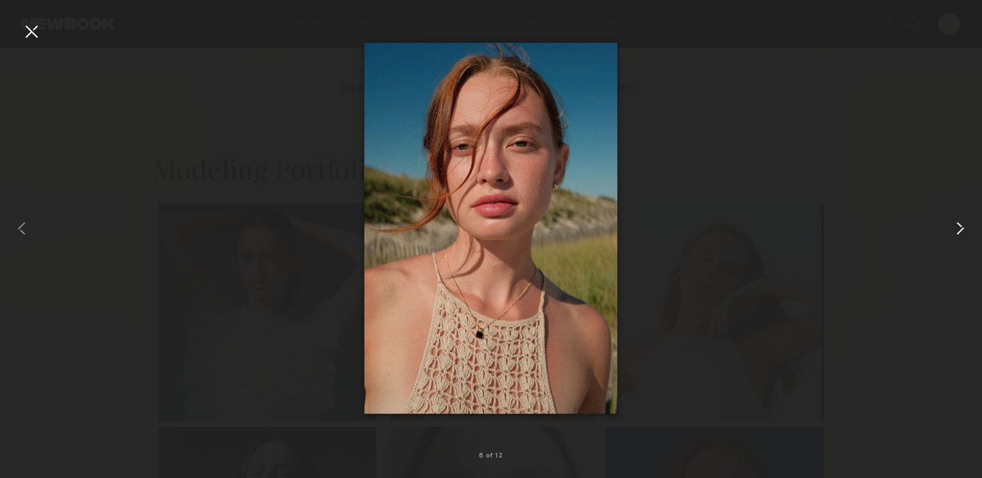
click at [963, 227] on common-icon at bounding box center [961, 229] width 22 height 22
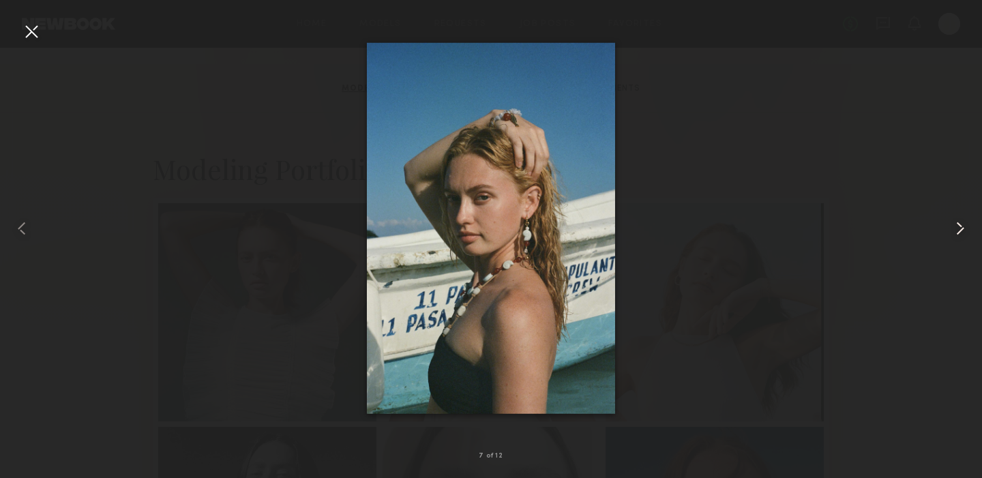
click at [963, 228] on common-icon at bounding box center [961, 229] width 22 height 22
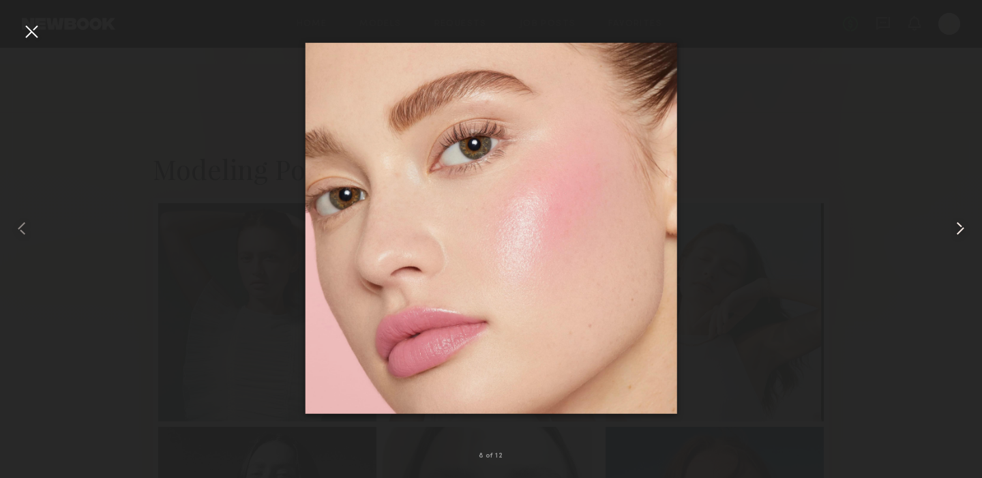
click at [963, 228] on common-icon at bounding box center [961, 229] width 22 height 22
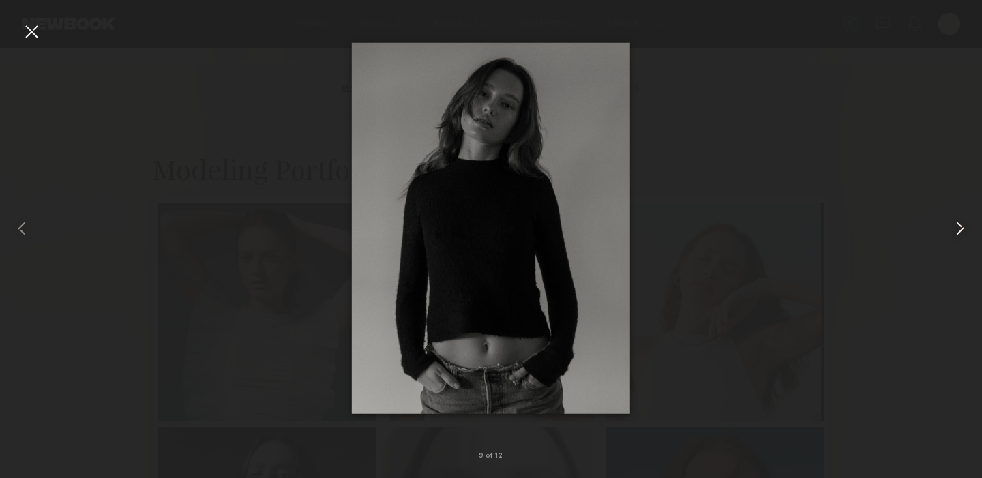
click at [963, 228] on common-icon at bounding box center [961, 229] width 22 height 22
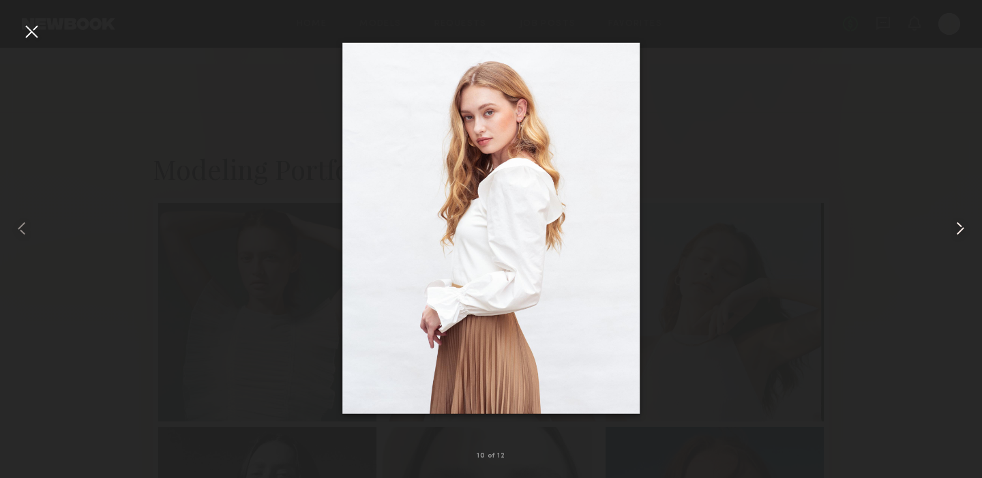
click at [963, 228] on common-icon at bounding box center [961, 229] width 22 height 22
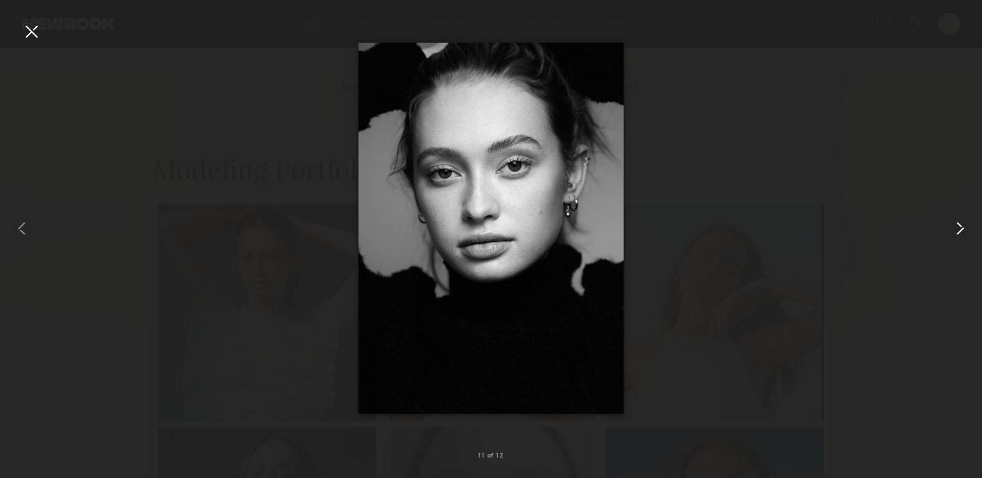
click at [963, 228] on common-icon at bounding box center [961, 229] width 22 height 22
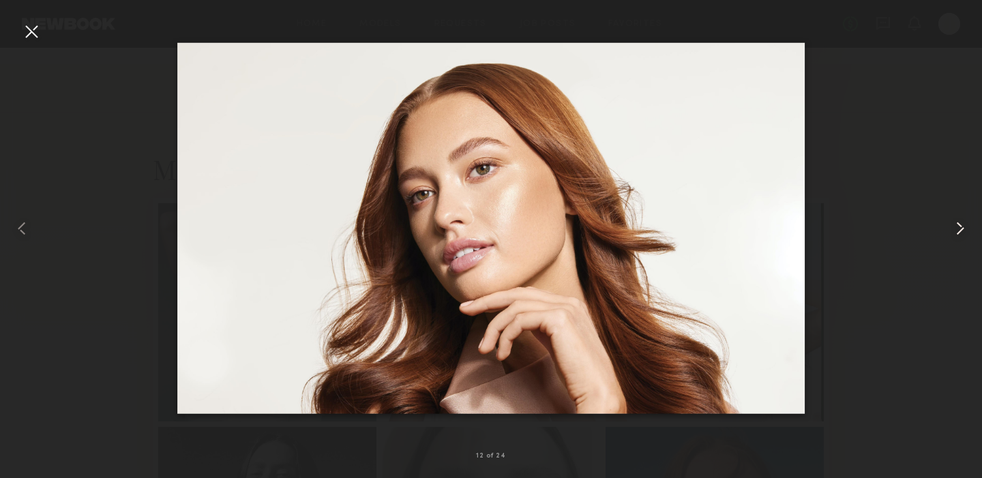
click at [963, 228] on common-icon at bounding box center [961, 229] width 22 height 22
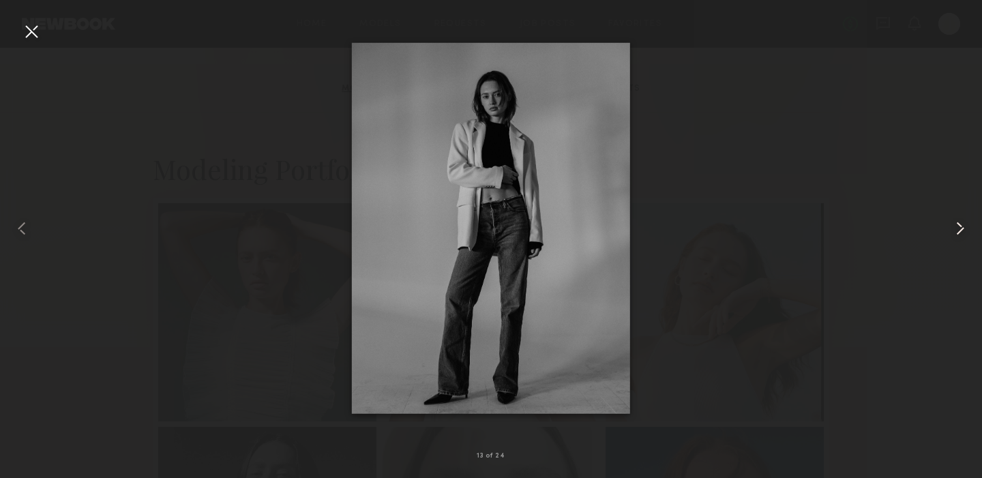
click at [963, 228] on common-icon at bounding box center [961, 229] width 22 height 22
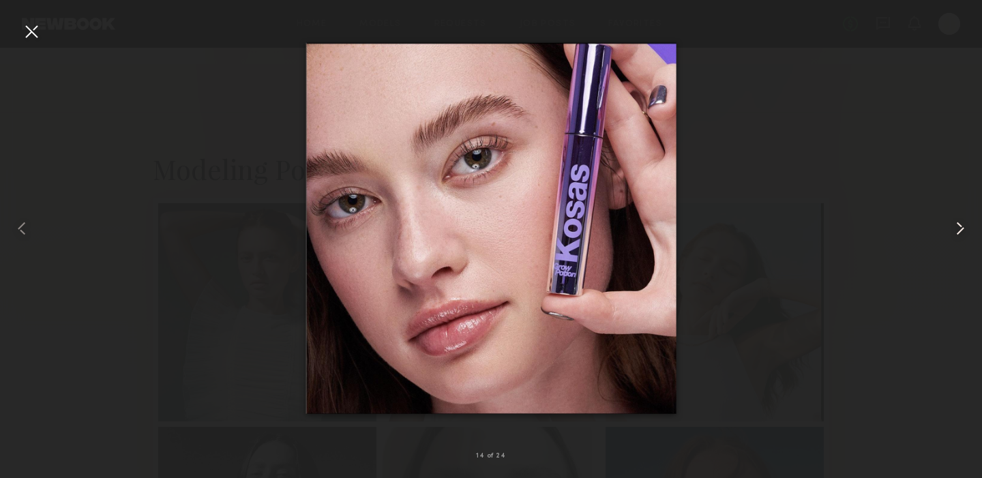
click at [963, 228] on common-icon at bounding box center [961, 229] width 22 height 22
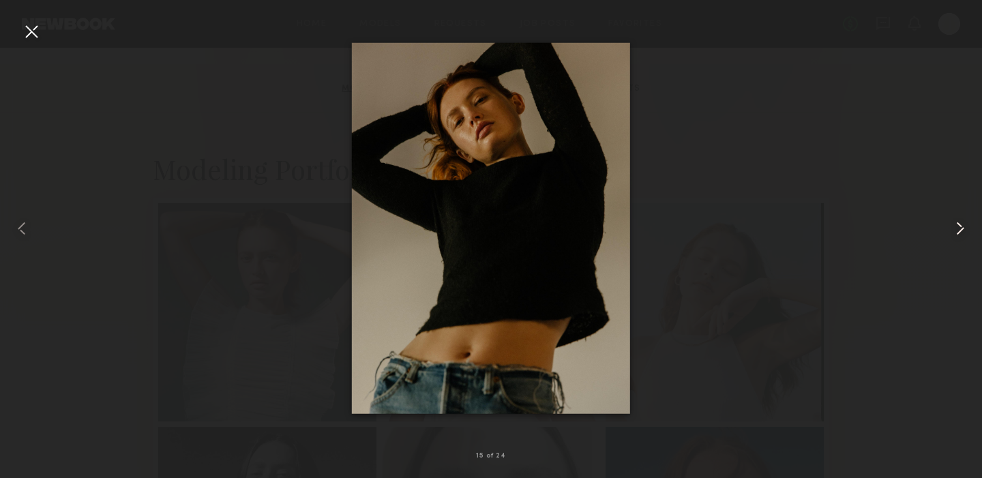
click at [963, 228] on common-icon at bounding box center [961, 229] width 22 height 22
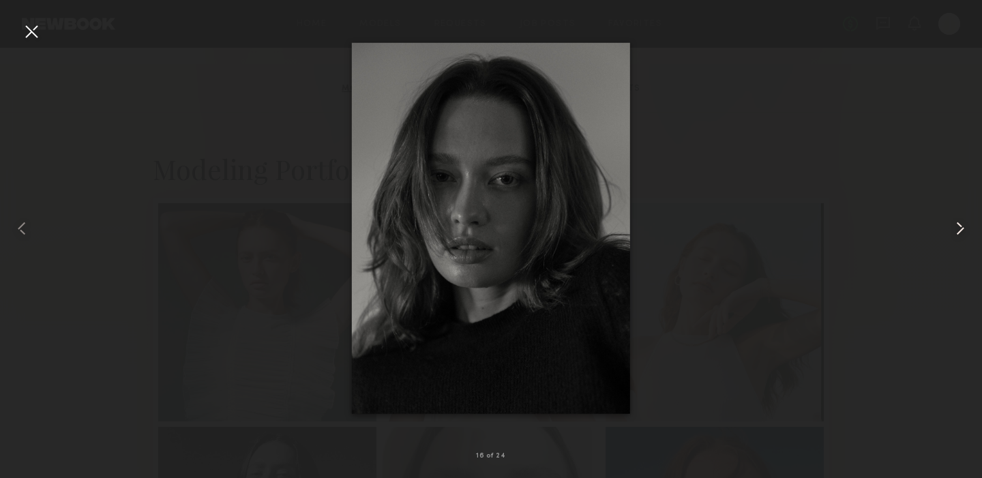
click at [963, 228] on common-icon at bounding box center [961, 229] width 22 height 22
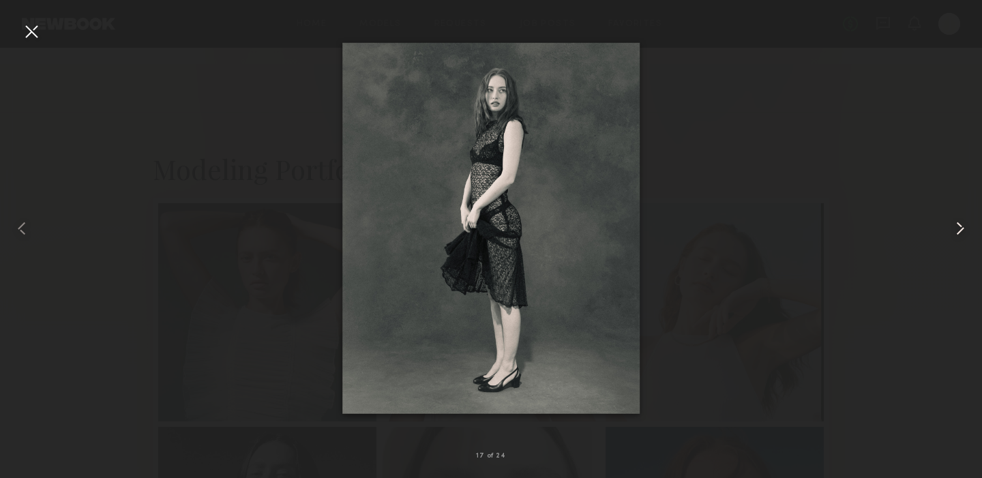
click at [963, 228] on common-icon at bounding box center [961, 229] width 22 height 22
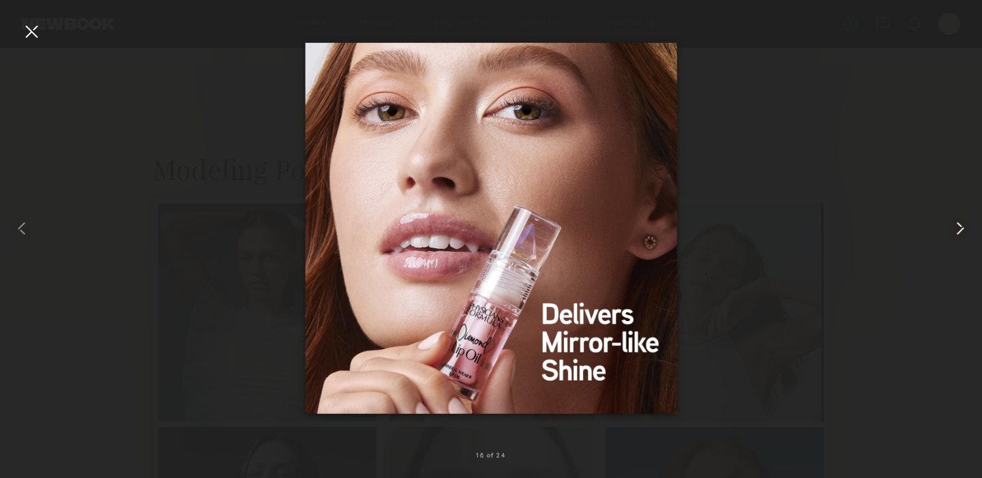
click at [963, 228] on common-icon at bounding box center [961, 229] width 22 height 22
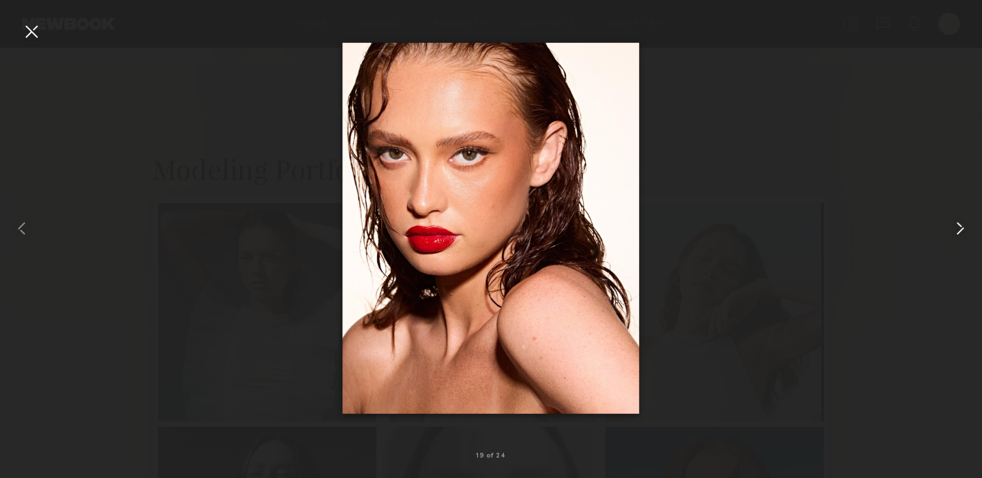
click at [963, 228] on common-icon at bounding box center [961, 229] width 22 height 22
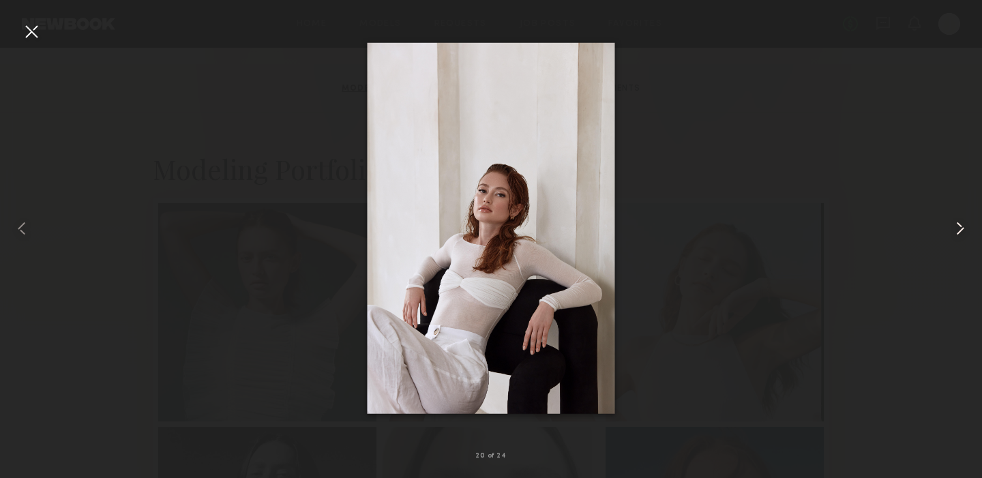
click at [963, 228] on common-icon at bounding box center [961, 229] width 22 height 22
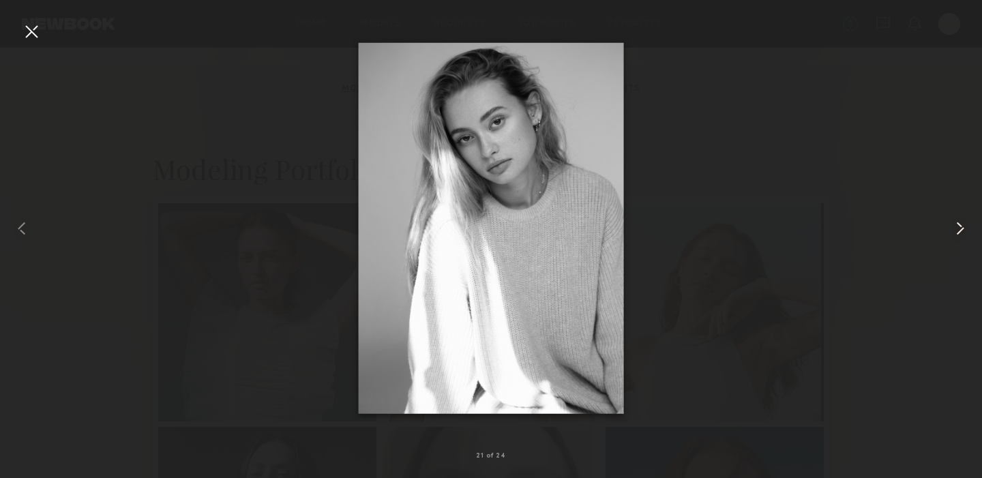
click at [963, 228] on common-icon at bounding box center [961, 229] width 22 height 22
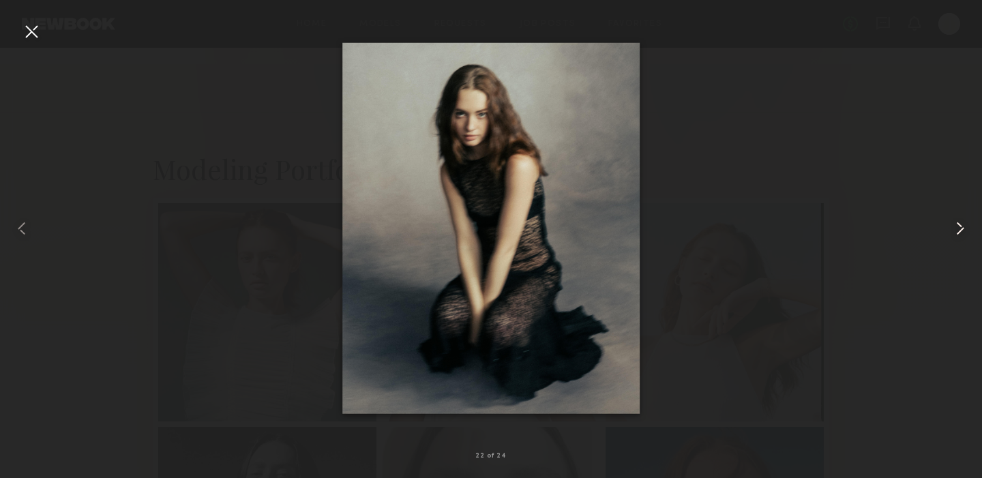
click at [963, 228] on common-icon at bounding box center [961, 229] width 22 height 22
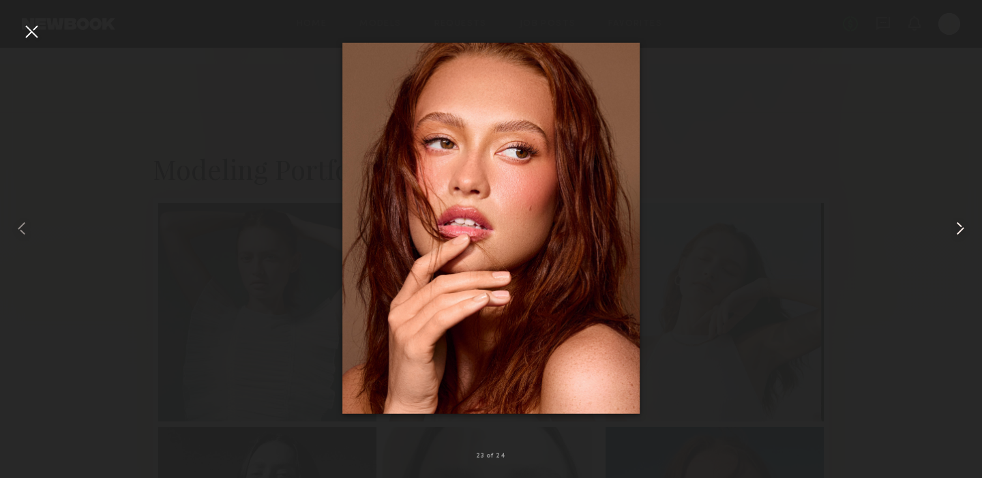
click at [963, 228] on common-icon at bounding box center [961, 229] width 22 height 22
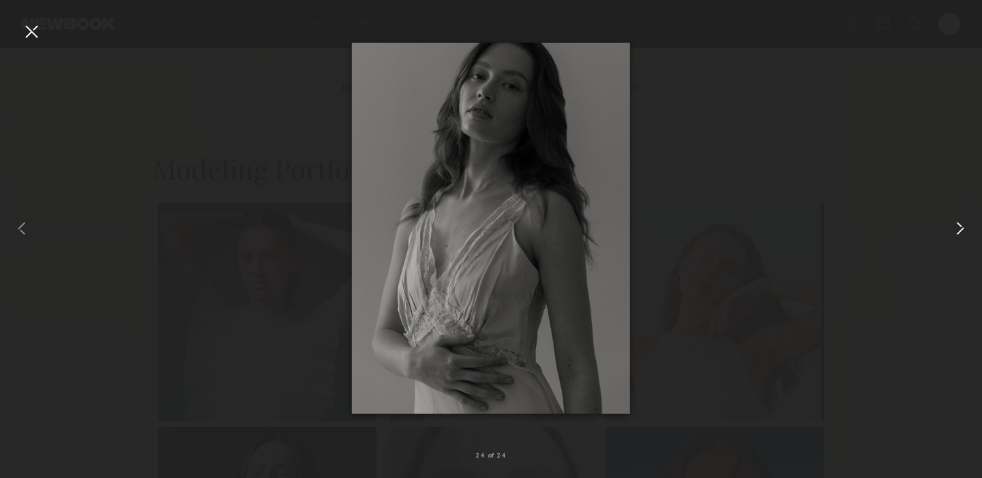
click at [963, 228] on common-icon at bounding box center [961, 229] width 22 height 22
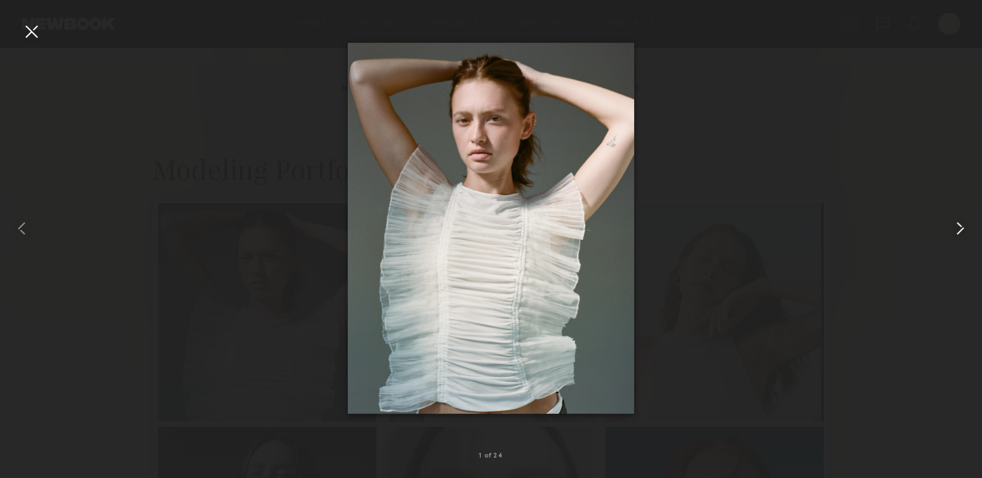
click at [963, 228] on common-icon at bounding box center [961, 229] width 22 height 22
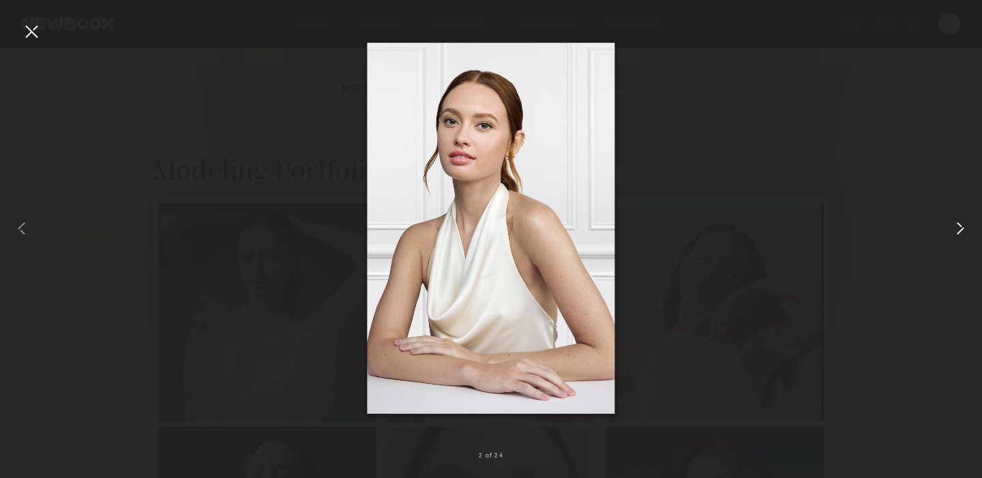
click at [963, 228] on common-icon at bounding box center [961, 229] width 22 height 22
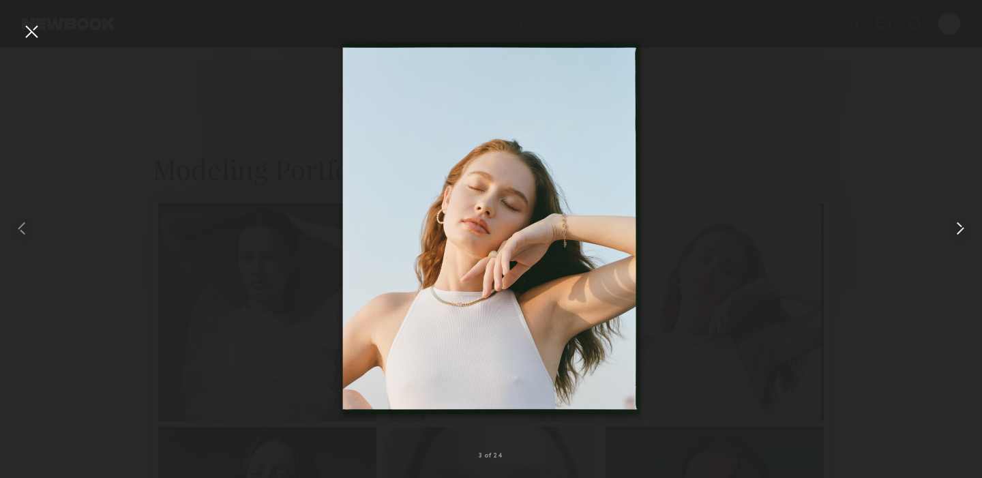
click at [963, 228] on common-icon at bounding box center [961, 229] width 22 height 22
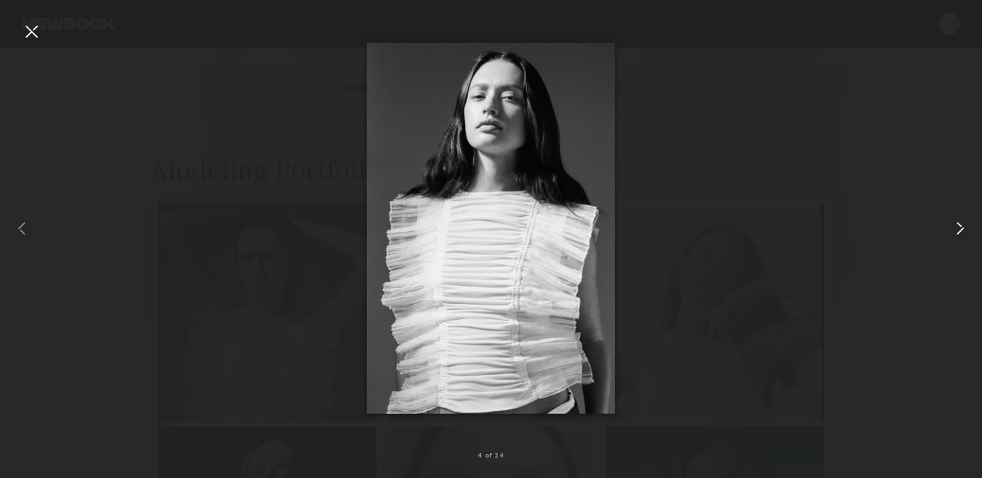
click at [963, 228] on common-icon at bounding box center [961, 229] width 22 height 22
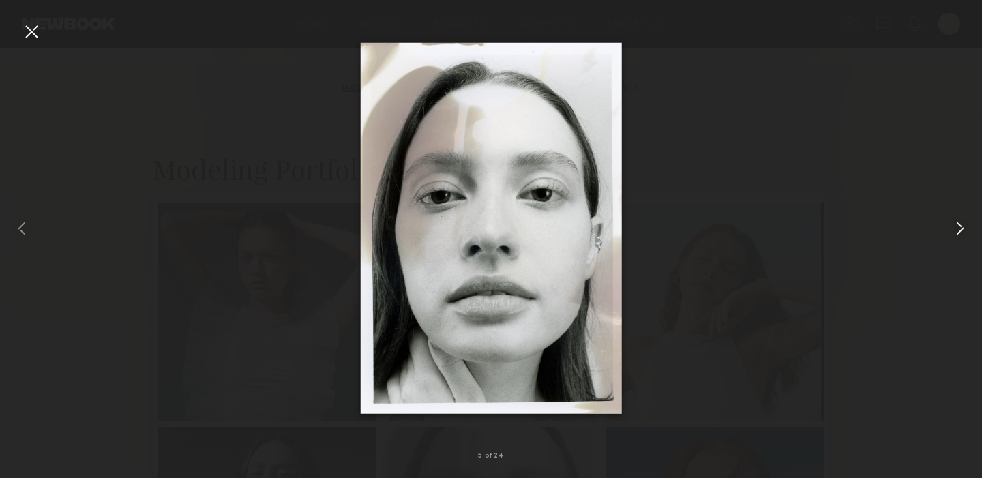
click at [963, 228] on common-icon at bounding box center [961, 229] width 22 height 22
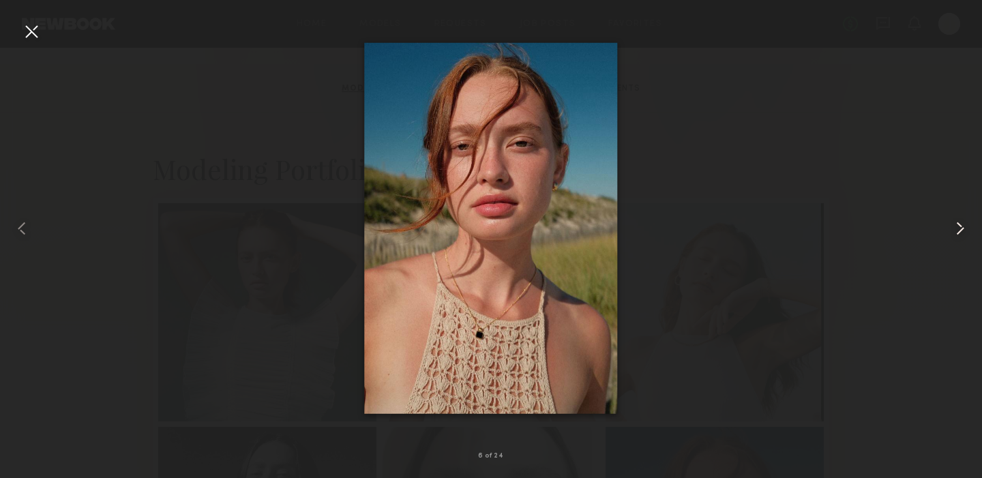
click at [952, 231] on common-icon at bounding box center [961, 229] width 22 height 22
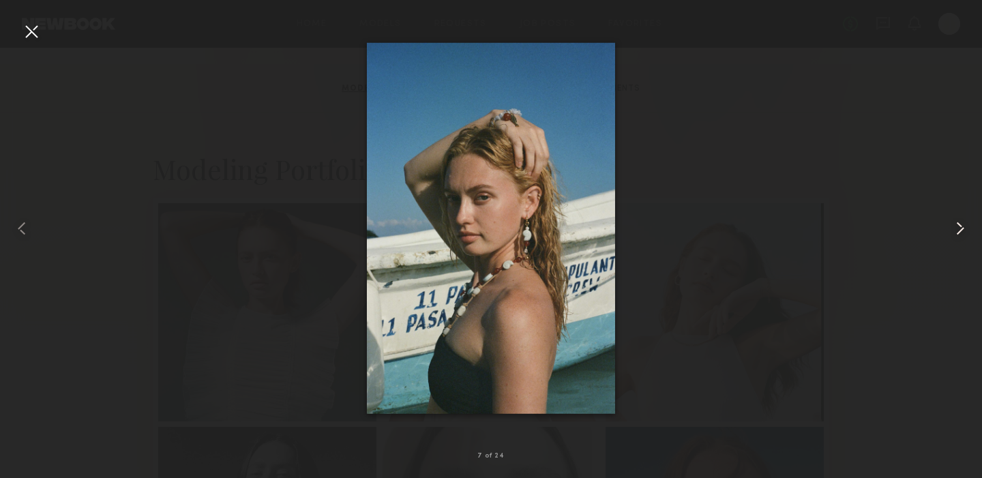
click at [952, 231] on common-icon at bounding box center [961, 229] width 22 height 22
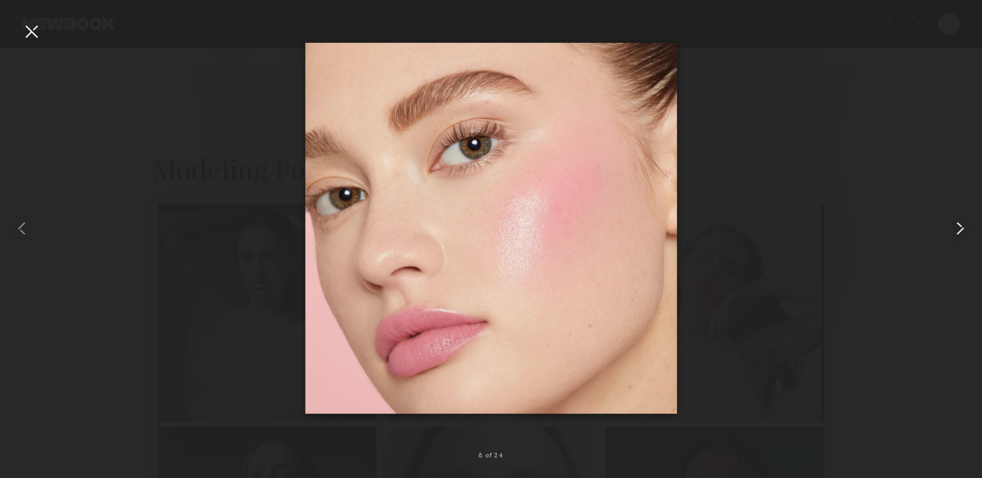
click at [952, 231] on common-icon at bounding box center [961, 229] width 22 height 22
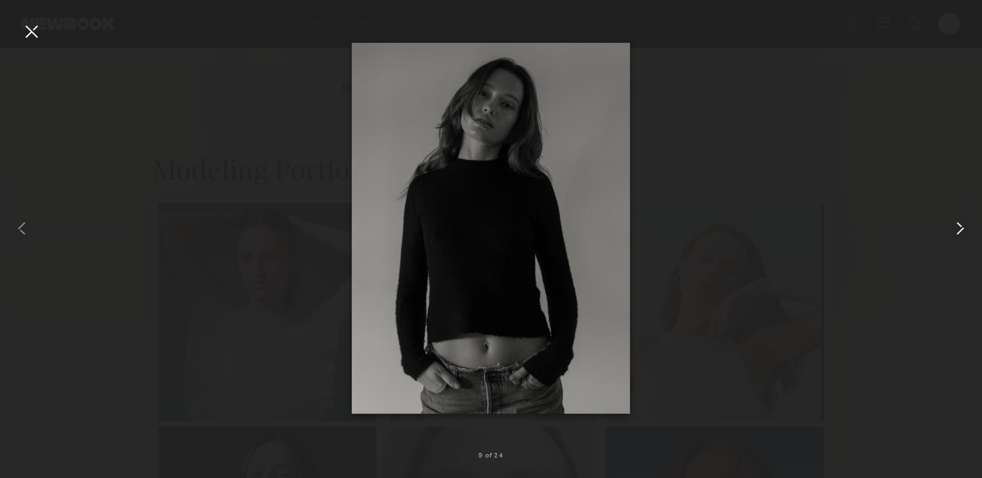
click at [952, 231] on common-icon at bounding box center [961, 229] width 22 height 22
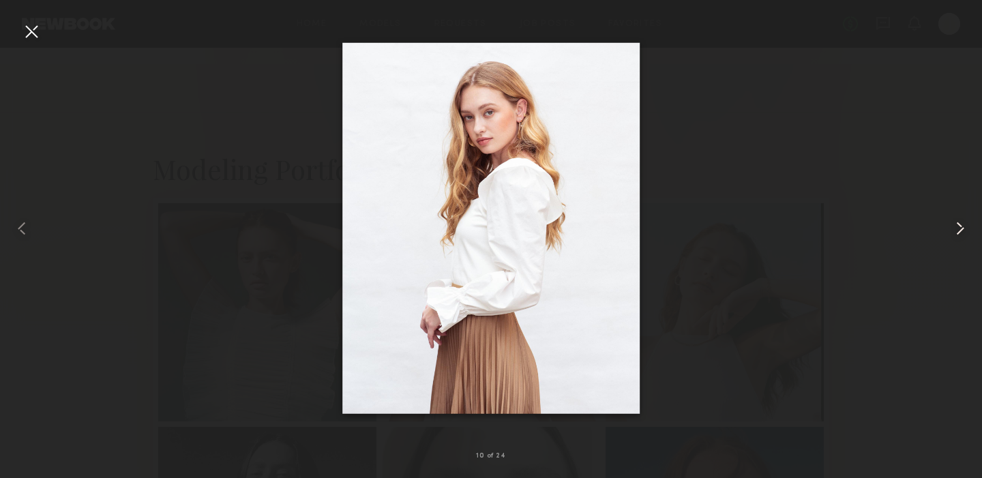
click at [952, 231] on common-icon at bounding box center [961, 229] width 22 height 22
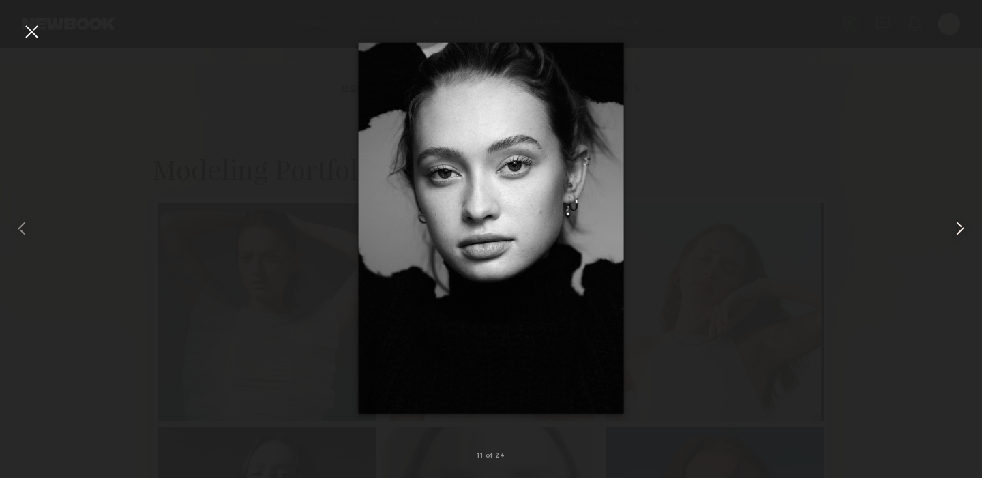
click at [952, 231] on common-icon at bounding box center [961, 229] width 22 height 22
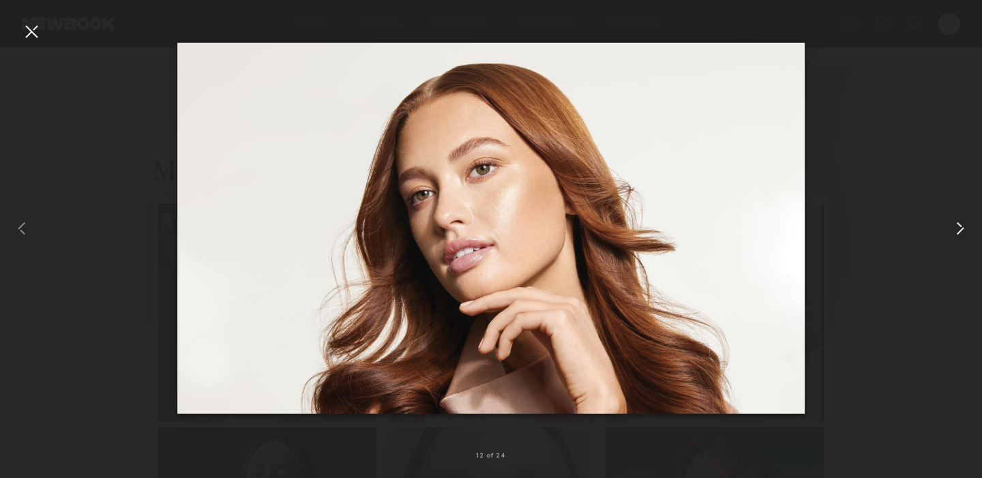
click at [952, 231] on common-icon at bounding box center [961, 229] width 22 height 22
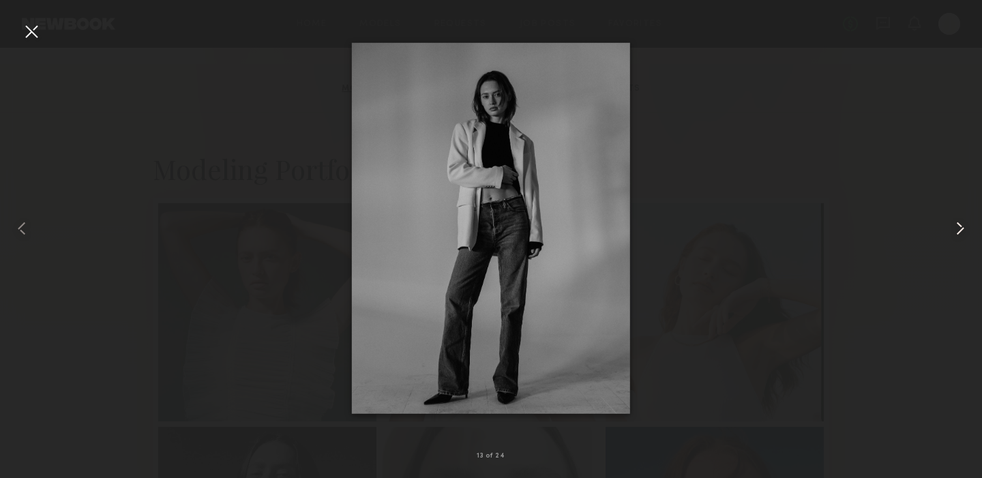
click at [952, 231] on common-icon at bounding box center [961, 229] width 22 height 22
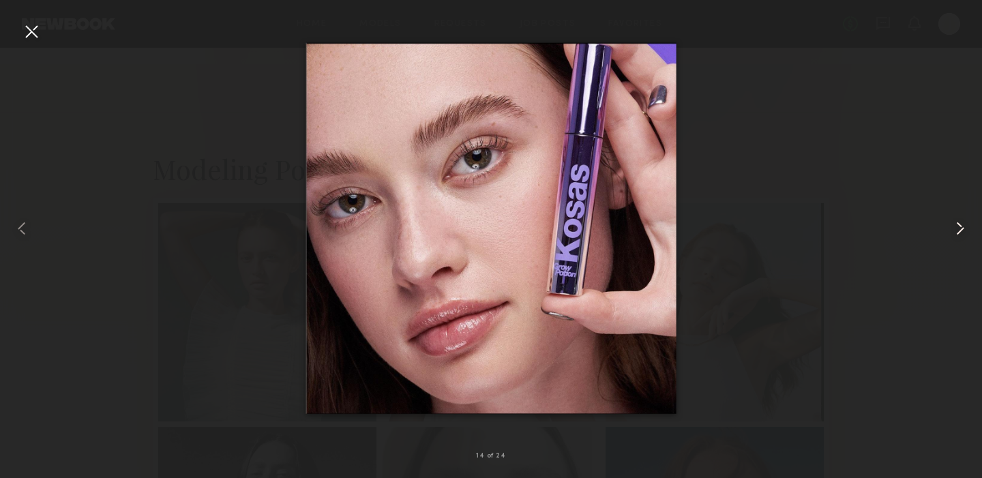
click at [952, 231] on common-icon at bounding box center [961, 229] width 22 height 22
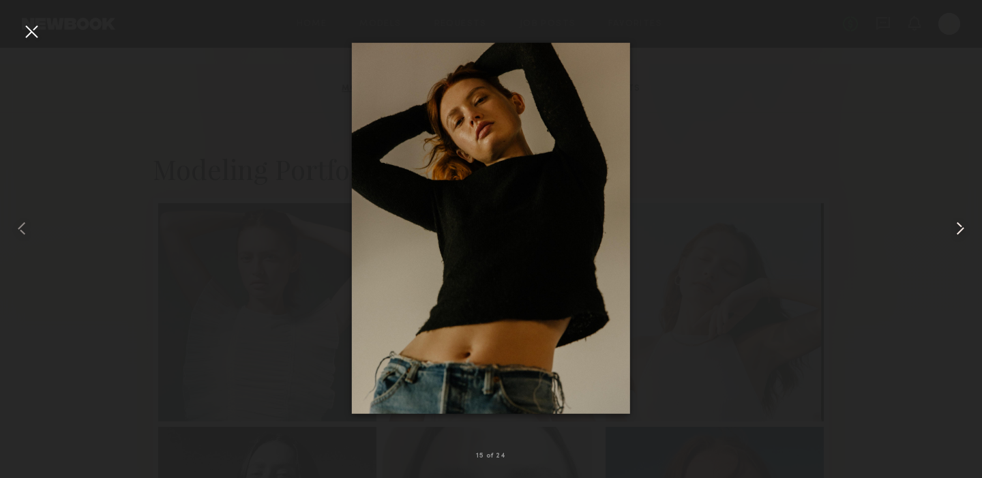
click at [952, 231] on common-icon at bounding box center [961, 229] width 22 height 22
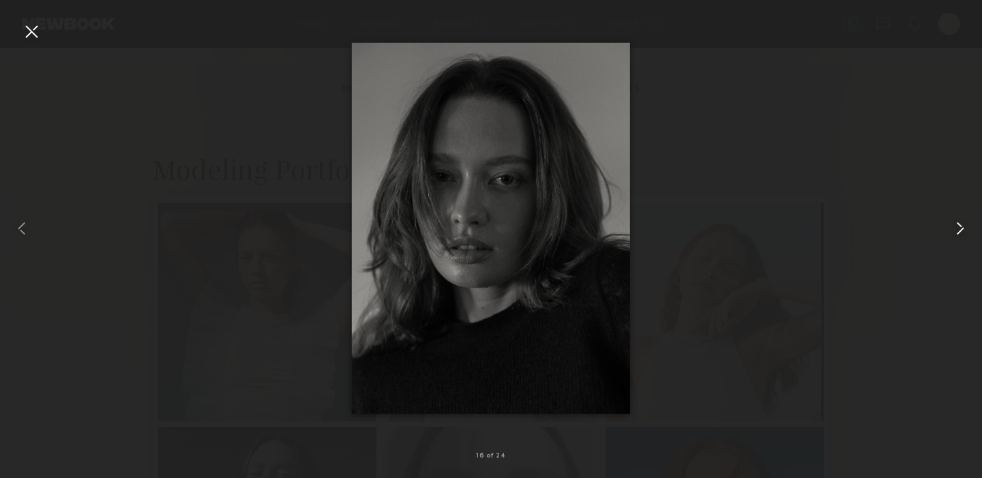
click at [952, 231] on common-icon at bounding box center [961, 229] width 22 height 22
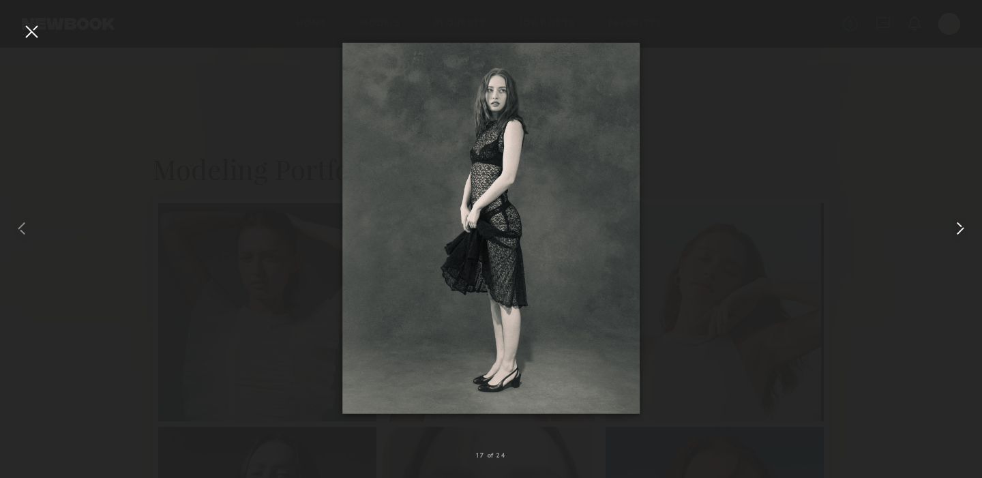
click at [952, 231] on common-icon at bounding box center [961, 229] width 22 height 22
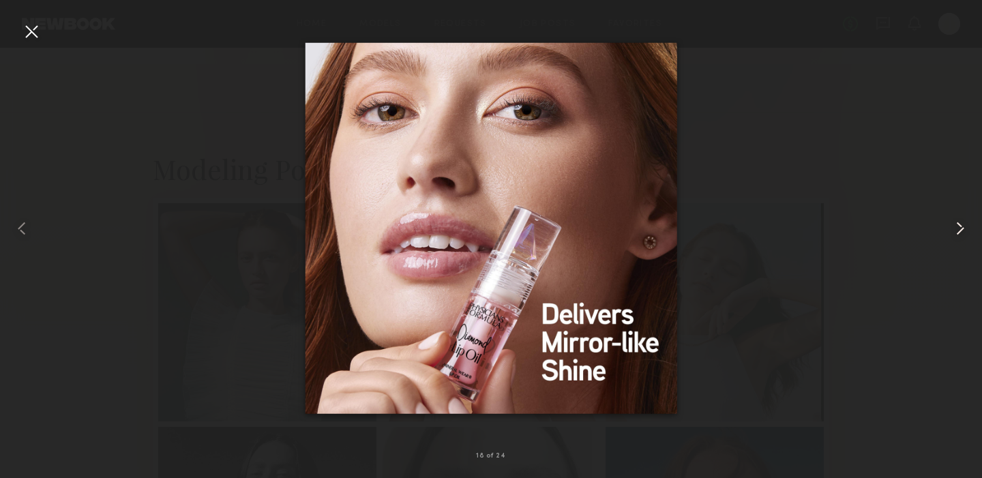
click at [952, 231] on common-icon at bounding box center [961, 229] width 22 height 22
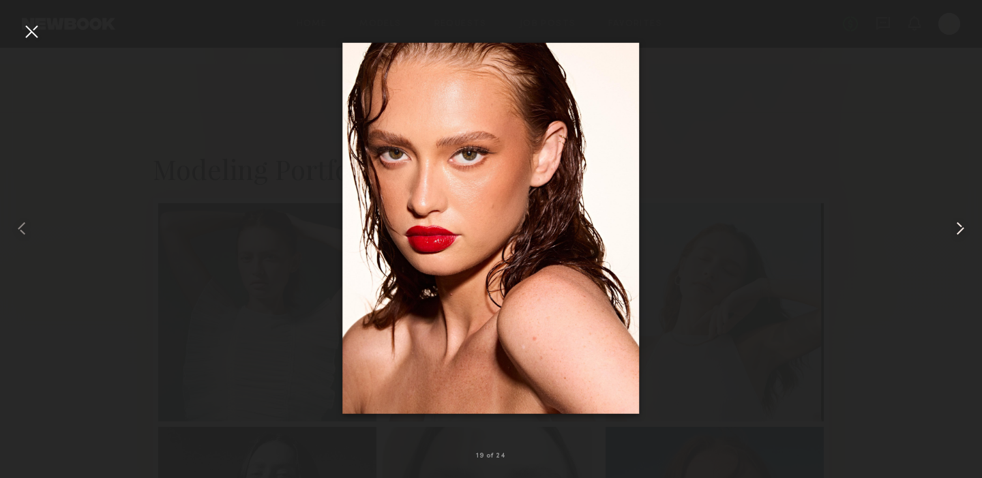
click at [952, 231] on common-icon at bounding box center [961, 229] width 22 height 22
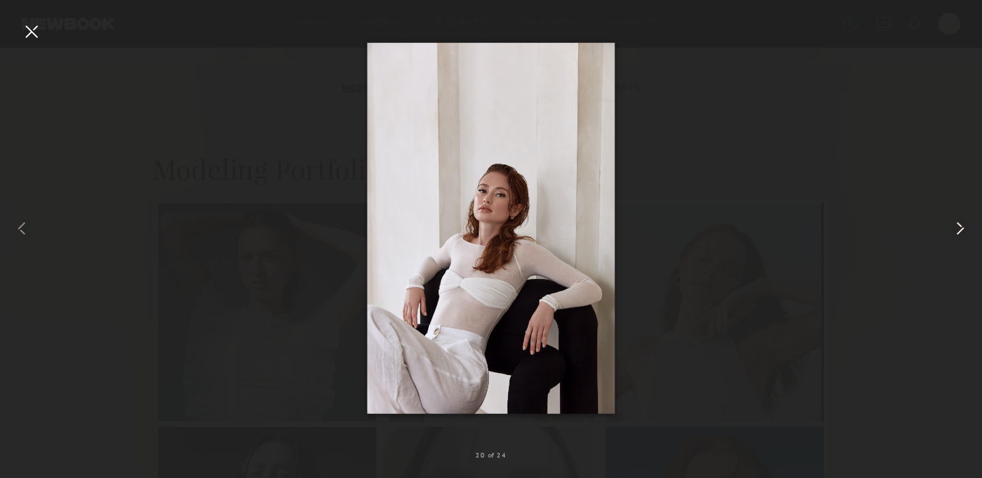
click at [962, 220] on common-icon at bounding box center [961, 229] width 22 height 22
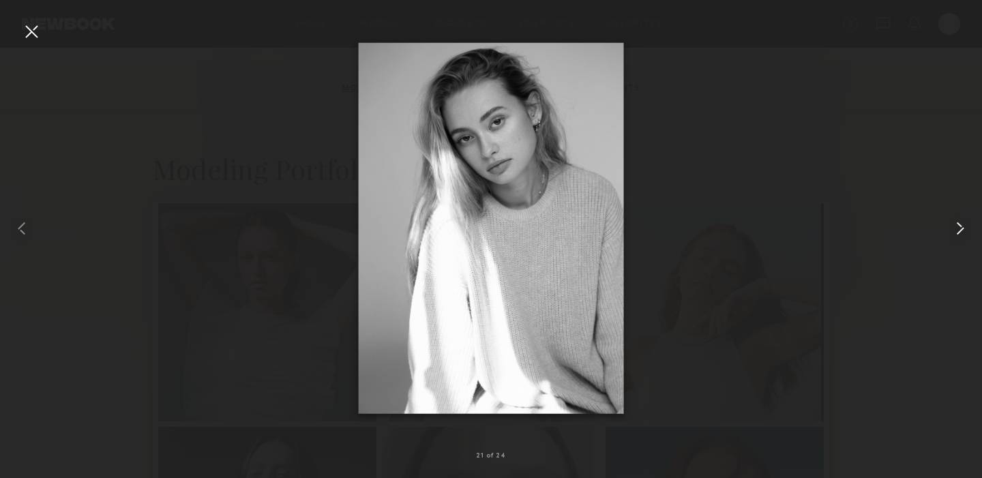
click at [962, 220] on common-icon at bounding box center [961, 229] width 22 height 22
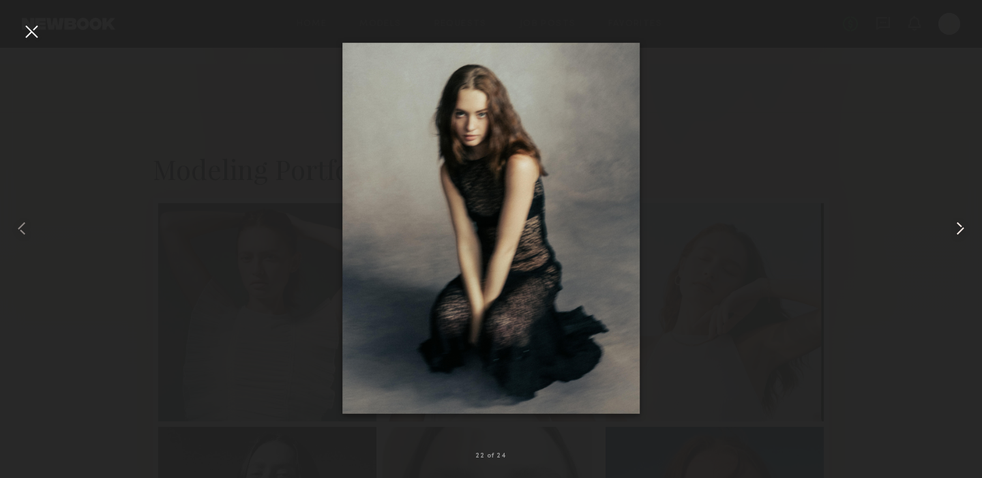
click at [962, 220] on common-icon at bounding box center [961, 229] width 22 height 22
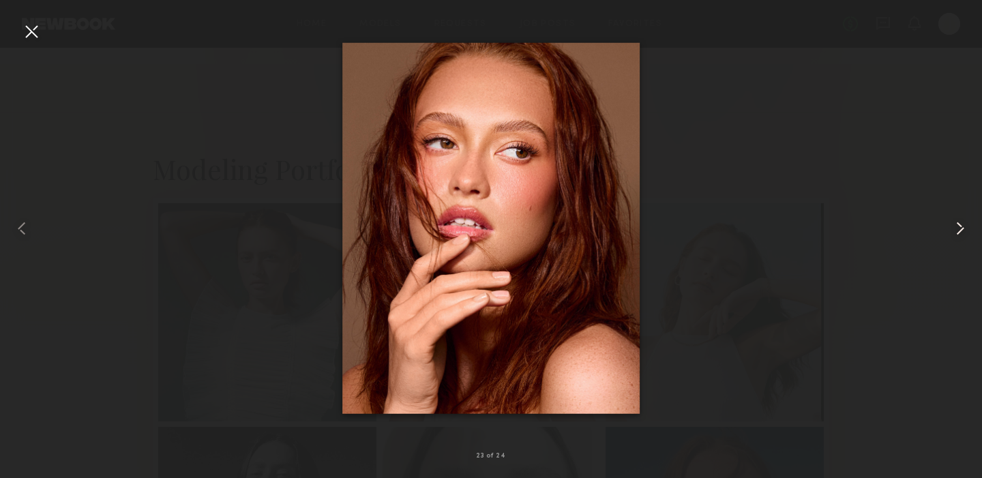
click at [962, 220] on common-icon at bounding box center [961, 229] width 22 height 22
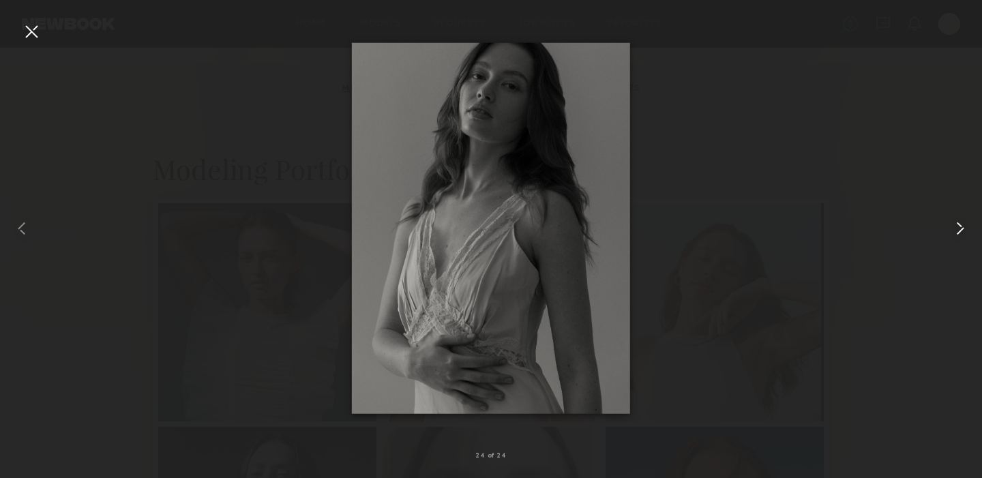
click at [962, 220] on common-icon at bounding box center [961, 229] width 22 height 22
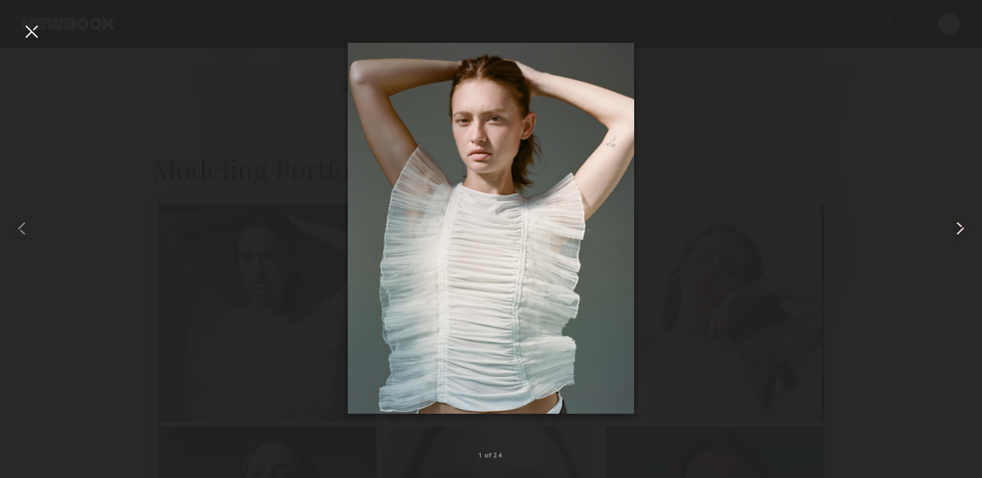
click at [962, 220] on common-icon at bounding box center [961, 229] width 22 height 22
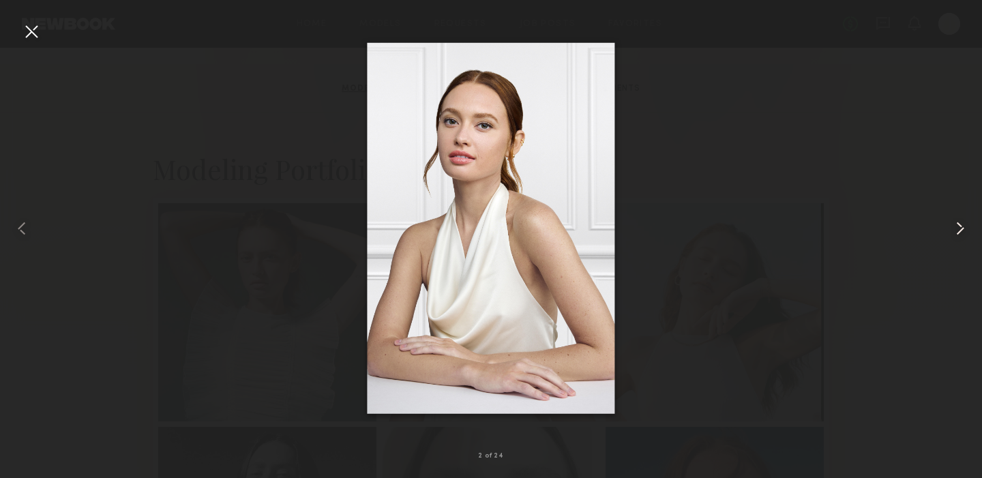
click at [962, 220] on common-icon at bounding box center [961, 229] width 22 height 22
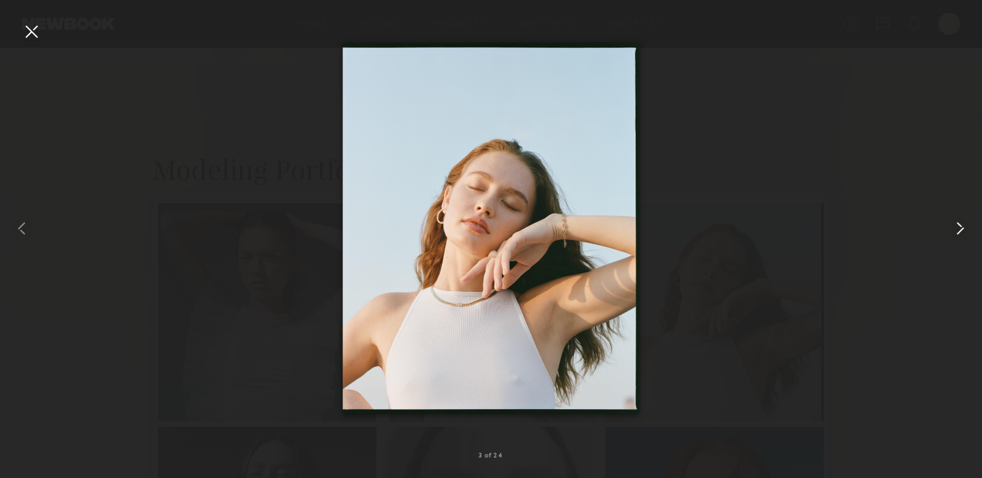
click at [962, 220] on common-icon at bounding box center [961, 229] width 22 height 22
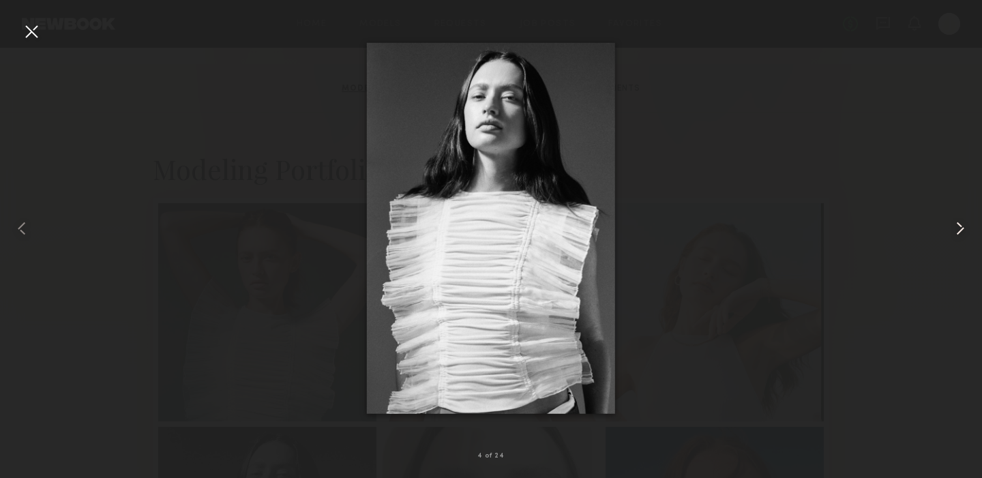
click at [962, 220] on common-icon at bounding box center [961, 229] width 22 height 22
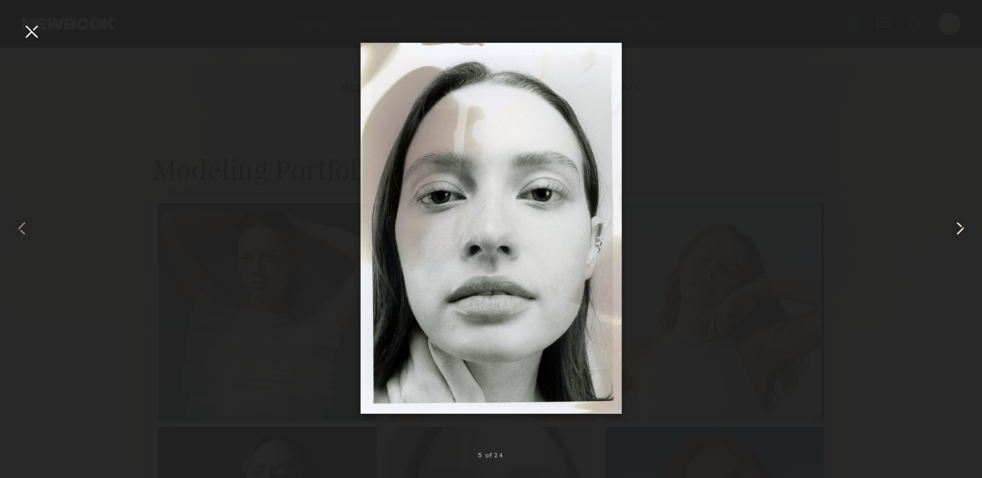
click at [962, 220] on common-icon at bounding box center [961, 229] width 22 height 22
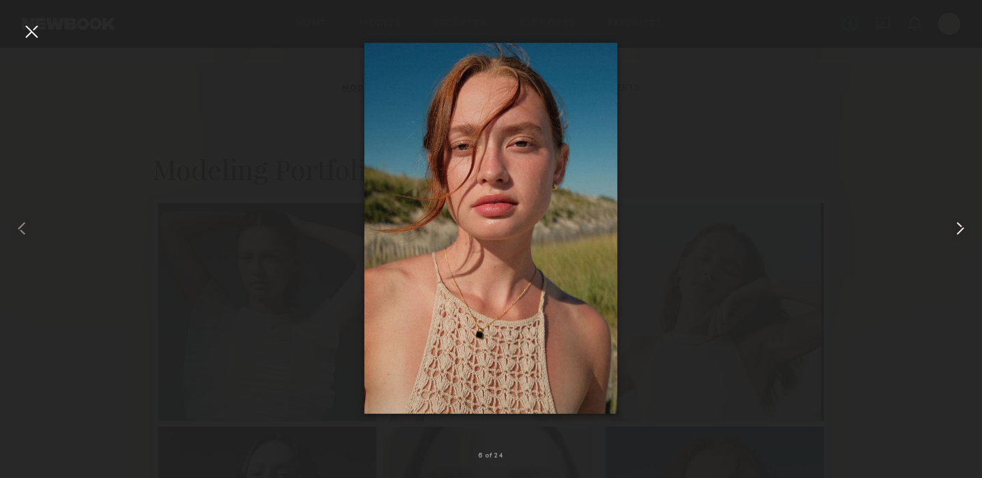
click at [960, 219] on common-icon at bounding box center [961, 229] width 22 height 22
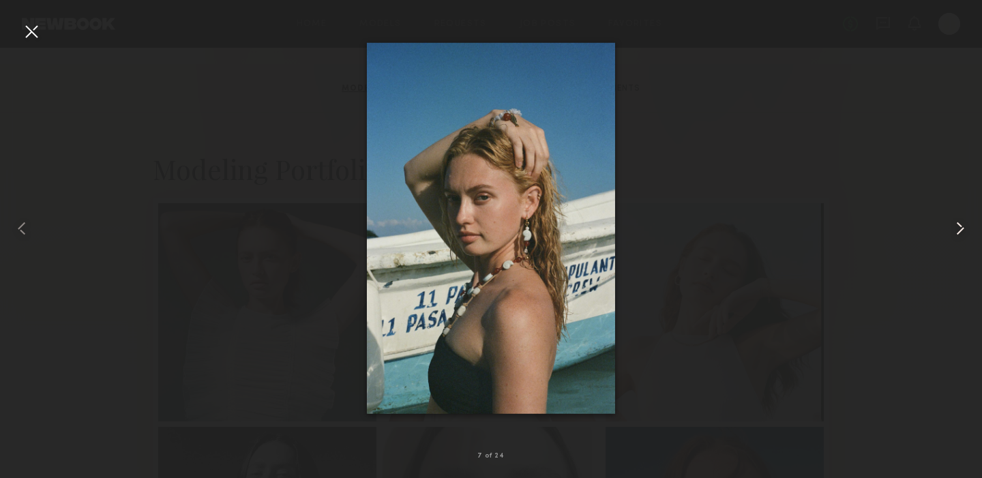
click at [960, 219] on common-icon at bounding box center [961, 229] width 22 height 22
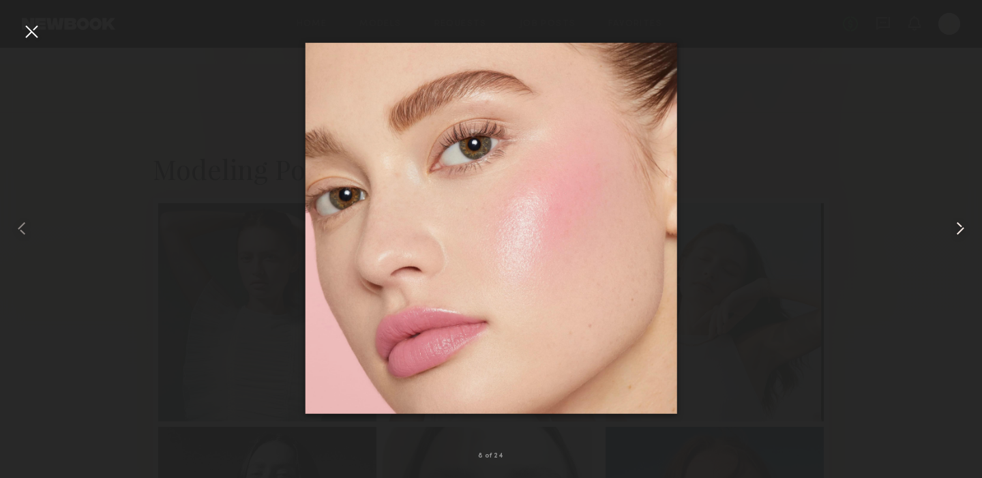
click at [960, 219] on common-icon at bounding box center [961, 229] width 22 height 22
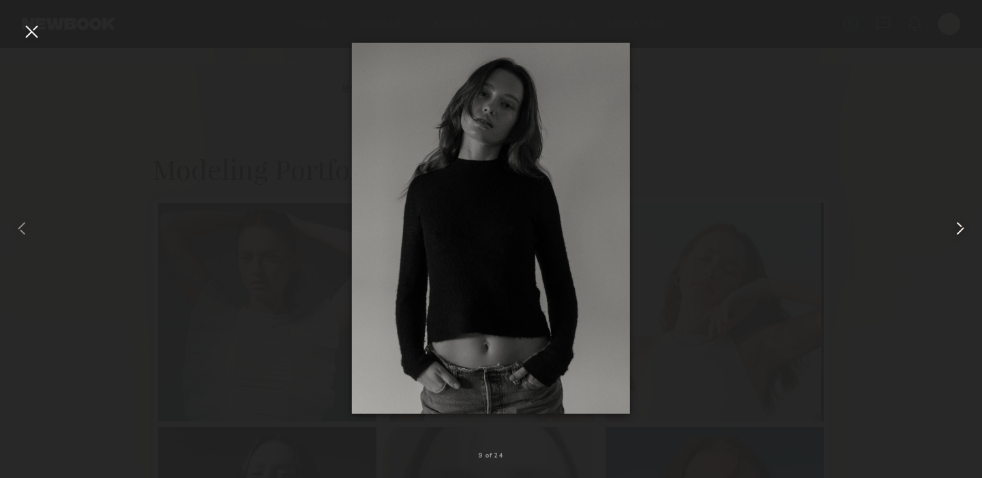
click at [960, 219] on common-icon at bounding box center [961, 229] width 22 height 22
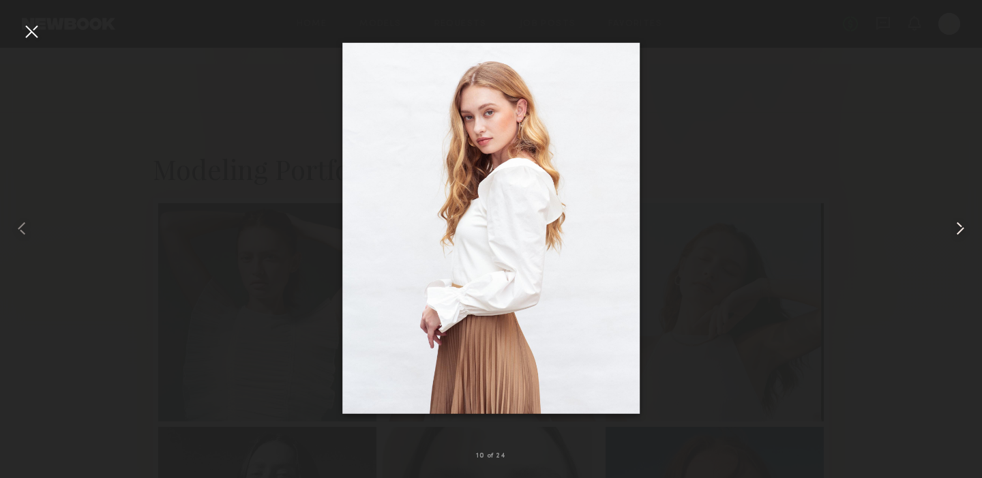
click at [960, 219] on common-icon at bounding box center [961, 229] width 22 height 22
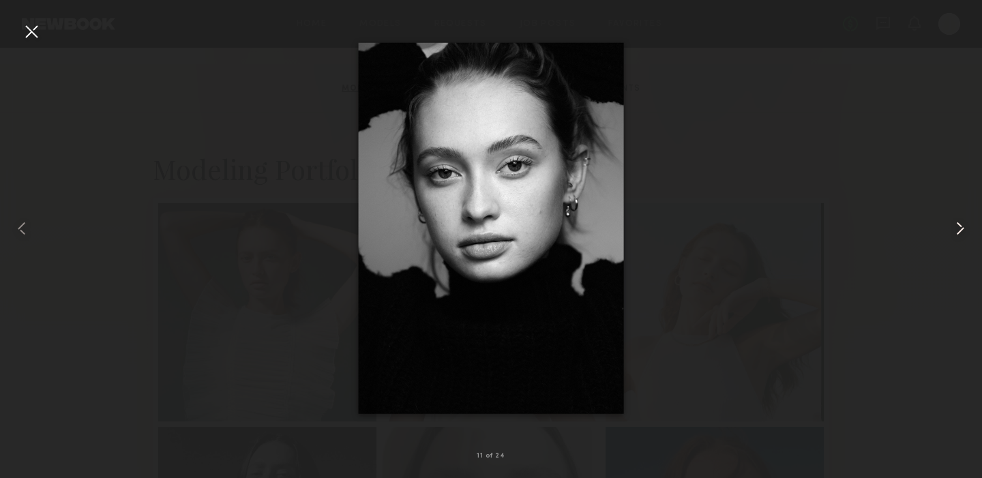
click at [960, 219] on common-icon at bounding box center [961, 229] width 22 height 22
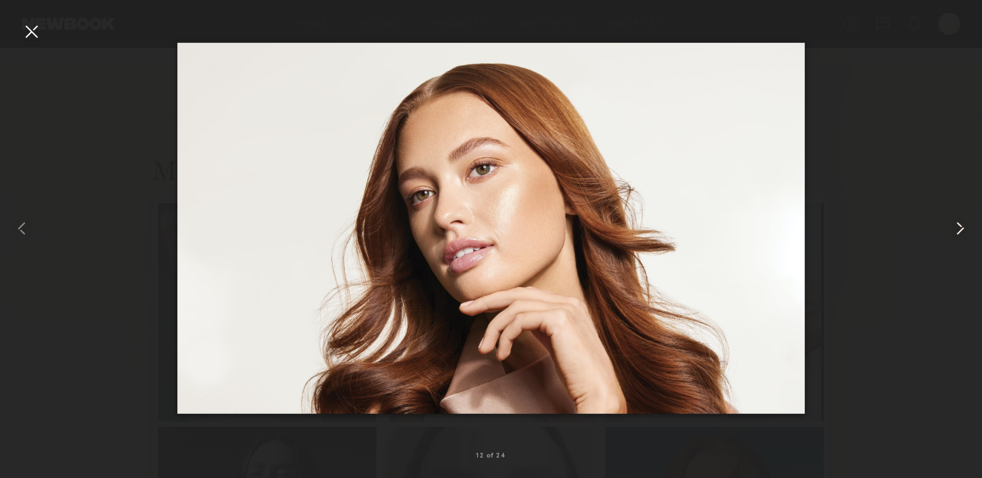
click at [960, 219] on common-icon at bounding box center [961, 229] width 22 height 22
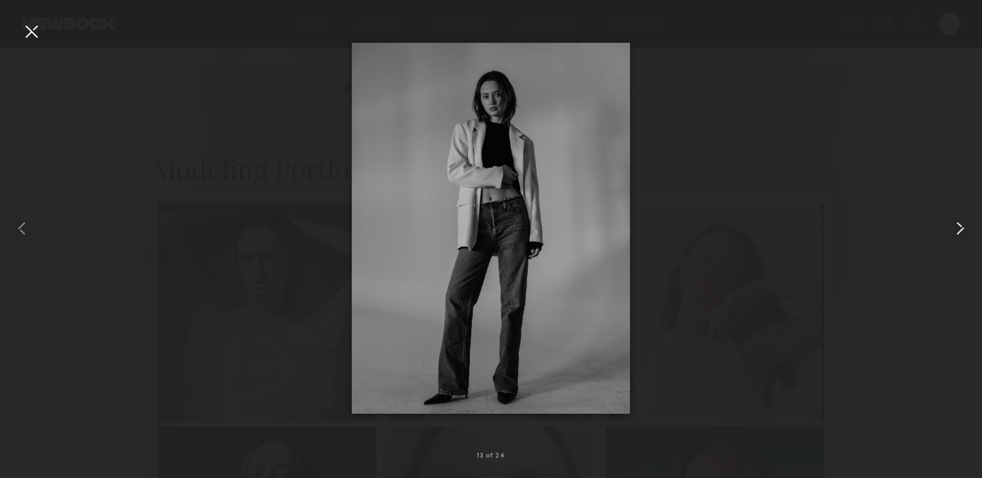
click at [960, 219] on common-icon at bounding box center [961, 229] width 22 height 22
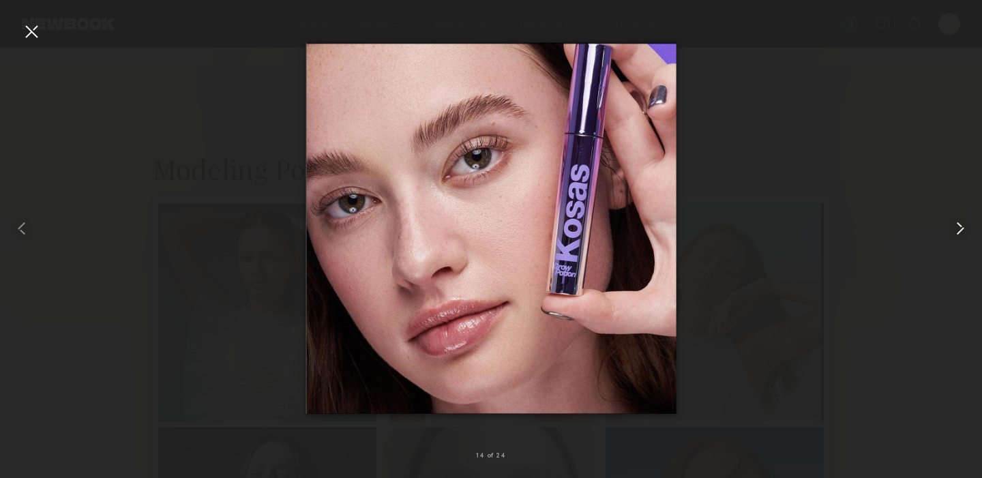
click at [960, 219] on common-icon at bounding box center [961, 229] width 22 height 22
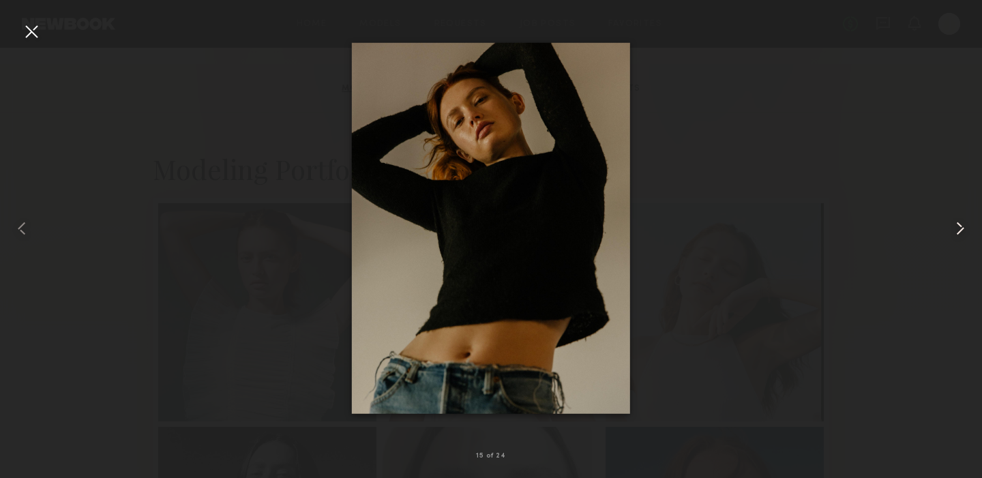
click at [960, 219] on common-icon at bounding box center [961, 229] width 22 height 22
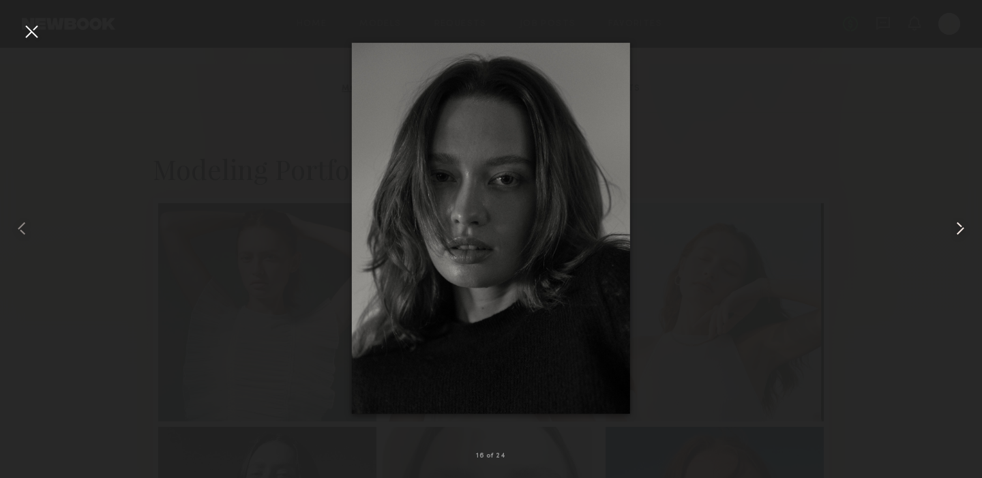
click at [960, 219] on common-icon at bounding box center [961, 229] width 22 height 22
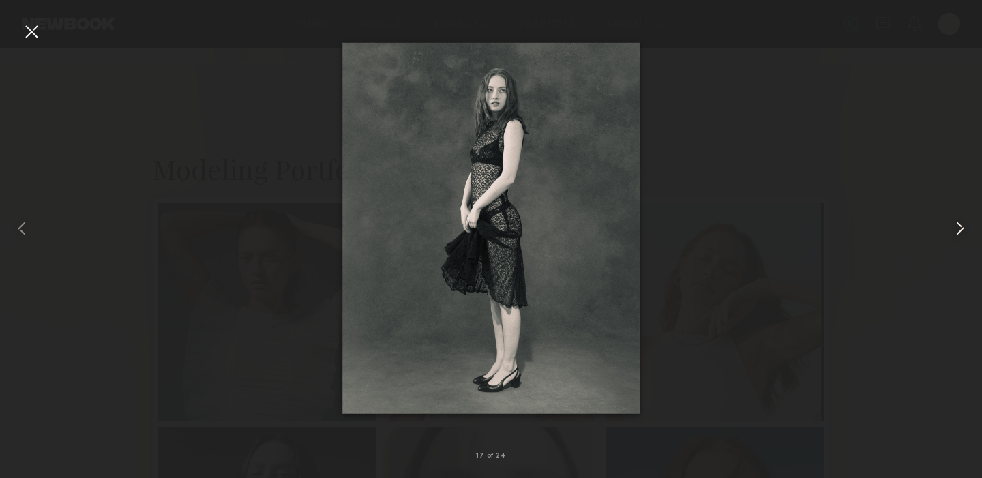
click at [960, 219] on common-icon at bounding box center [961, 229] width 22 height 22
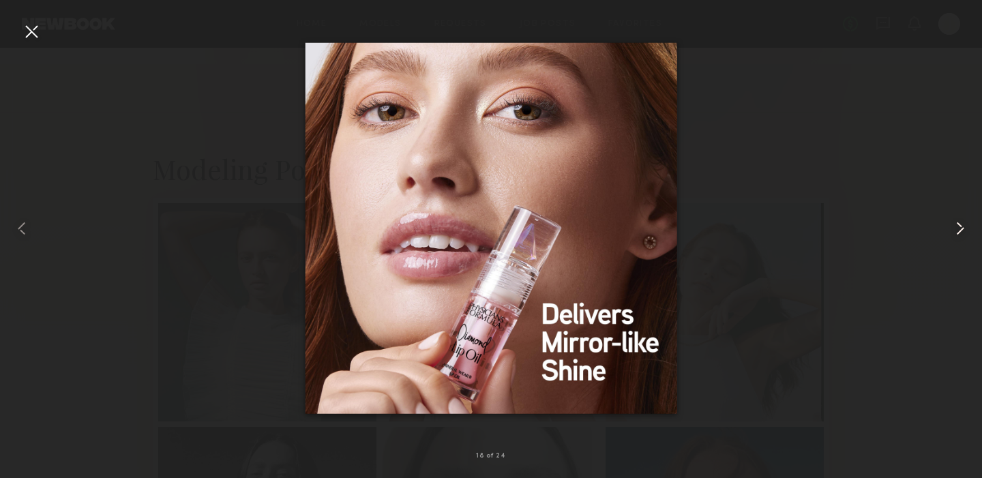
click at [960, 219] on common-icon at bounding box center [961, 229] width 22 height 22
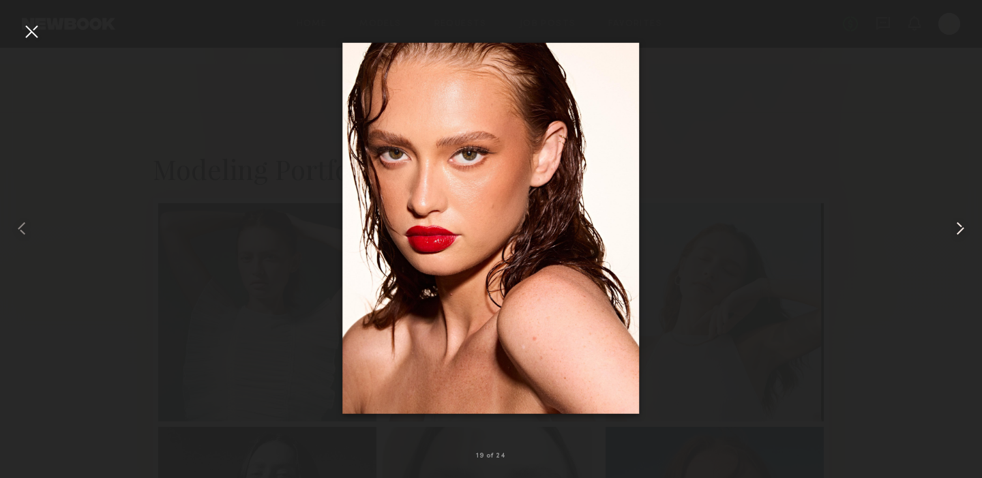
click at [960, 219] on common-icon at bounding box center [961, 229] width 22 height 22
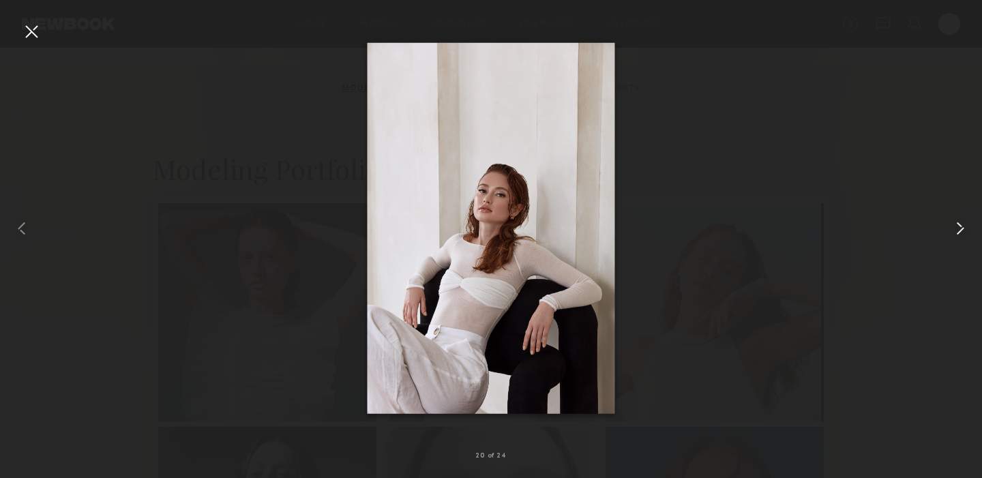
click at [960, 219] on common-icon at bounding box center [961, 229] width 22 height 22
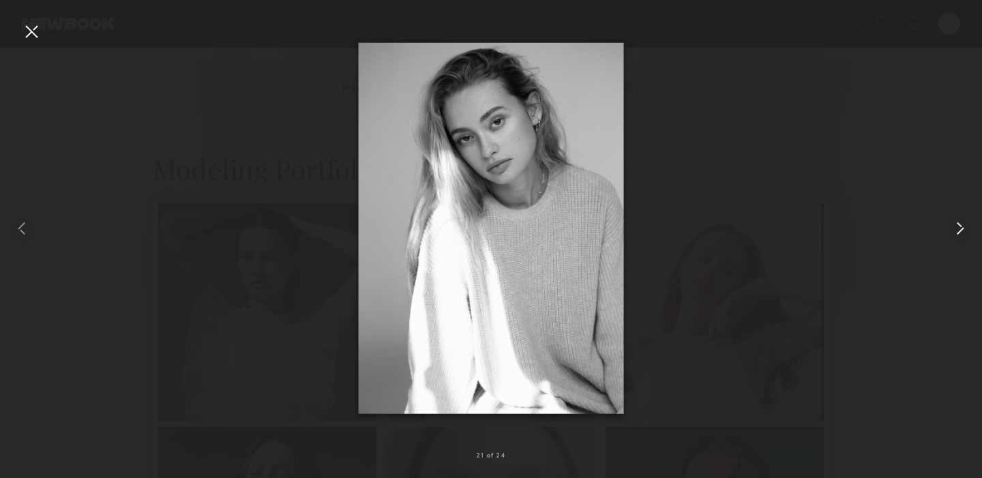
click at [960, 219] on common-icon at bounding box center [961, 229] width 22 height 22
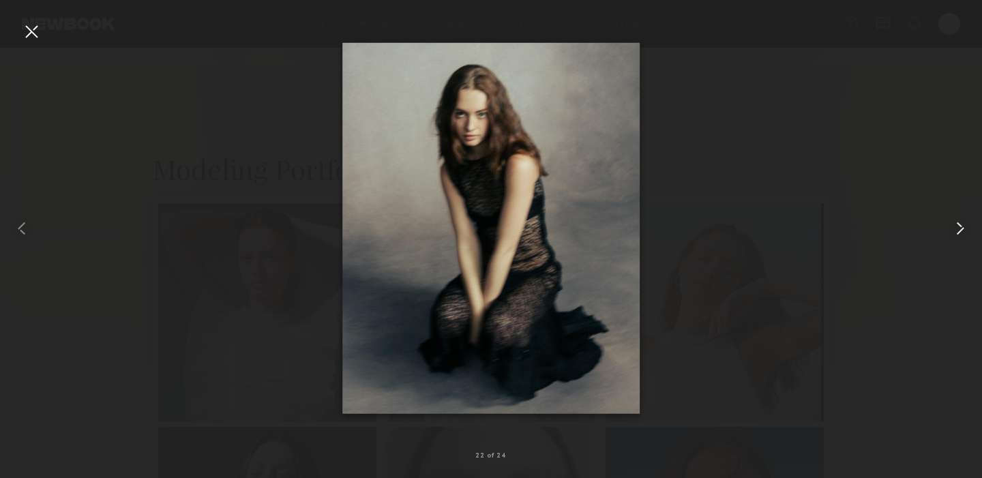
click at [960, 219] on common-icon at bounding box center [961, 229] width 22 height 22
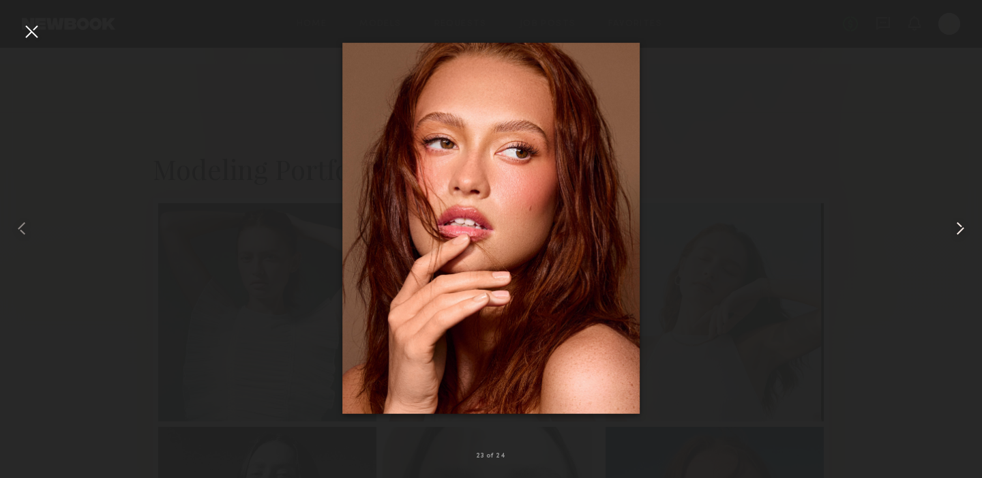
click at [960, 219] on common-icon at bounding box center [961, 229] width 22 height 22
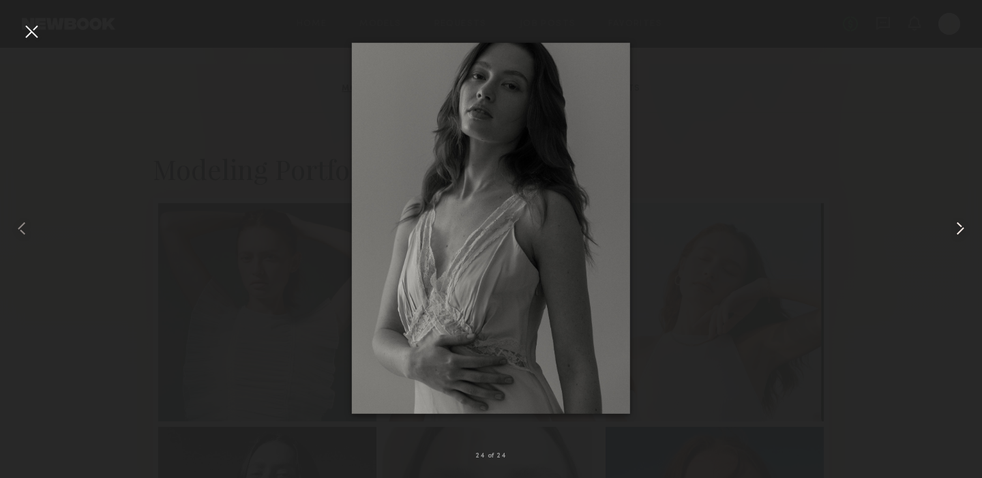
click at [960, 219] on common-icon at bounding box center [961, 229] width 22 height 22
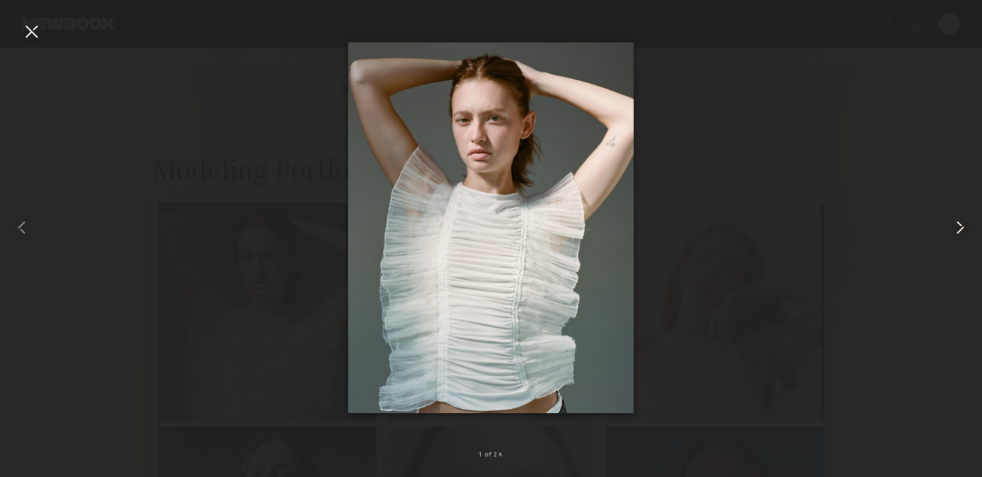
click at [967, 227] on common-icon at bounding box center [961, 228] width 22 height 22
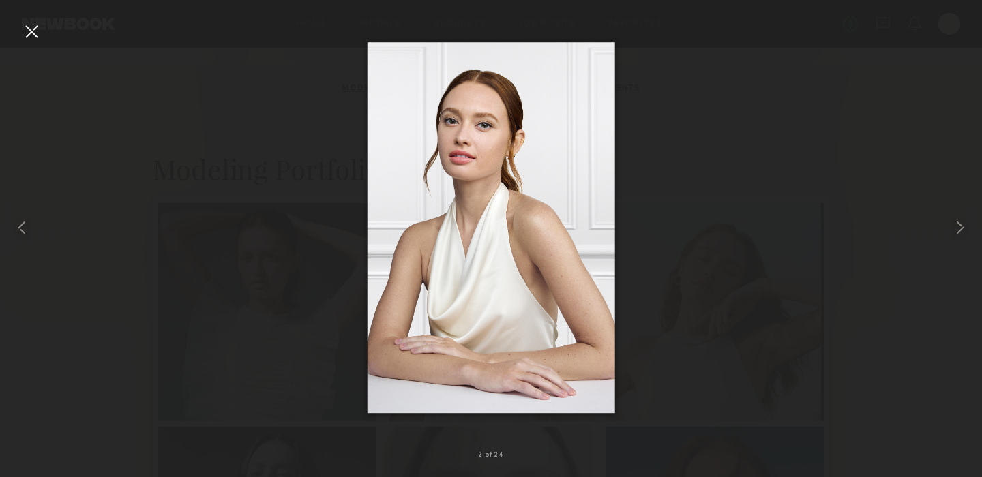
click at [31, 31] on div at bounding box center [31, 31] width 22 height 22
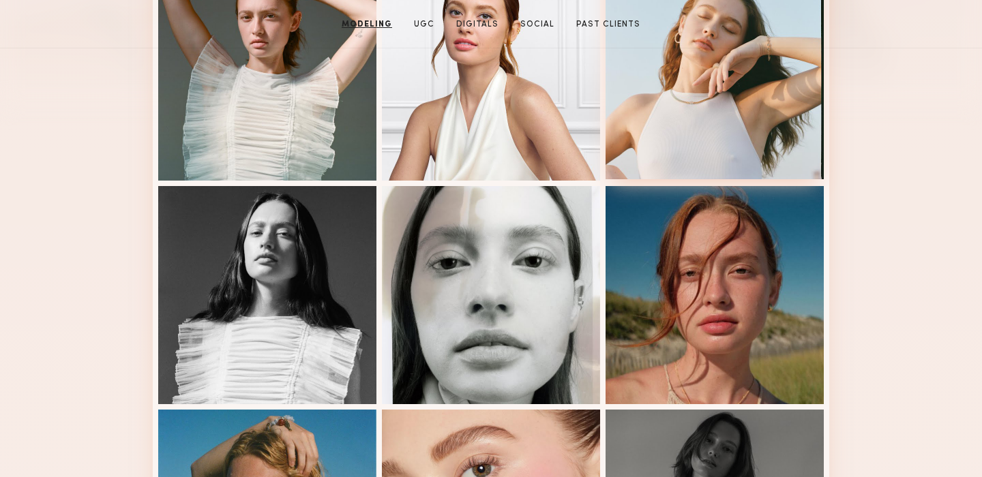
scroll to position [550, 0]
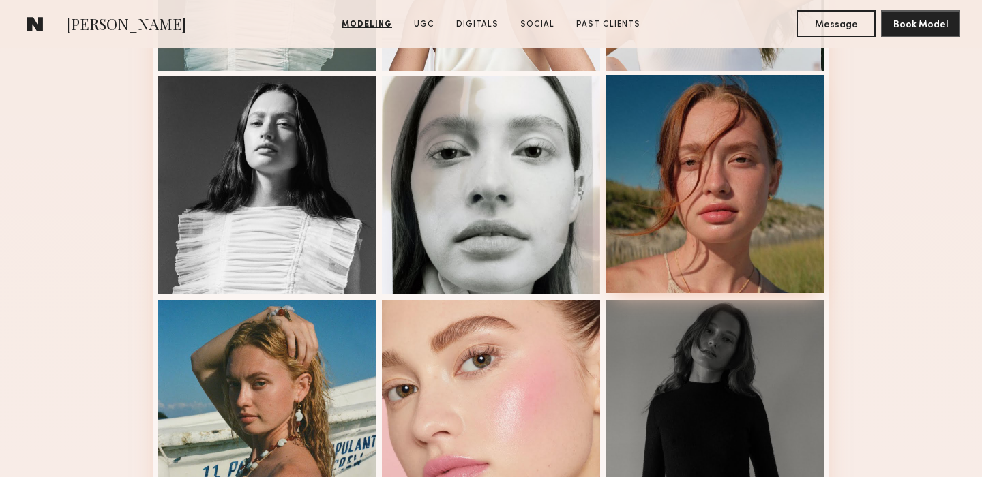
click at [752, 224] on div at bounding box center [715, 184] width 218 height 218
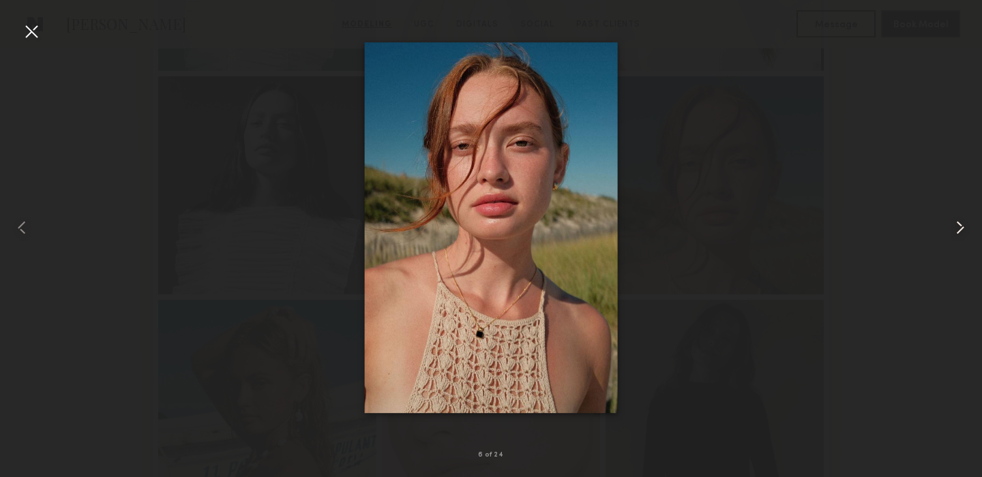
click at [964, 225] on common-icon at bounding box center [961, 228] width 22 height 22
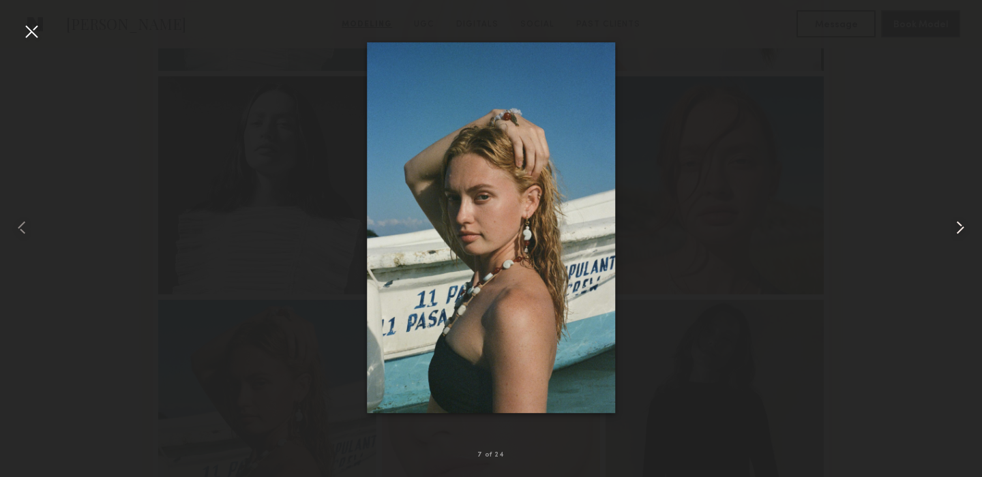
click at [964, 225] on common-icon at bounding box center [961, 228] width 22 height 22
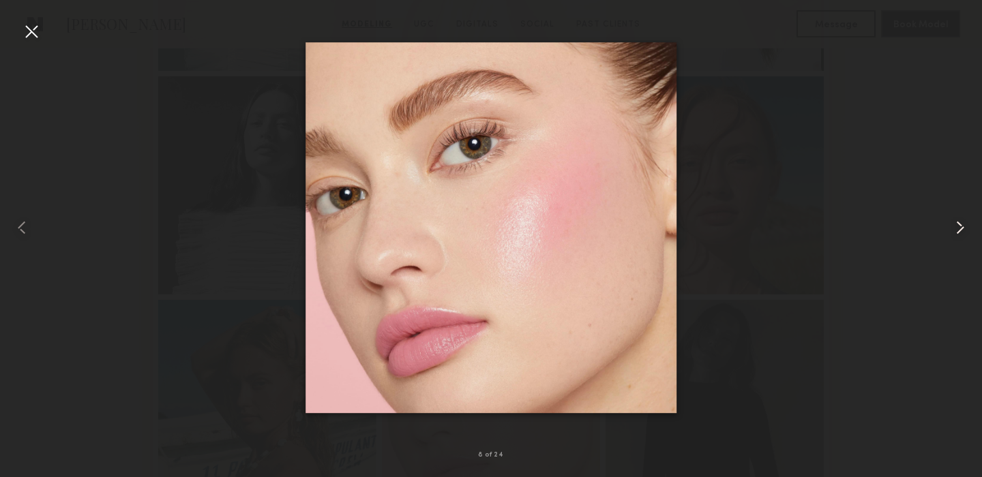
click at [964, 225] on common-icon at bounding box center [961, 228] width 22 height 22
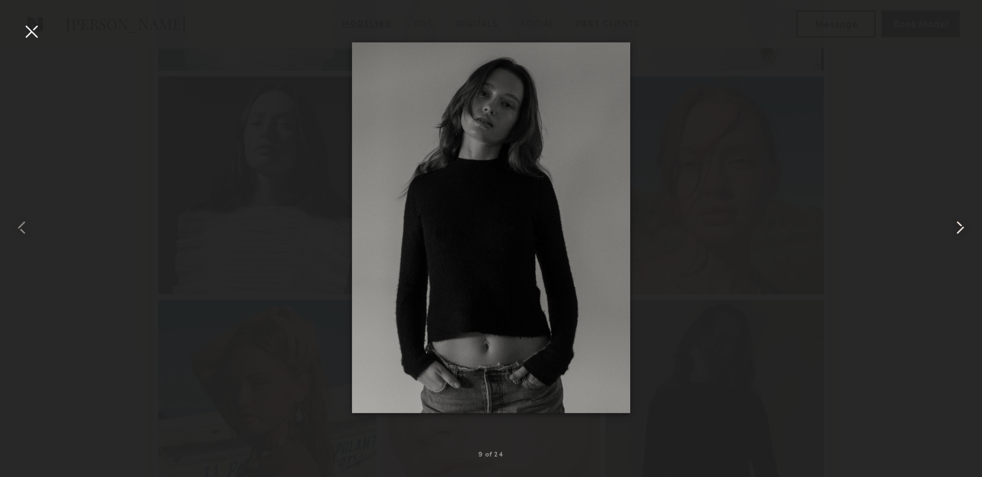
click at [964, 225] on common-icon at bounding box center [961, 228] width 22 height 22
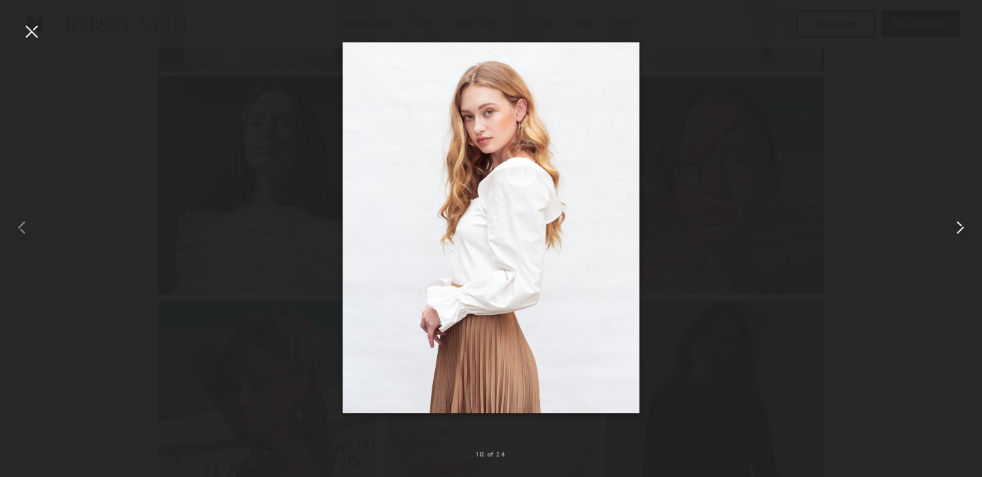
click at [964, 225] on common-icon at bounding box center [961, 228] width 22 height 22
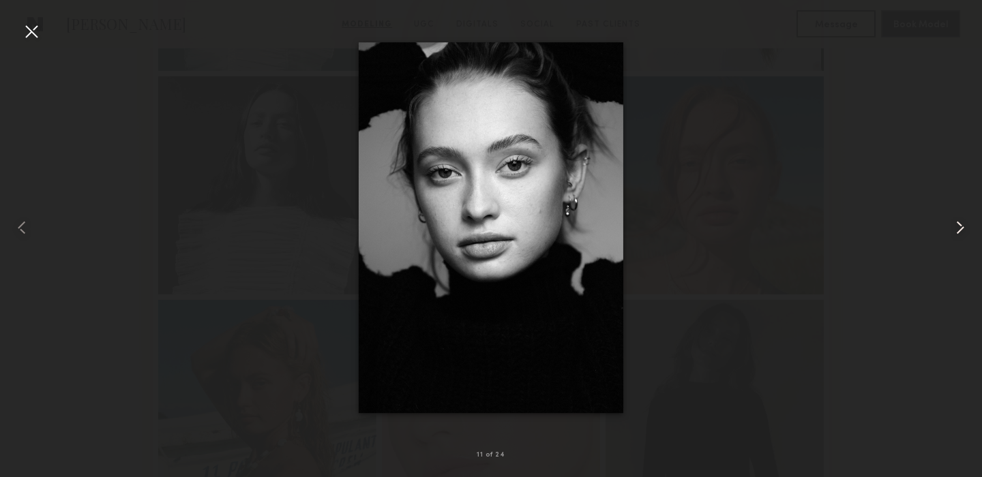
click at [964, 225] on common-icon at bounding box center [961, 228] width 22 height 22
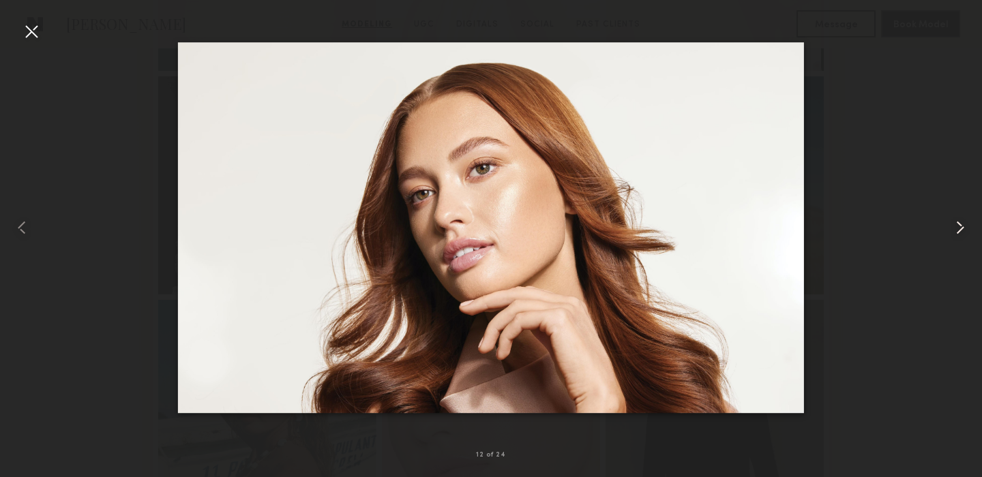
click at [964, 225] on common-icon at bounding box center [961, 228] width 22 height 22
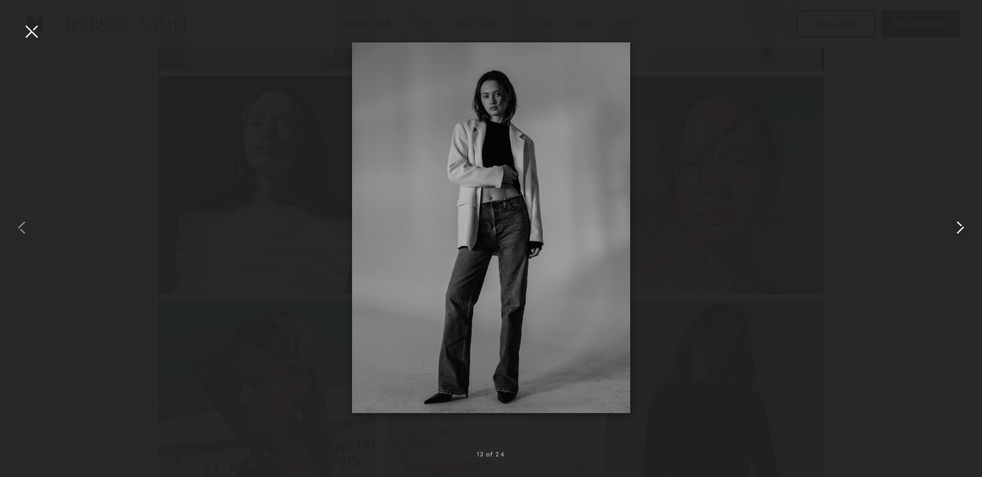
click at [964, 225] on common-icon at bounding box center [961, 228] width 22 height 22
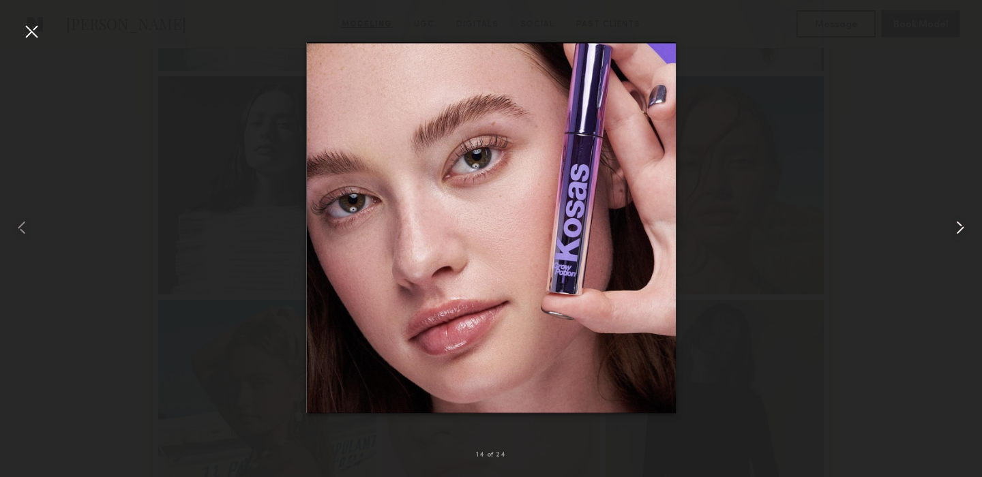
click at [964, 225] on common-icon at bounding box center [961, 228] width 22 height 22
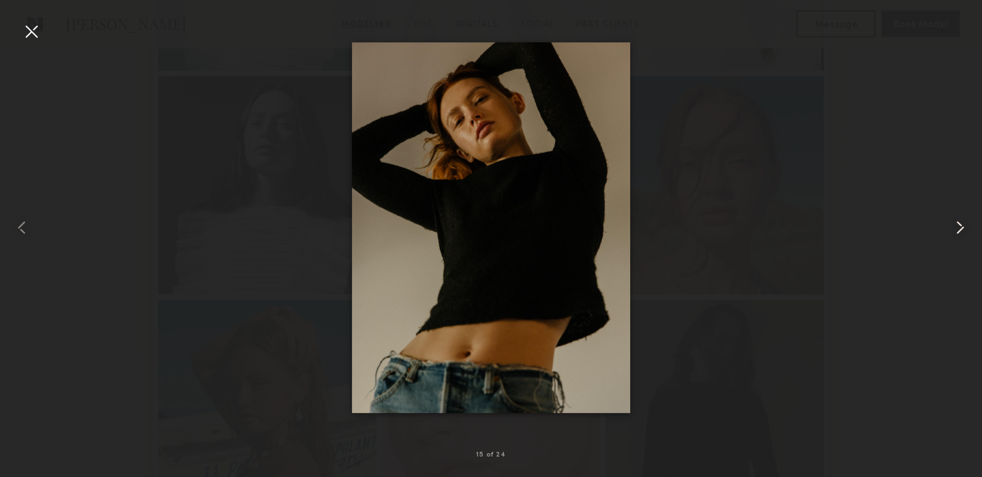
click at [964, 225] on common-icon at bounding box center [961, 228] width 22 height 22
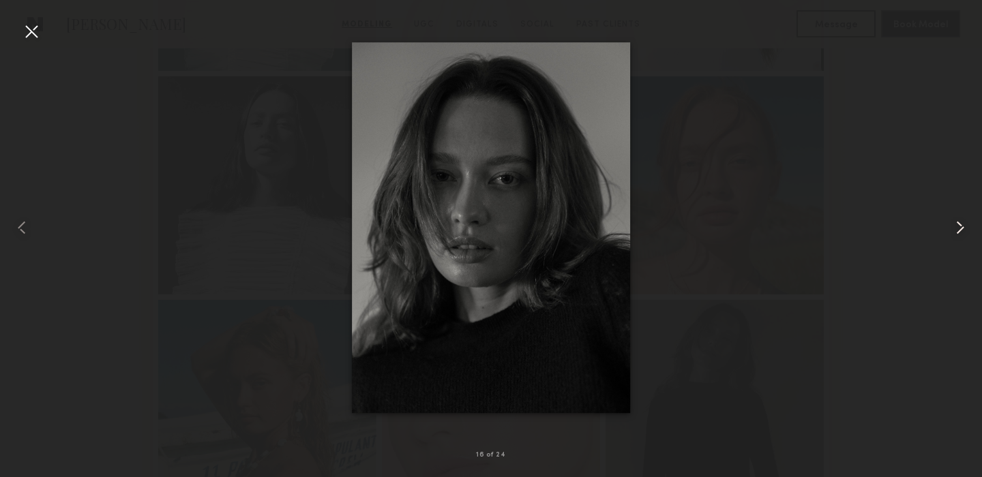
click at [964, 225] on common-icon at bounding box center [961, 228] width 22 height 22
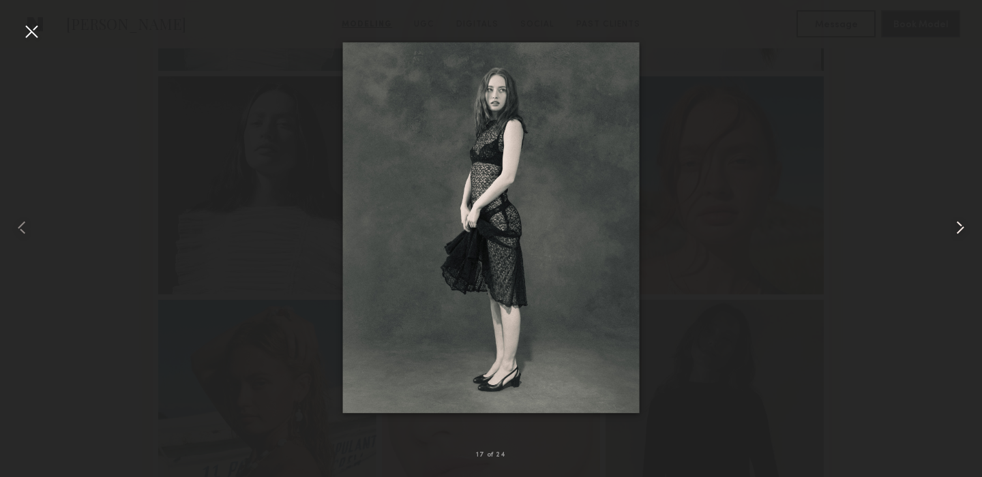
click at [964, 225] on common-icon at bounding box center [961, 228] width 22 height 22
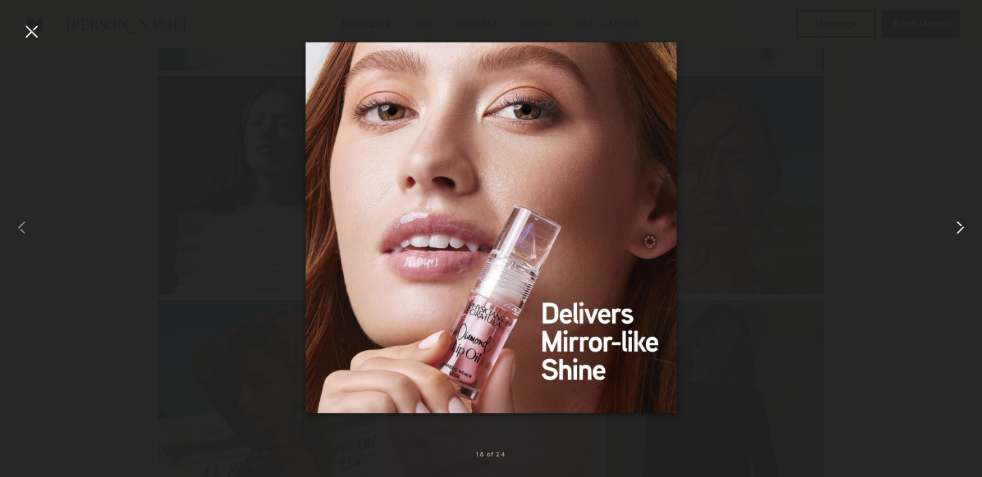
click at [964, 225] on common-icon at bounding box center [961, 228] width 22 height 22
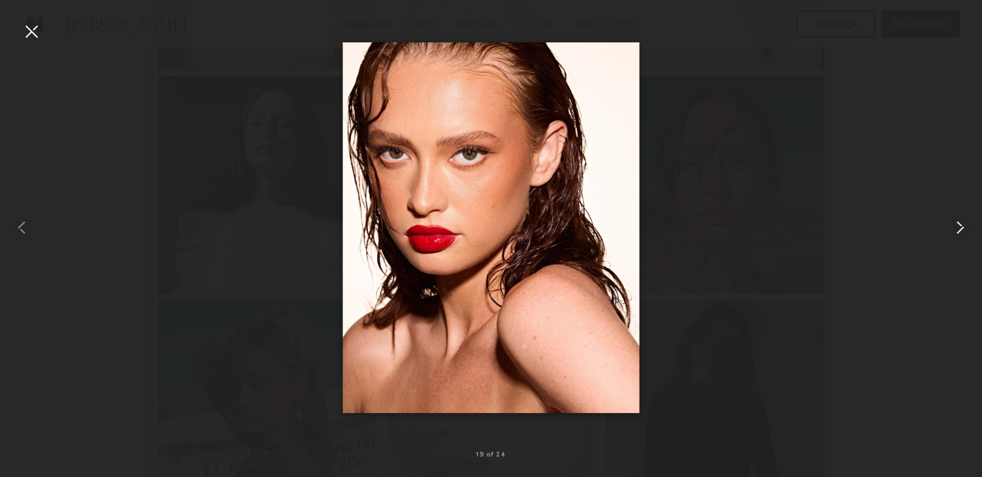
click at [964, 225] on common-icon at bounding box center [961, 228] width 22 height 22
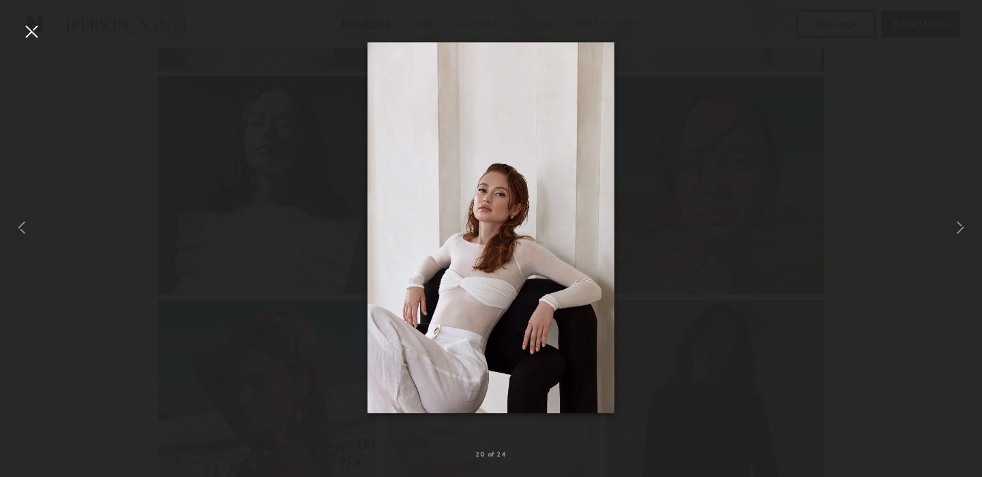
click at [924, 203] on div at bounding box center [491, 228] width 982 height 412
click at [29, 37] on div at bounding box center [31, 31] width 22 height 22
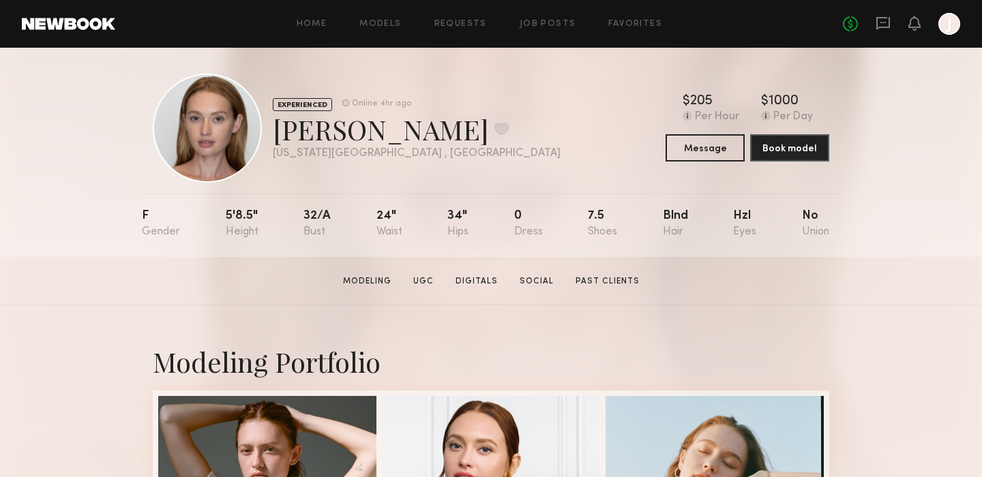
scroll to position [6, 0]
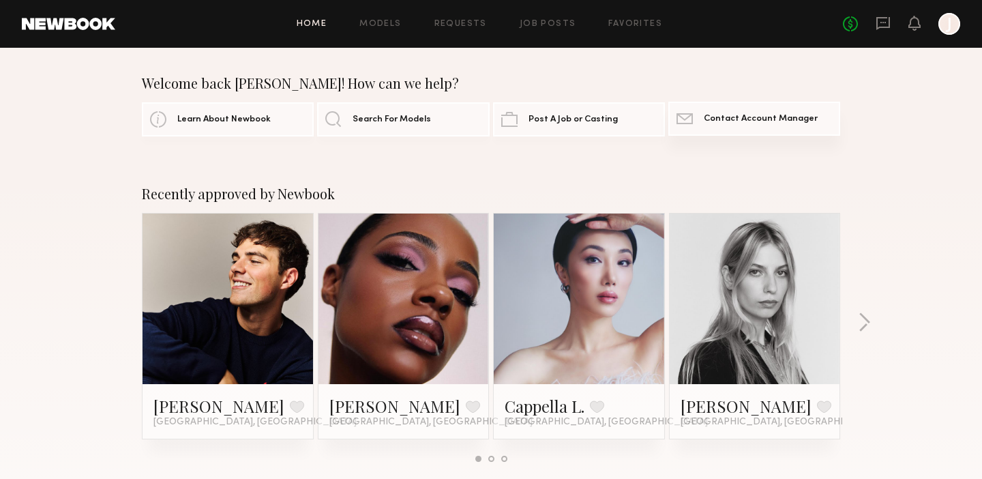
scroll to position [214, 0]
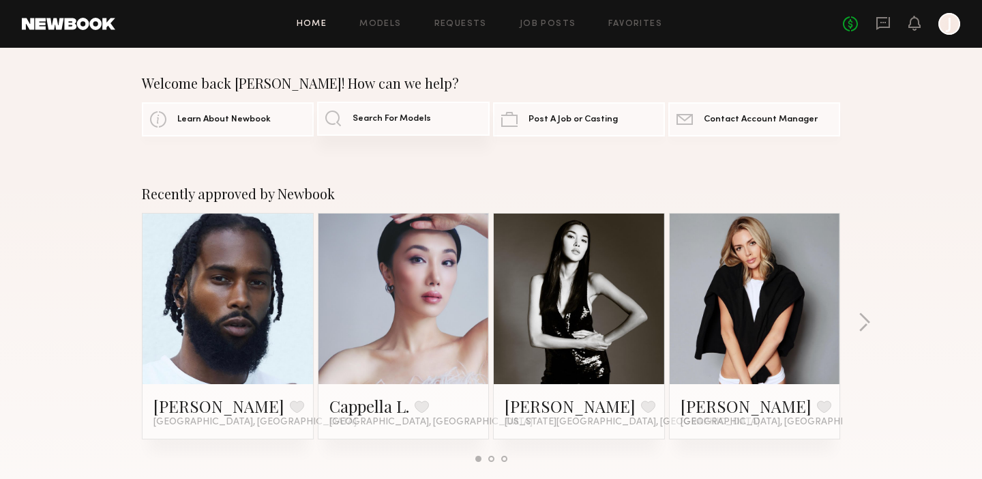
click at [395, 120] on span "Search For Models" at bounding box center [392, 119] width 78 height 9
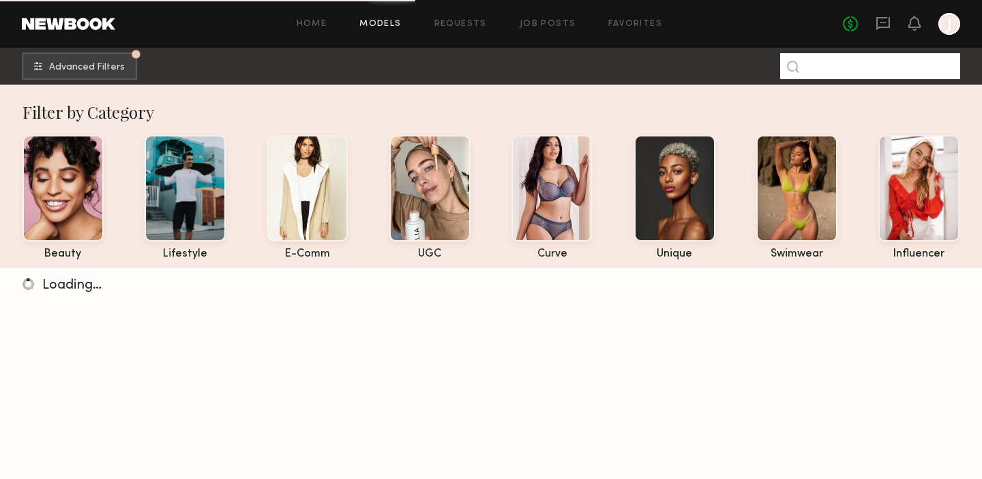
click at [820, 66] on input at bounding box center [870, 66] width 180 height 26
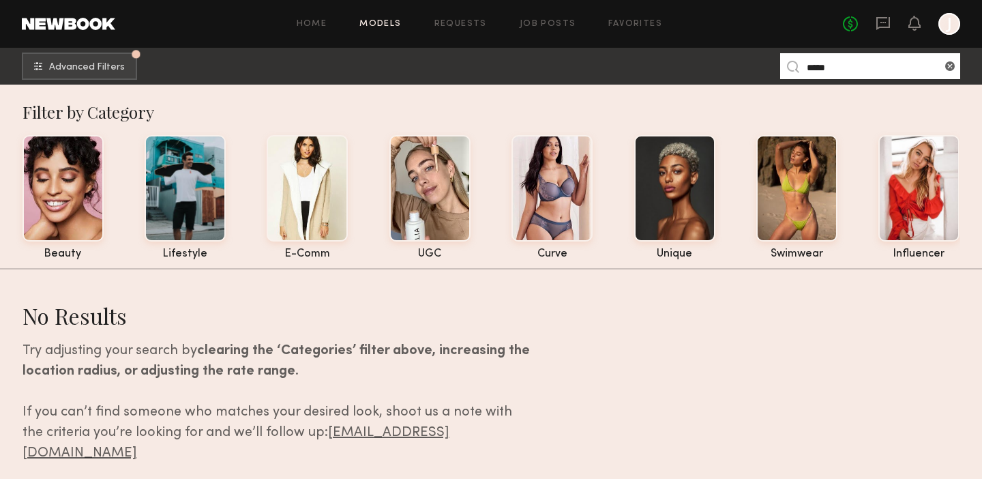
click at [807, 65] on input "*****" at bounding box center [870, 66] width 180 height 26
click at [908, 57] on input "*****" at bounding box center [870, 66] width 180 height 26
click at [904, 65] on input "*****" at bounding box center [870, 66] width 180 height 26
type input "***"
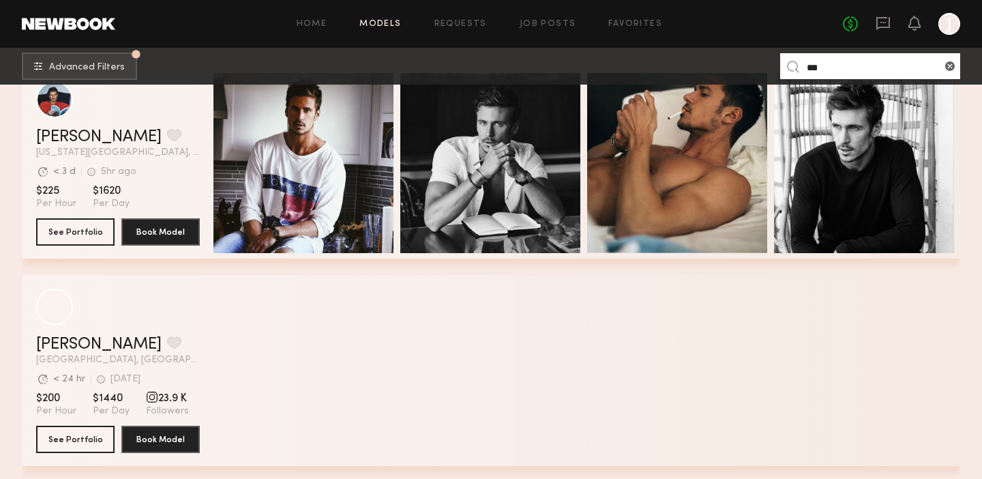
scroll to position [469, 0]
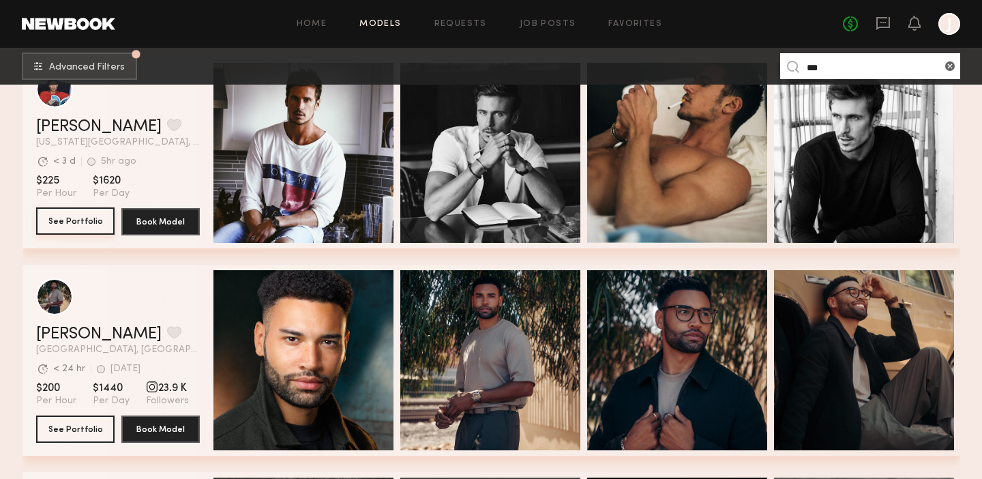
click at [87, 218] on button "See Portfolio" at bounding box center [75, 220] width 78 height 27
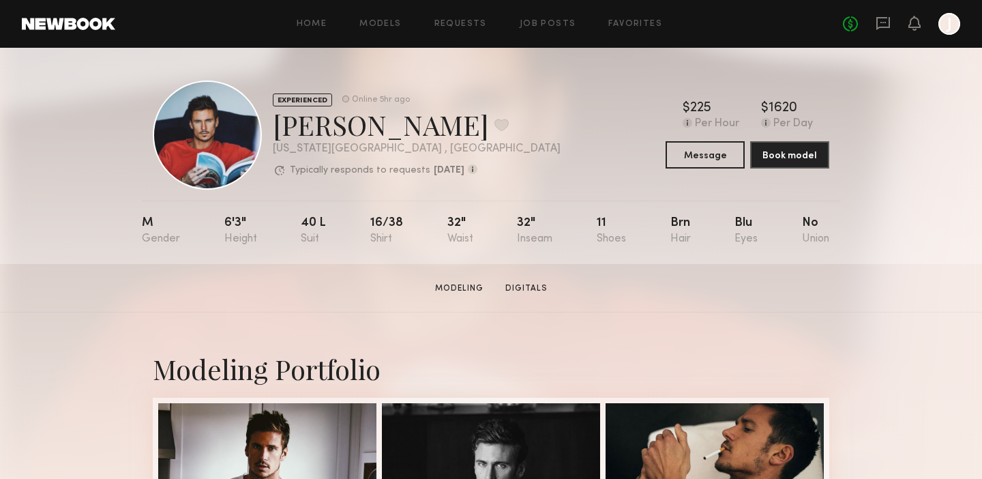
click at [959, 168] on div "EXPERIENCED Online 5hr ago [PERSON_NAME] Favorite [US_STATE][GEOGRAPHIC_DATA] ,…" at bounding box center [491, 156] width 982 height 216
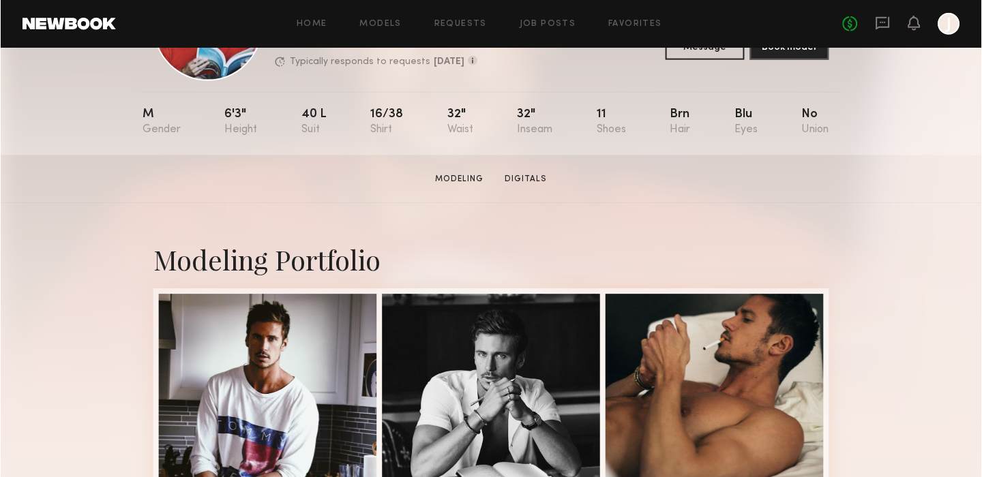
scroll to position [107, 0]
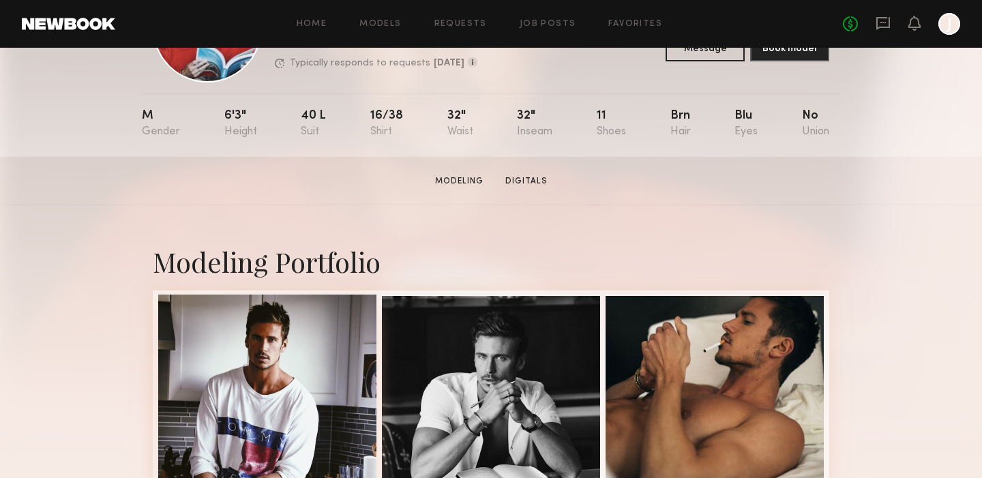
click at [286, 353] on div at bounding box center [267, 404] width 218 height 218
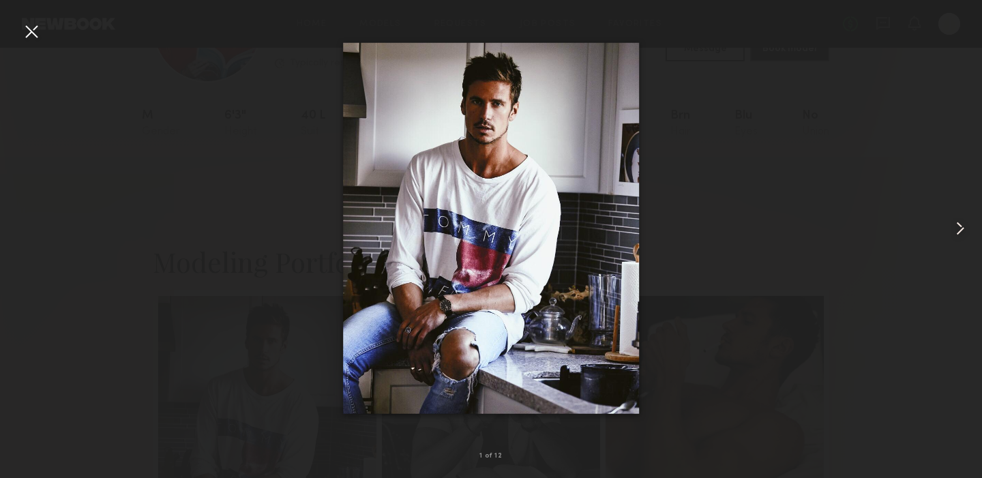
click at [956, 231] on common-icon at bounding box center [961, 229] width 22 height 22
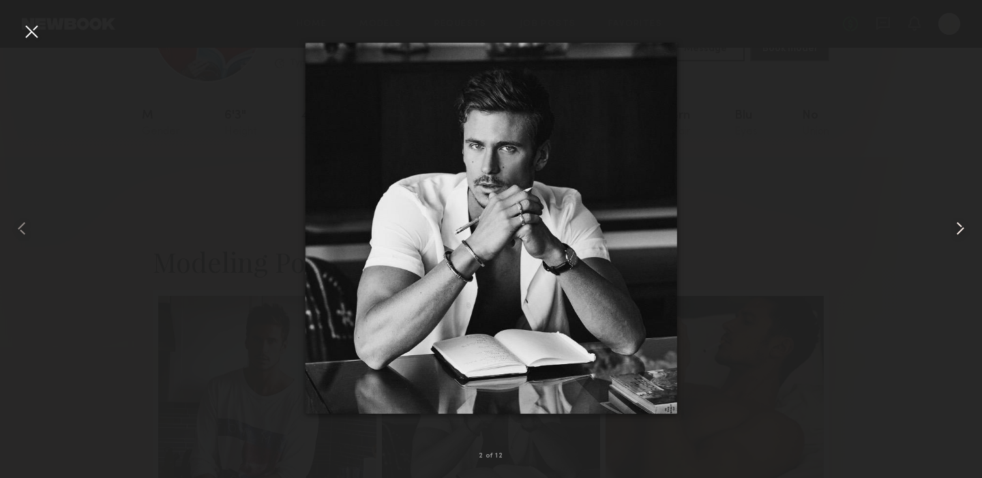
click at [956, 231] on common-icon at bounding box center [961, 229] width 22 height 22
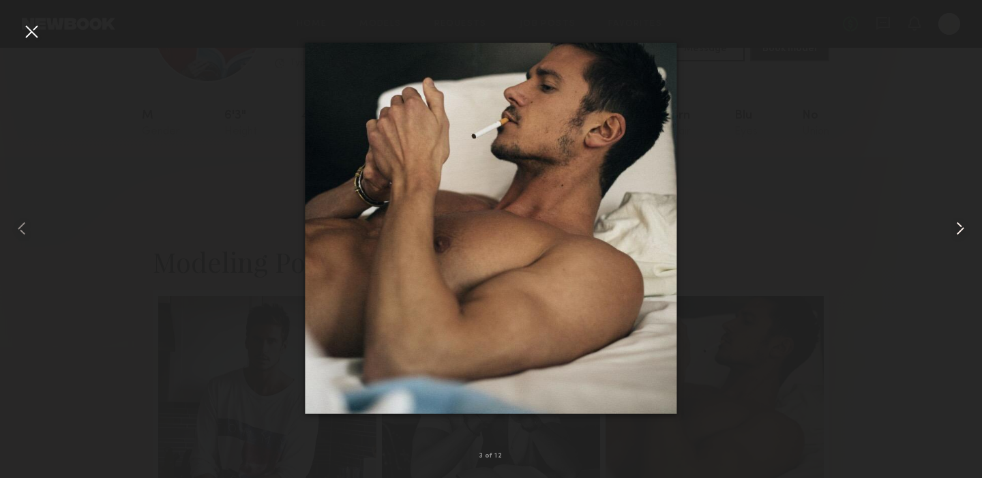
click at [956, 231] on common-icon at bounding box center [961, 229] width 22 height 22
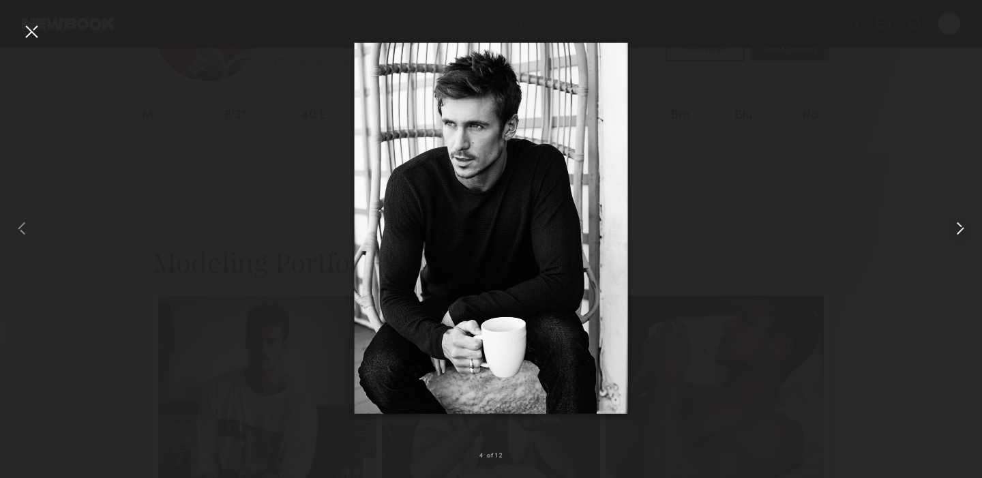
click at [956, 231] on common-icon at bounding box center [961, 229] width 22 height 22
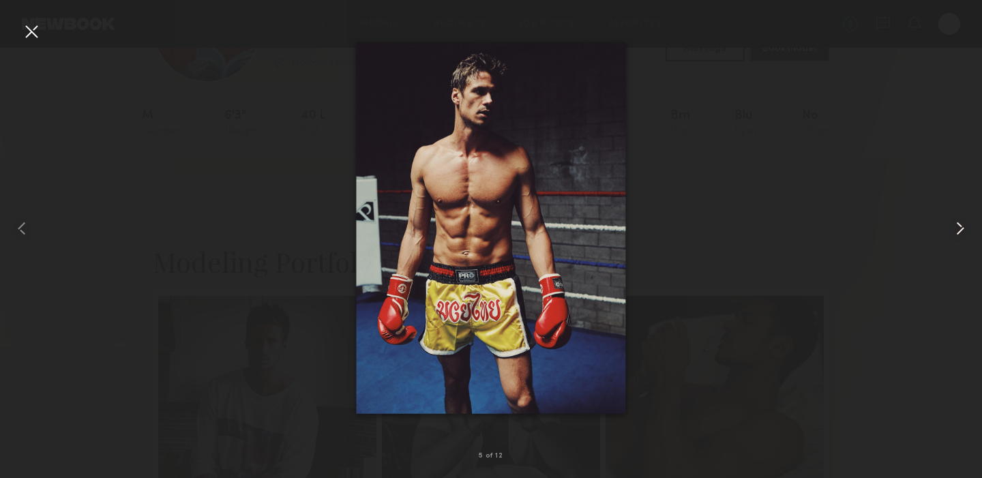
click at [956, 231] on common-icon at bounding box center [961, 229] width 22 height 22
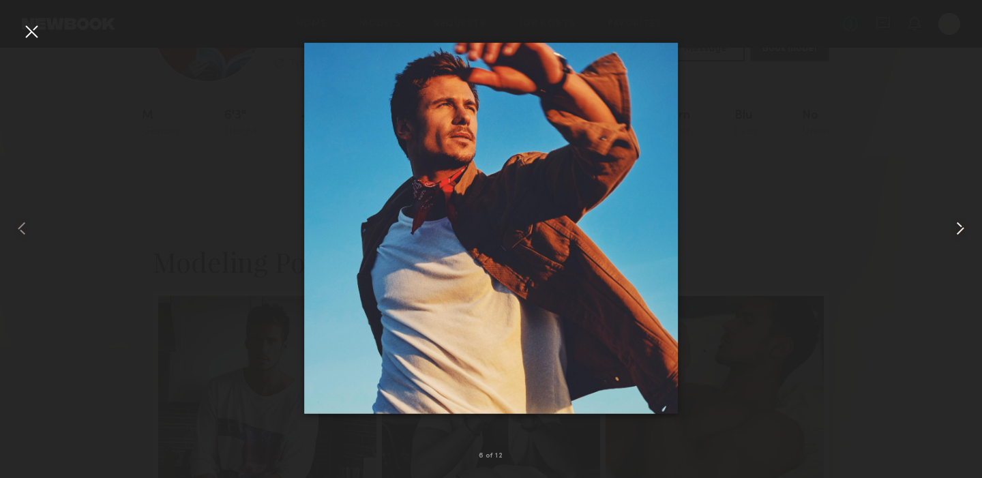
click at [956, 231] on common-icon at bounding box center [961, 229] width 22 height 22
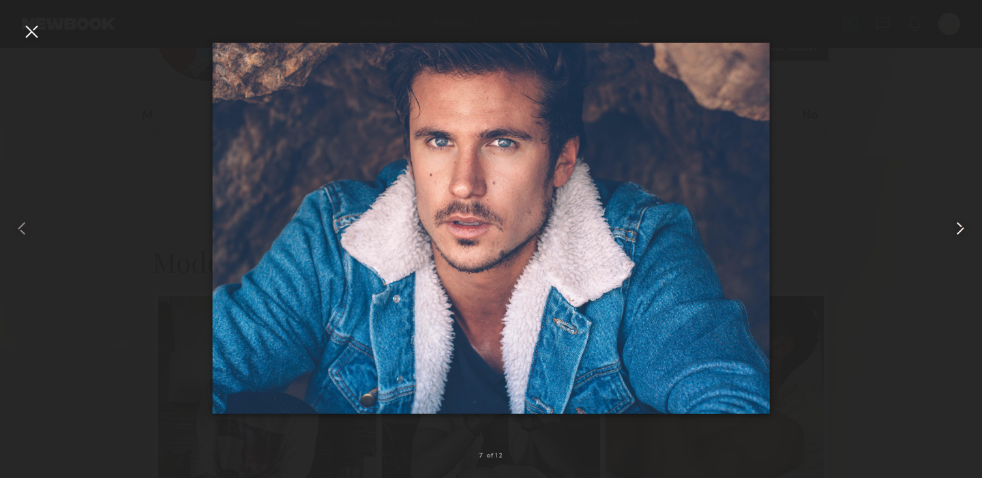
click at [956, 231] on common-icon at bounding box center [961, 229] width 22 height 22
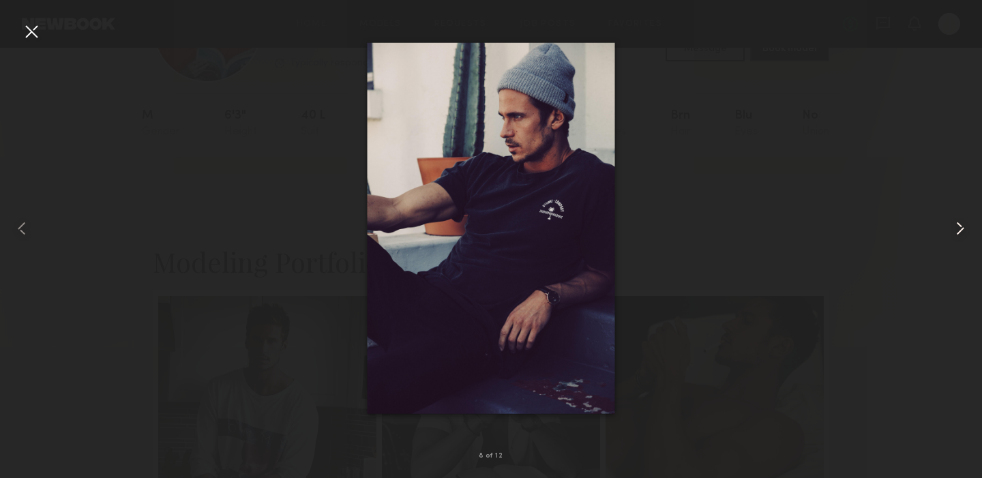
click at [956, 231] on common-icon at bounding box center [961, 229] width 22 height 22
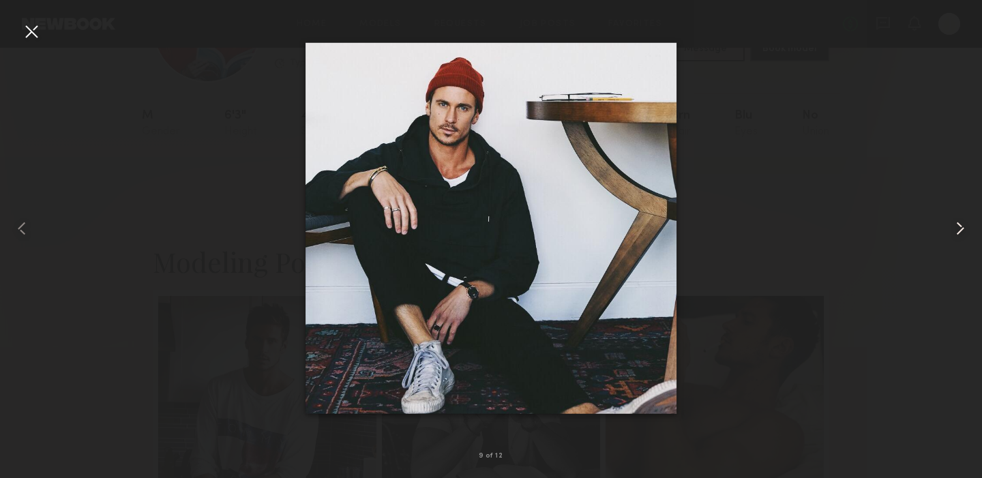
click at [956, 231] on common-icon at bounding box center [961, 229] width 22 height 22
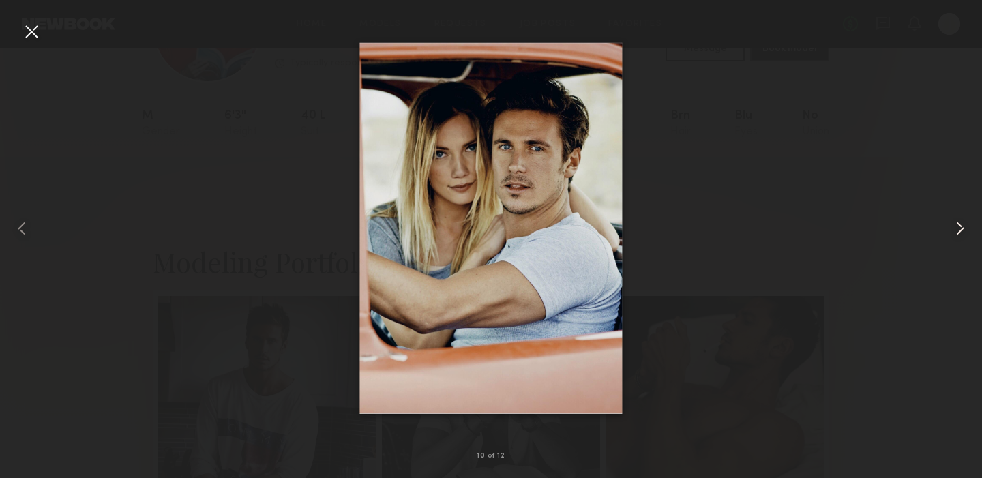
click at [956, 231] on common-icon at bounding box center [961, 229] width 22 height 22
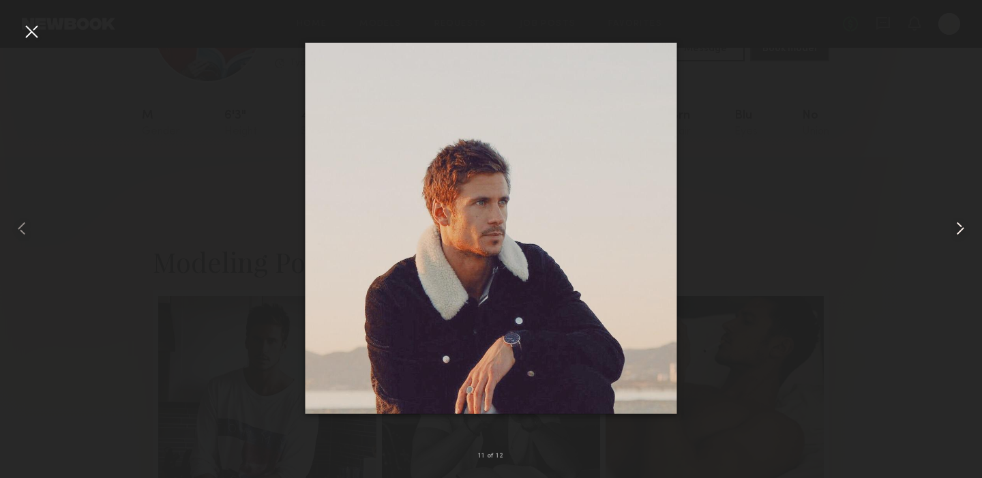
click at [956, 231] on common-icon at bounding box center [961, 229] width 22 height 22
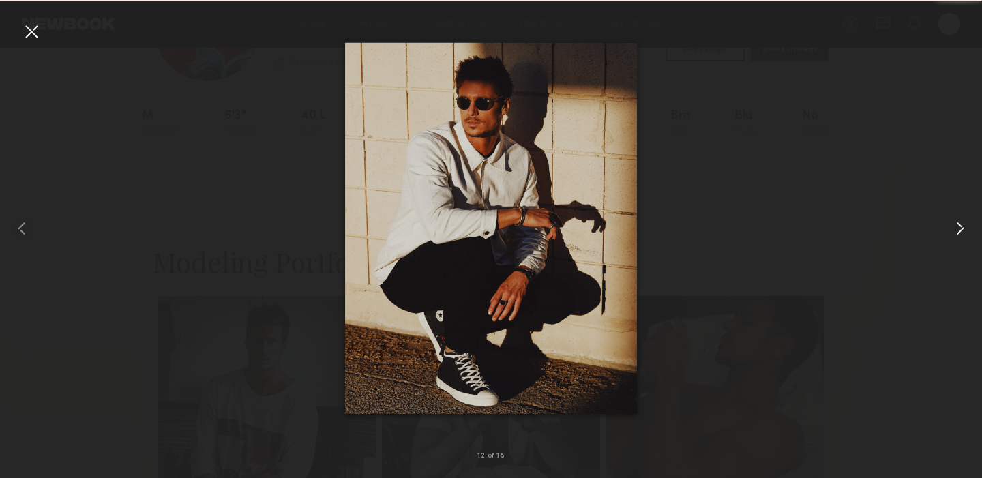
click at [956, 231] on common-icon at bounding box center [961, 229] width 22 height 22
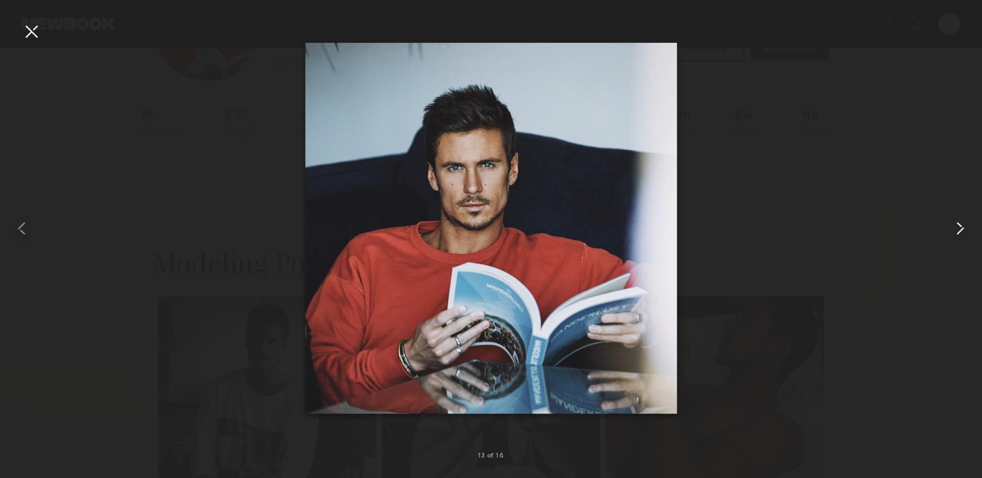
click at [956, 231] on common-icon at bounding box center [961, 229] width 22 height 22
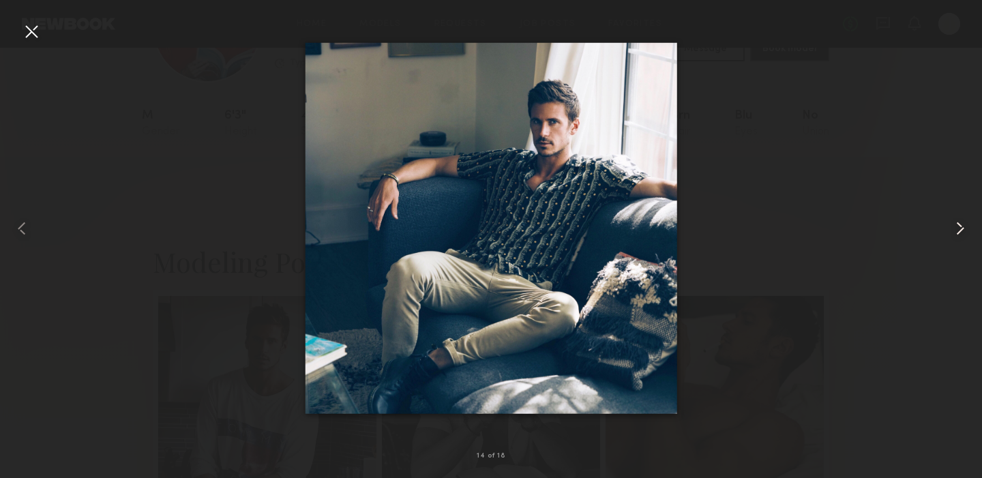
click at [956, 231] on common-icon at bounding box center [961, 229] width 22 height 22
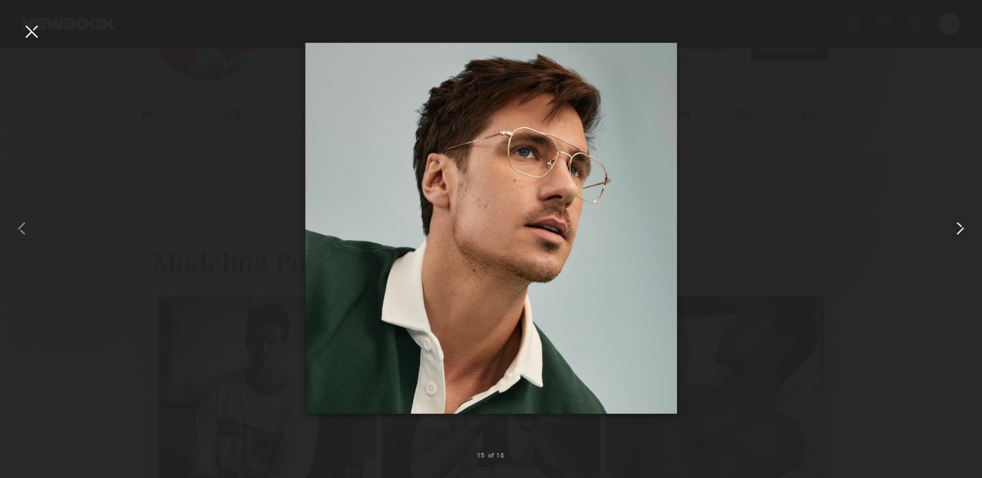
click at [956, 231] on common-icon at bounding box center [961, 229] width 22 height 22
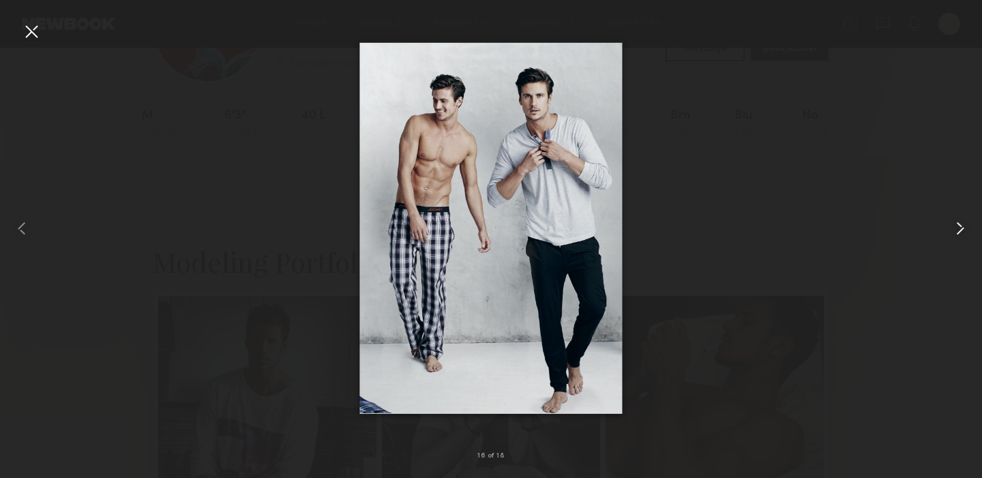
click at [956, 231] on common-icon at bounding box center [961, 229] width 22 height 22
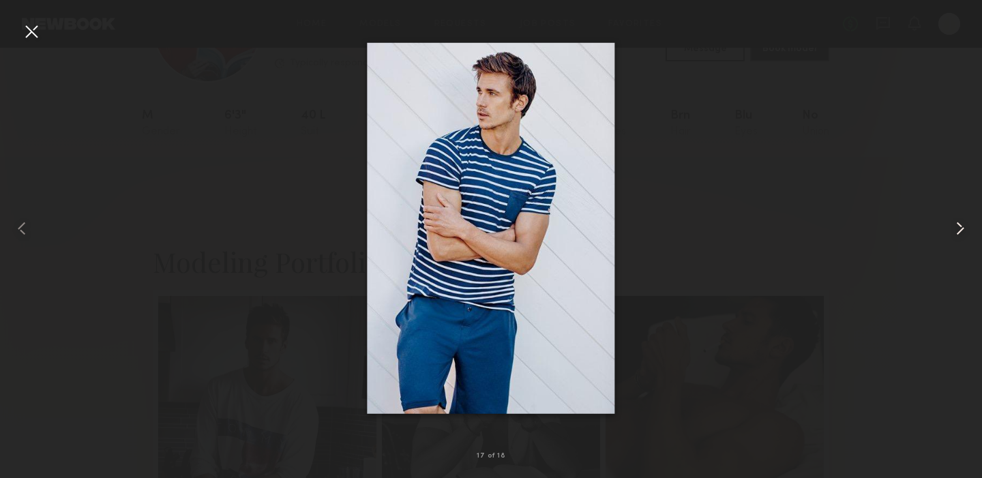
click at [956, 231] on common-icon at bounding box center [961, 229] width 22 height 22
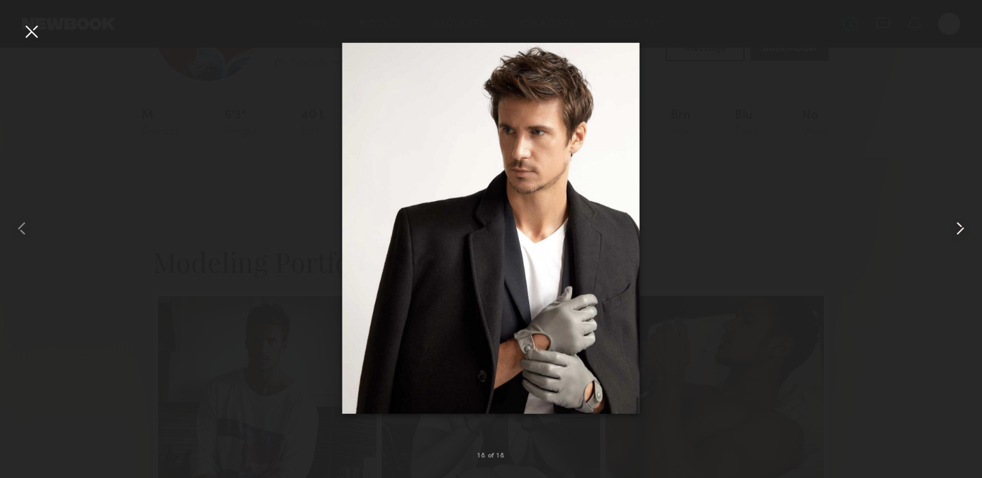
click at [956, 231] on common-icon at bounding box center [961, 229] width 22 height 22
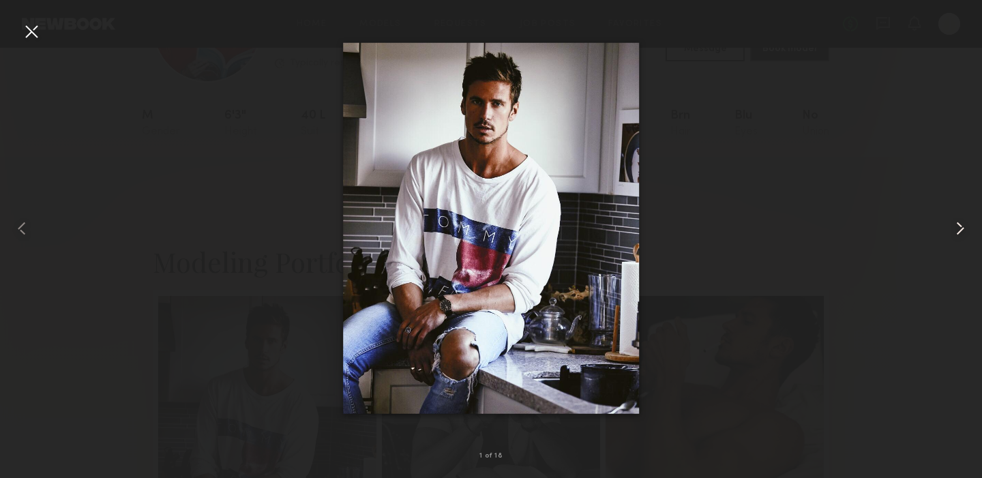
click at [956, 231] on common-icon at bounding box center [961, 229] width 22 height 22
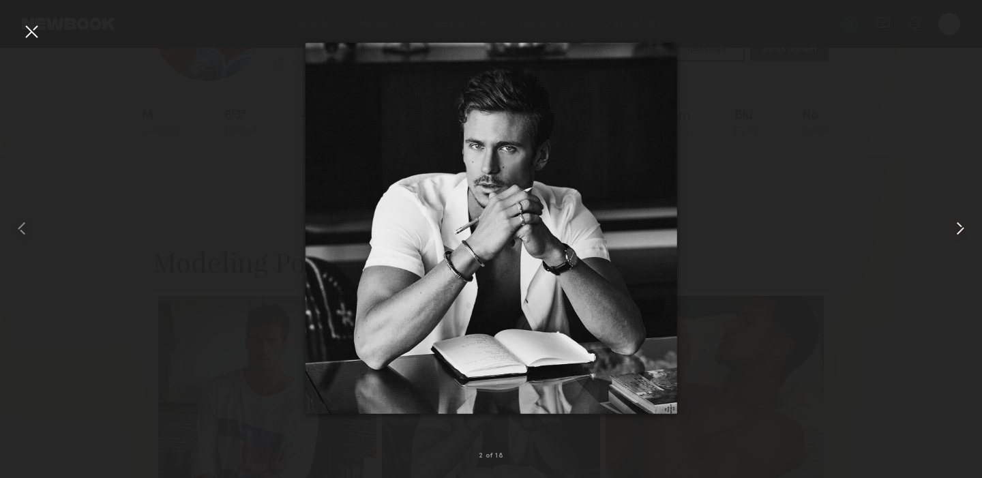
click at [956, 231] on common-icon at bounding box center [961, 229] width 22 height 22
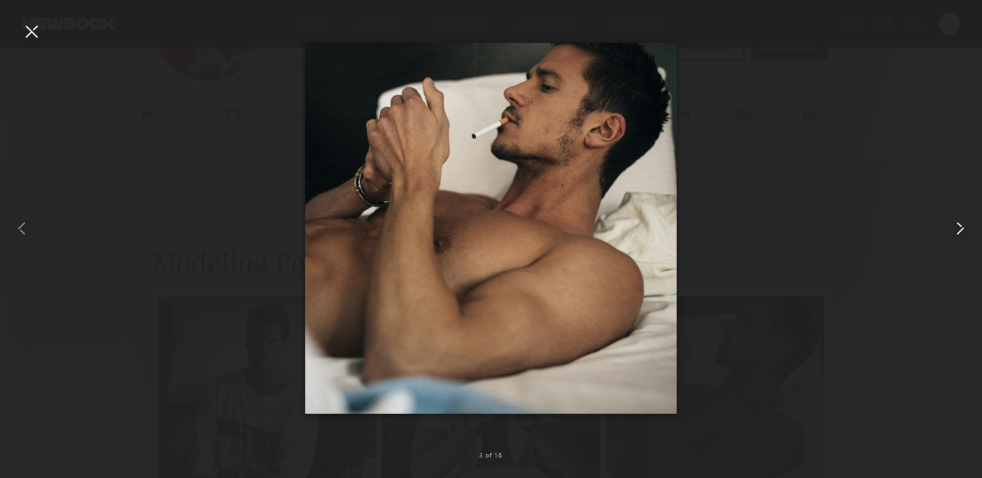
click at [952, 222] on common-icon at bounding box center [961, 229] width 22 height 22
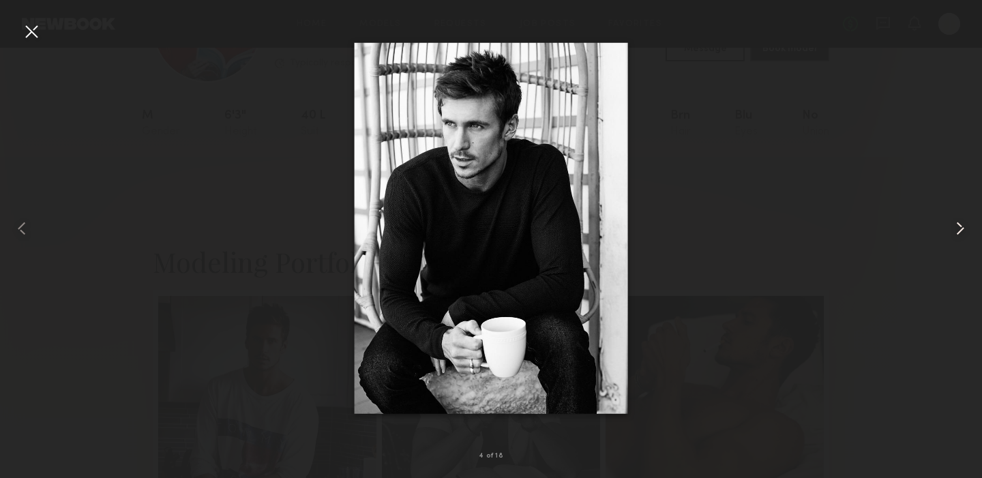
click at [952, 222] on common-icon at bounding box center [961, 229] width 22 height 22
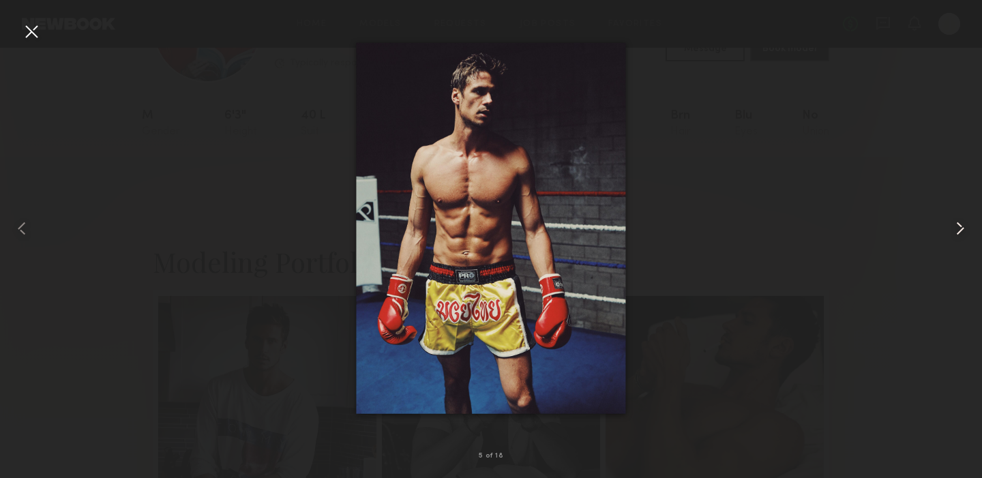
click at [952, 222] on common-icon at bounding box center [961, 229] width 22 height 22
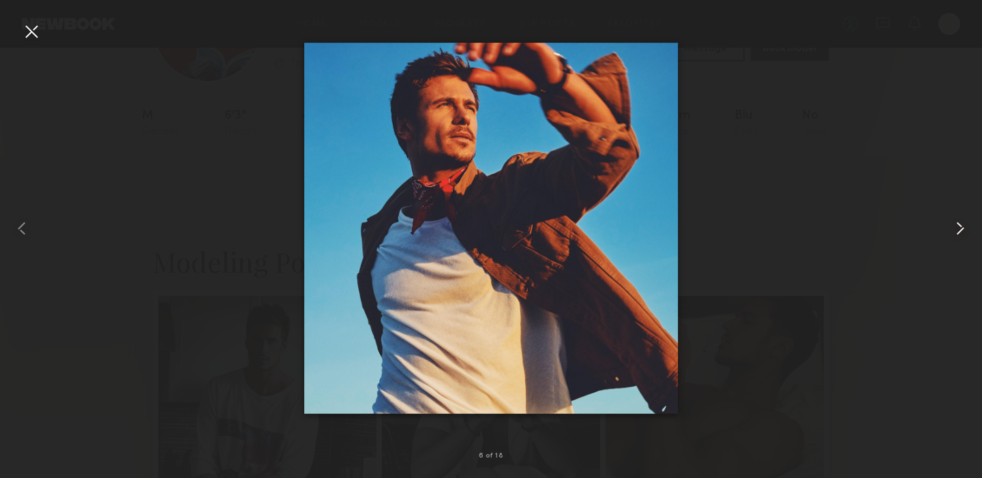
click at [952, 222] on common-icon at bounding box center [961, 229] width 22 height 22
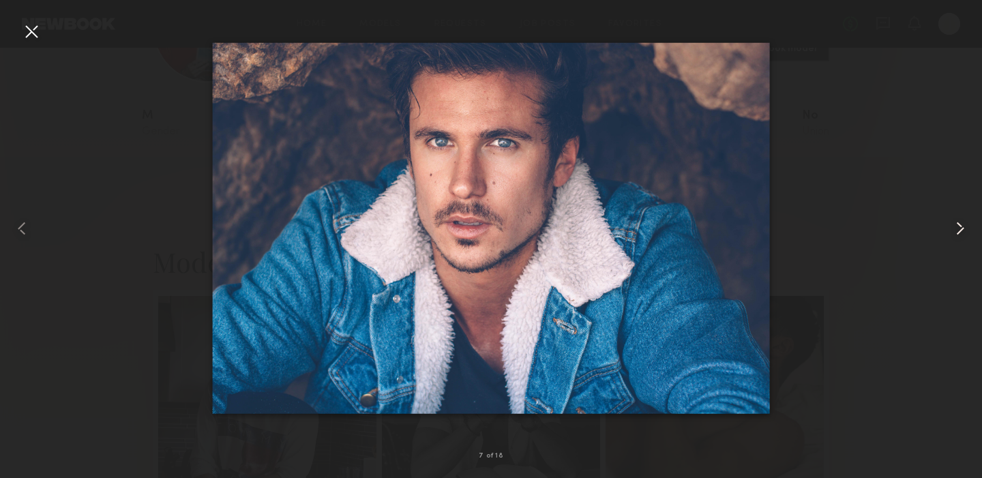
click at [952, 222] on common-icon at bounding box center [961, 229] width 22 height 22
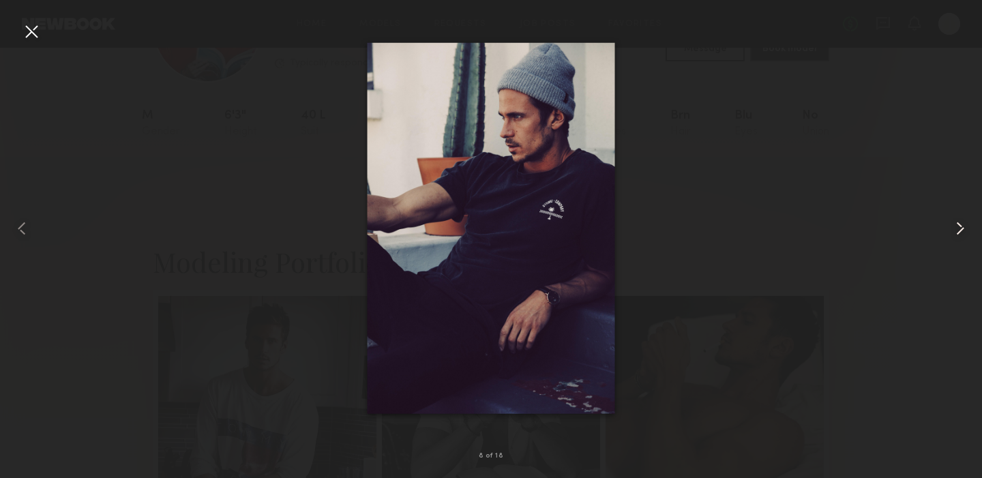
click at [952, 222] on common-icon at bounding box center [961, 229] width 22 height 22
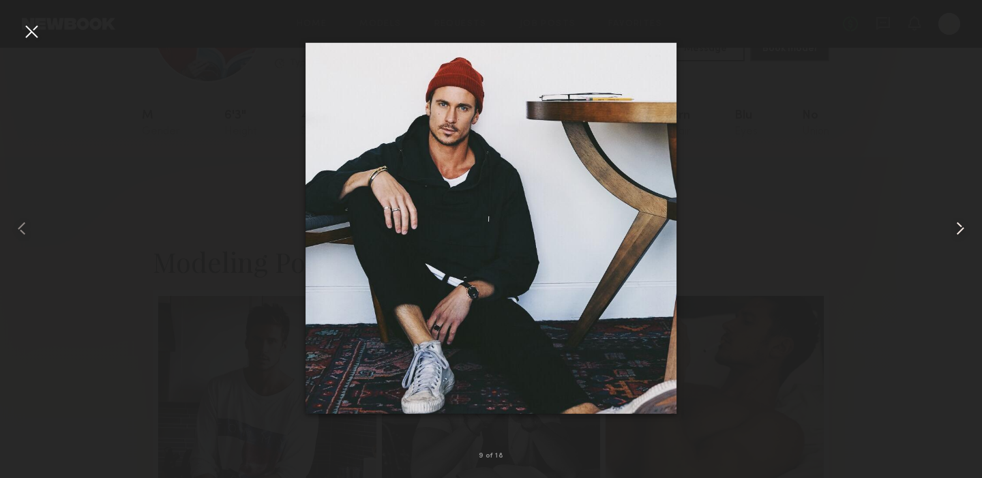
click at [952, 222] on common-icon at bounding box center [961, 229] width 22 height 22
